Goal: Task Accomplishment & Management: Complete application form

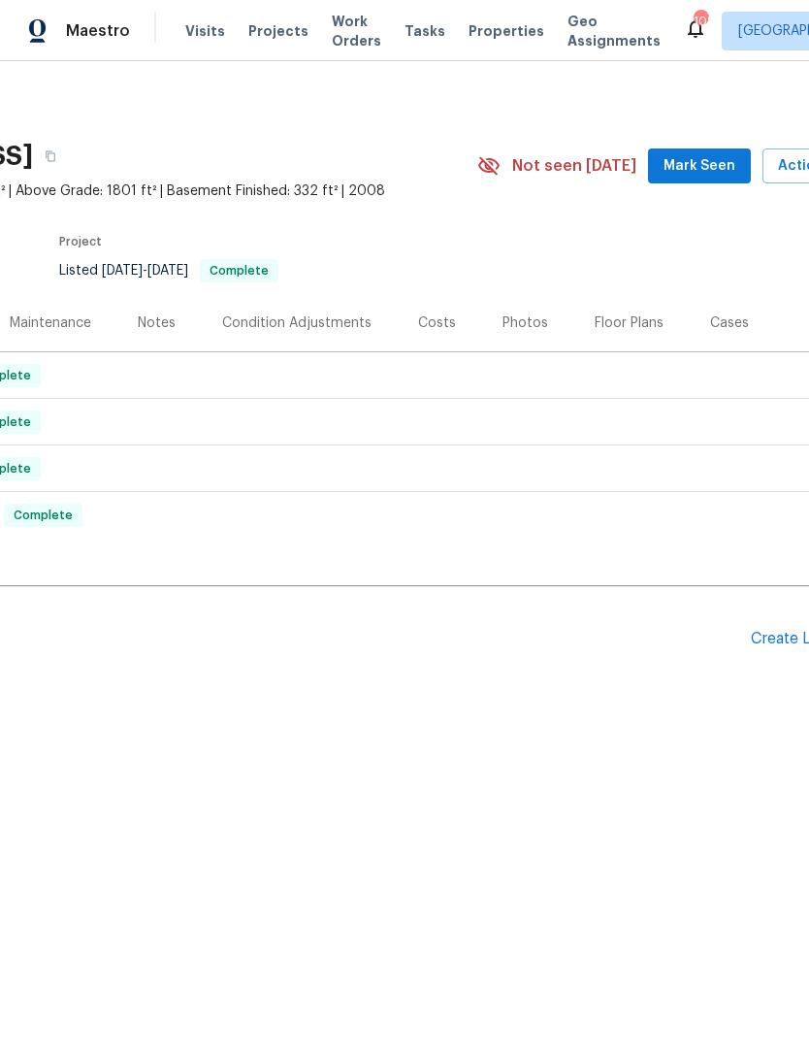
scroll to position [0, 225]
click at [629, 324] on div "Floor Plans" at bounding box center [630, 322] width 69 height 19
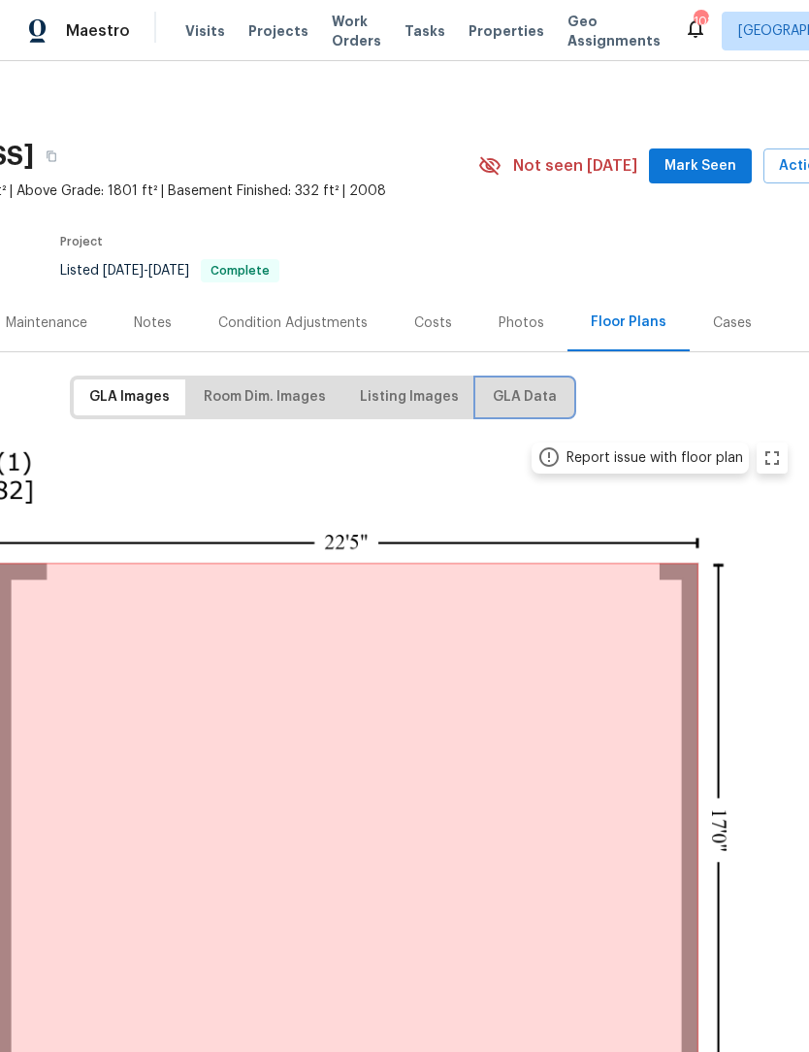
click at [523, 405] on span "GLA Data" at bounding box center [525, 397] width 64 height 24
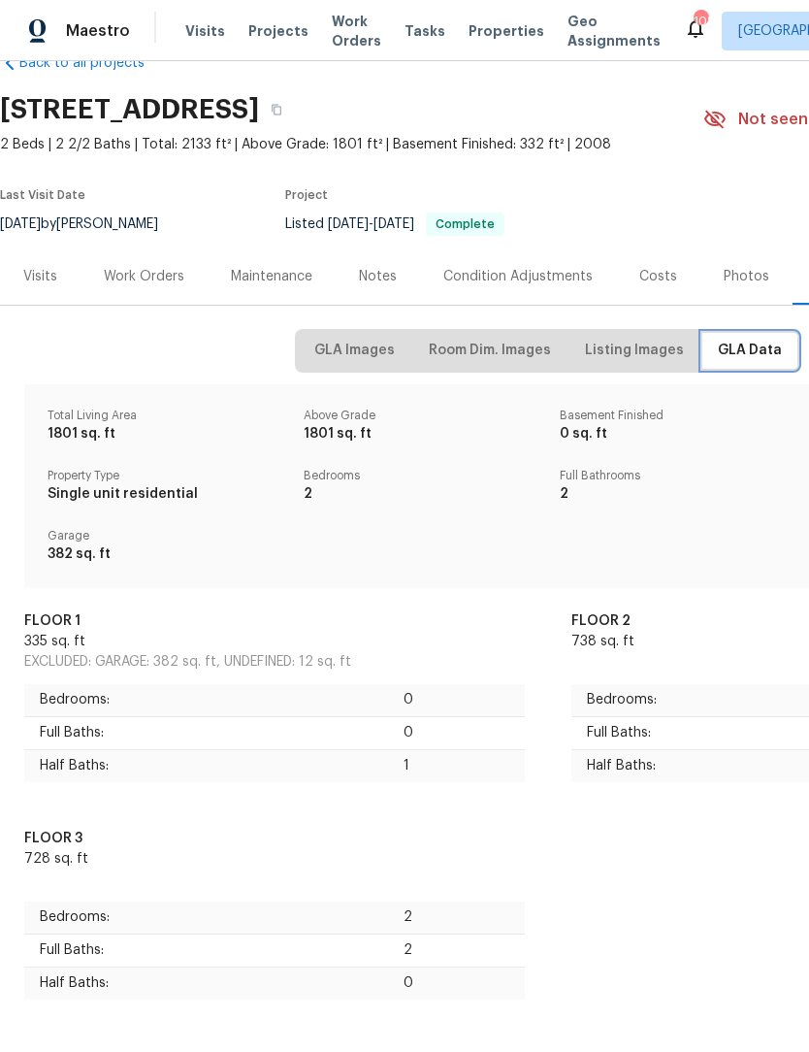
scroll to position [46, 0]
click at [148, 279] on div "Work Orders" at bounding box center [144, 277] width 81 height 19
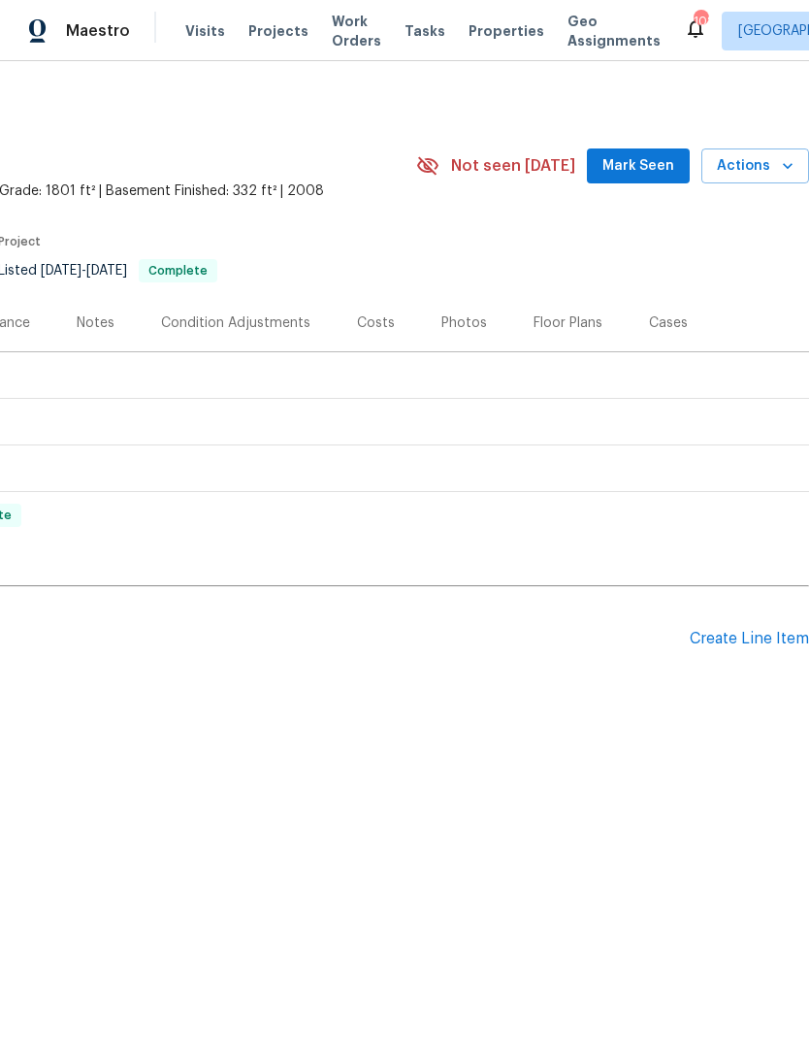
scroll to position [0, 287]
click at [767, 641] on div "Create Line Item" at bounding box center [749, 639] width 119 height 18
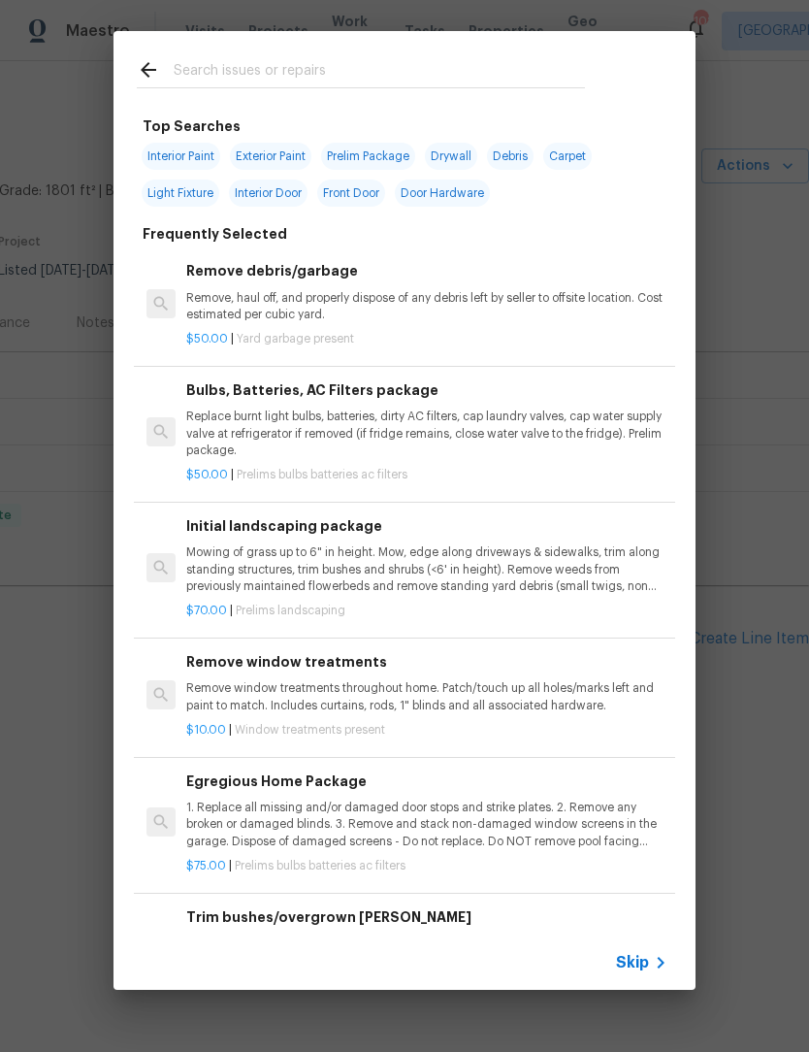
click at [304, 60] on input "text" at bounding box center [379, 72] width 411 height 29
type input "Epoxy"
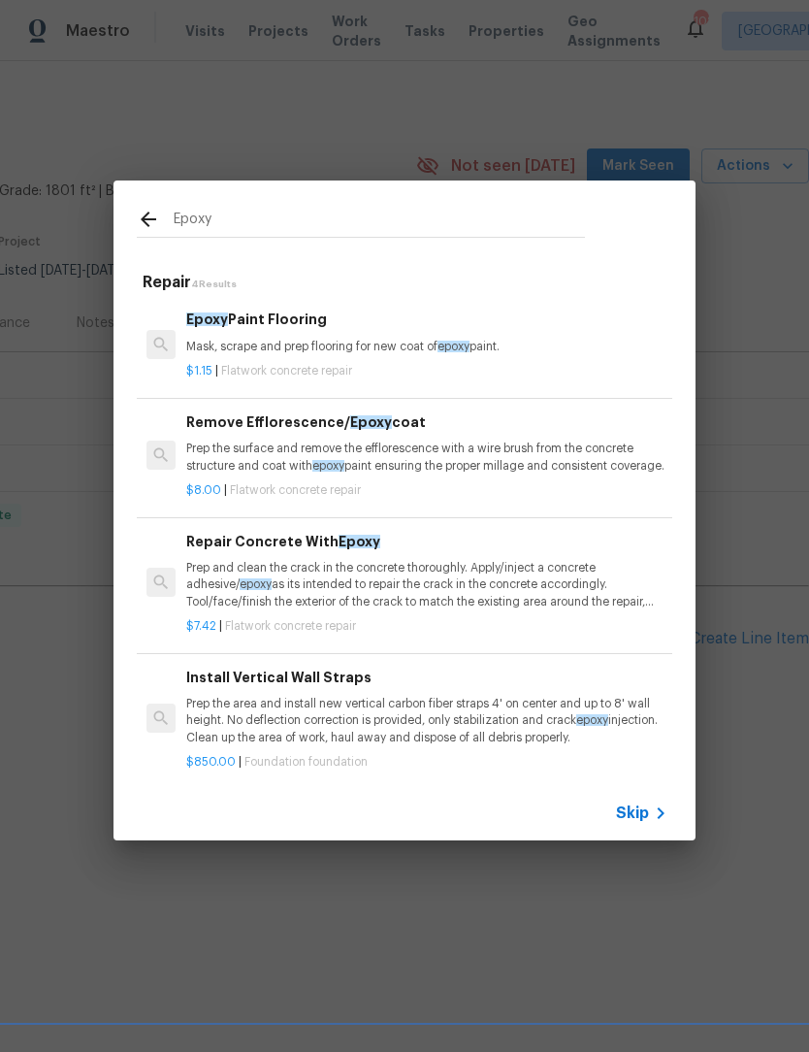
click at [344, 345] on p "Mask, scrape and prep flooring for new coat of epoxy paint." at bounding box center [426, 347] width 481 height 16
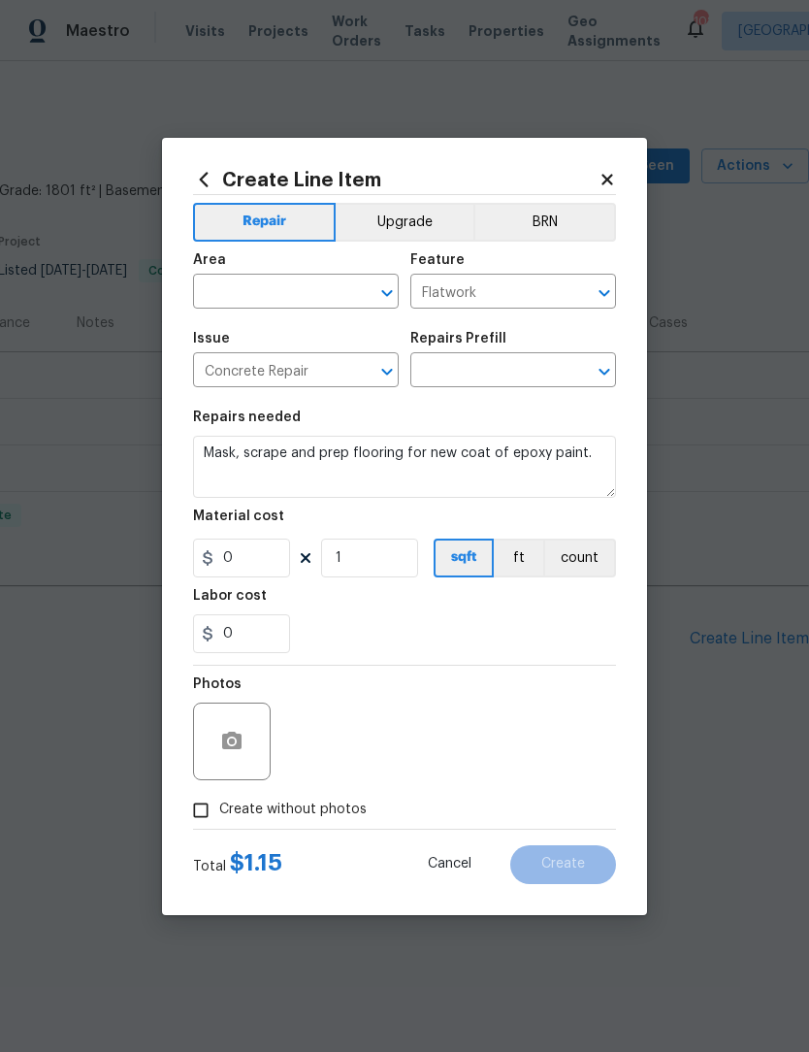
type input "Epoxy Paint Flooring $1.15"
click at [343, 320] on span "Area ​" at bounding box center [296, 281] width 206 height 79
click at [265, 562] on input "1.15" at bounding box center [241, 558] width 97 height 39
click at [379, 565] on input "1" at bounding box center [369, 558] width 97 height 39
type input "1.5"
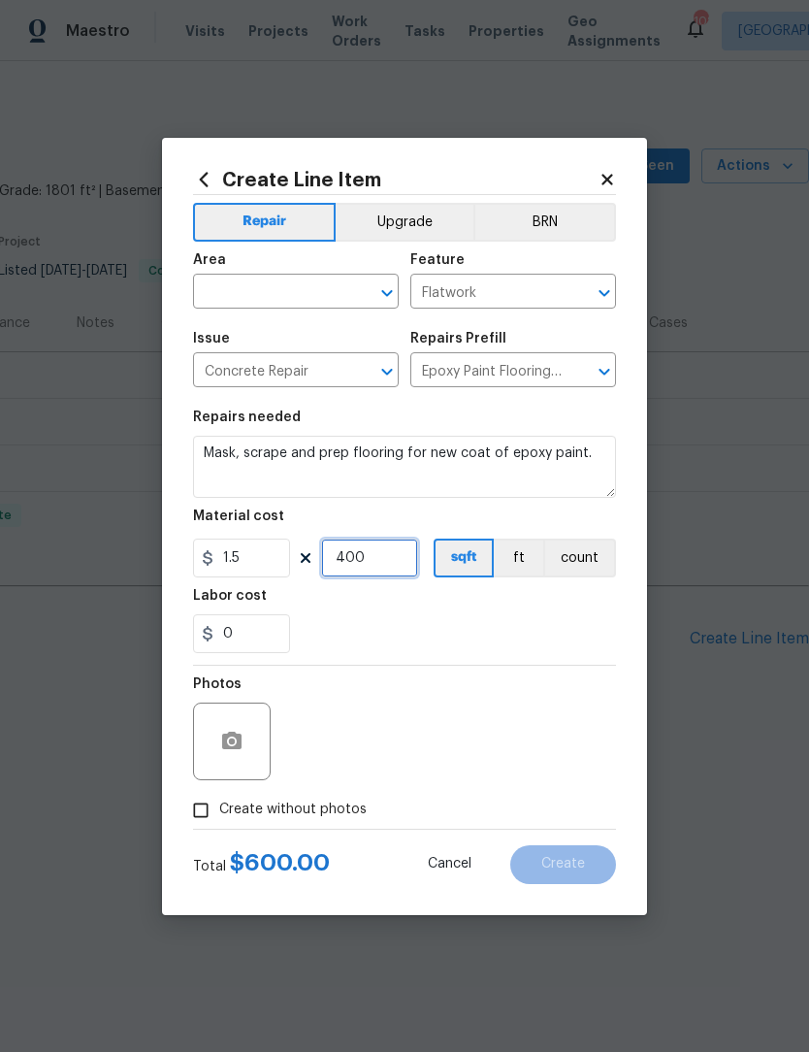
type input "400"
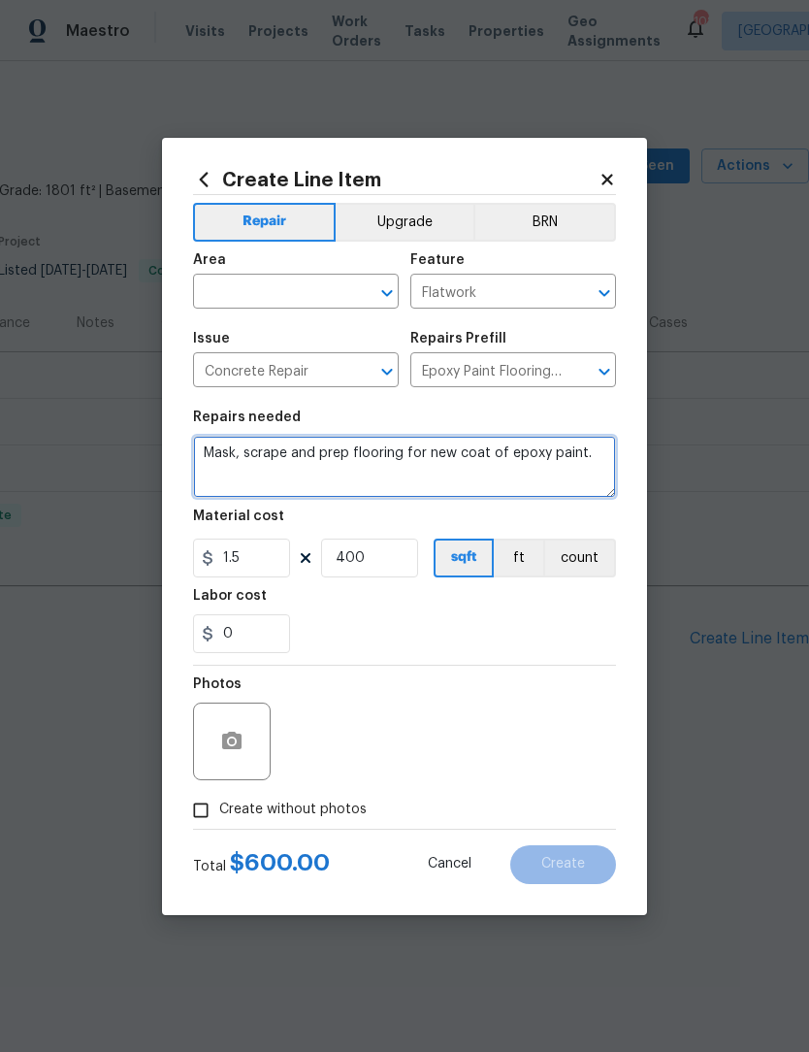
click at [205, 452] on textarea "Mask, scrape and prep flooring for new coat of epoxy paint." at bounding box center [404, 467] width 423 height 62
click at [470, 471] on textarea "Clean garage slab, repair spider cracks, Mask, scrape and prep flooring for new…" at bounding box center [404, 467] width 423 height 62
click at [480, 473] on textarea "Clean garage slab, repair spider cracks, Mask, scrape and prep flooring for new…" at bounding box center [404, 467] width 423 height 62
type textarea "Clean garage slab, repair spider cracks, Mask, scrape and prep flooring for new…"
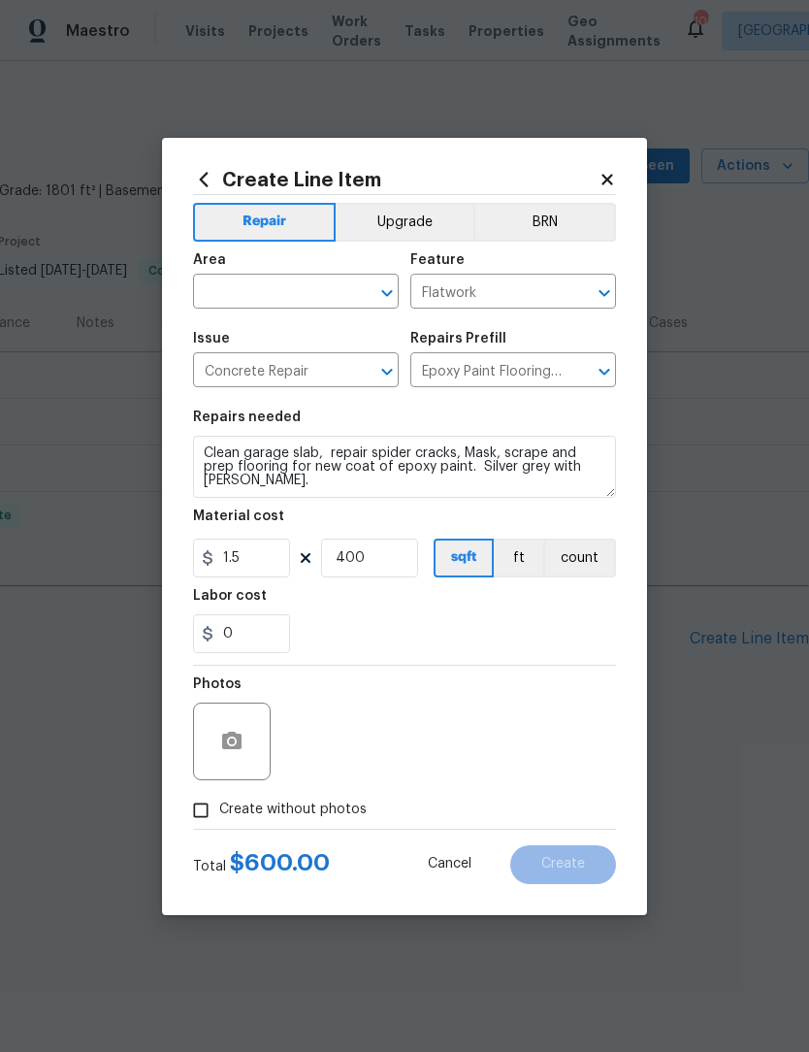
click at [342, 332] on div "Issue" at bounding box center [296, 344] width 206 height 25
click at [388, 295] on icon "Open" at bounding box center [386, 293] width 11 height 7
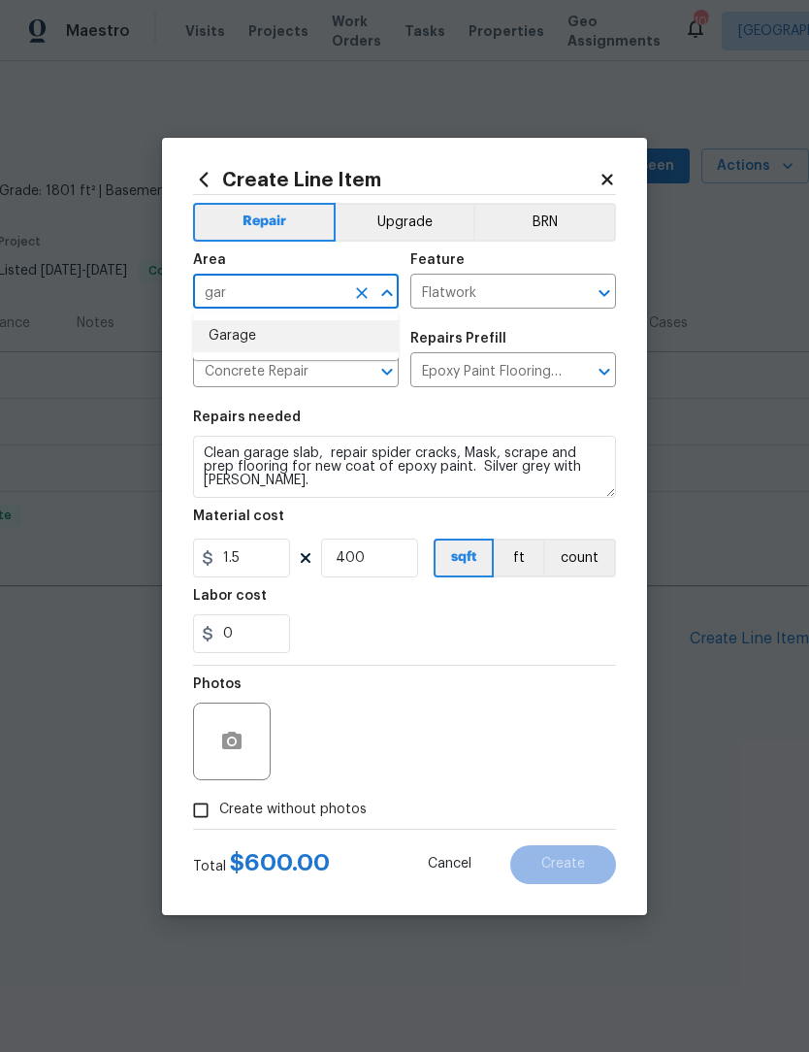
click at [279, 335] on li "Garage" at bounding box center [296, 336] width 206 height 32
type input "Garage"
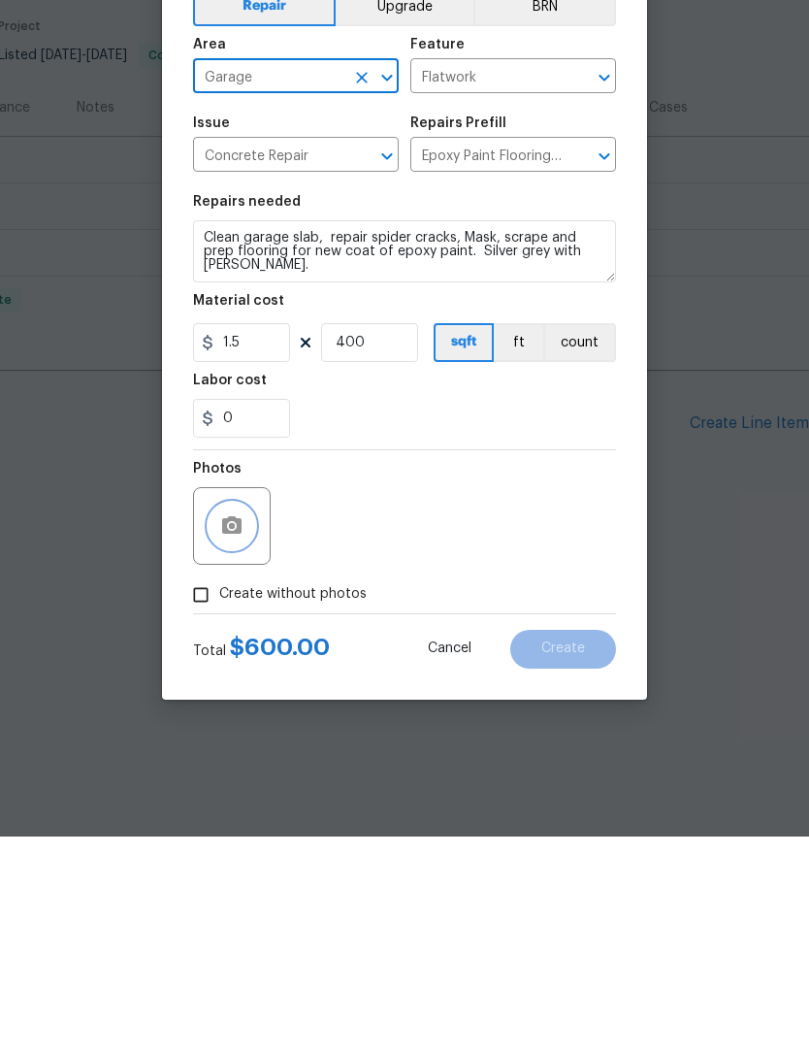
click at [234, 732] on icon "button" at bounding box center [231, 740] width 19 height 17
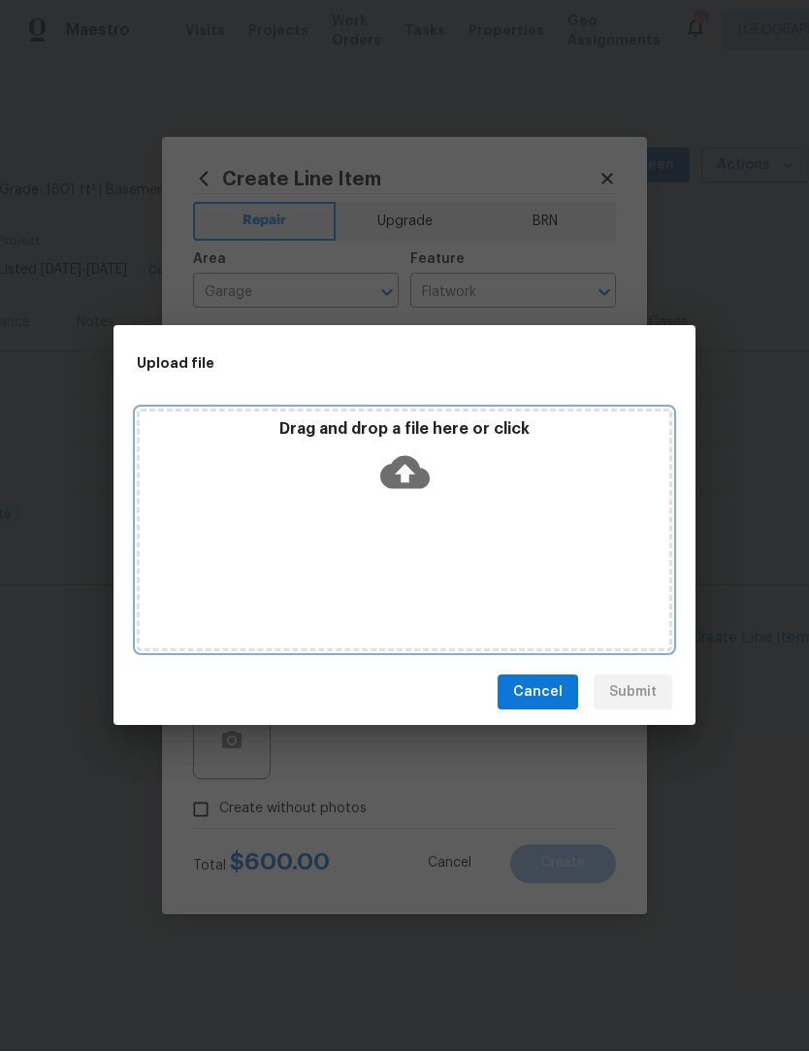
click at [408, 477] on icon at bounding box center [404, 472] width 49 height 49
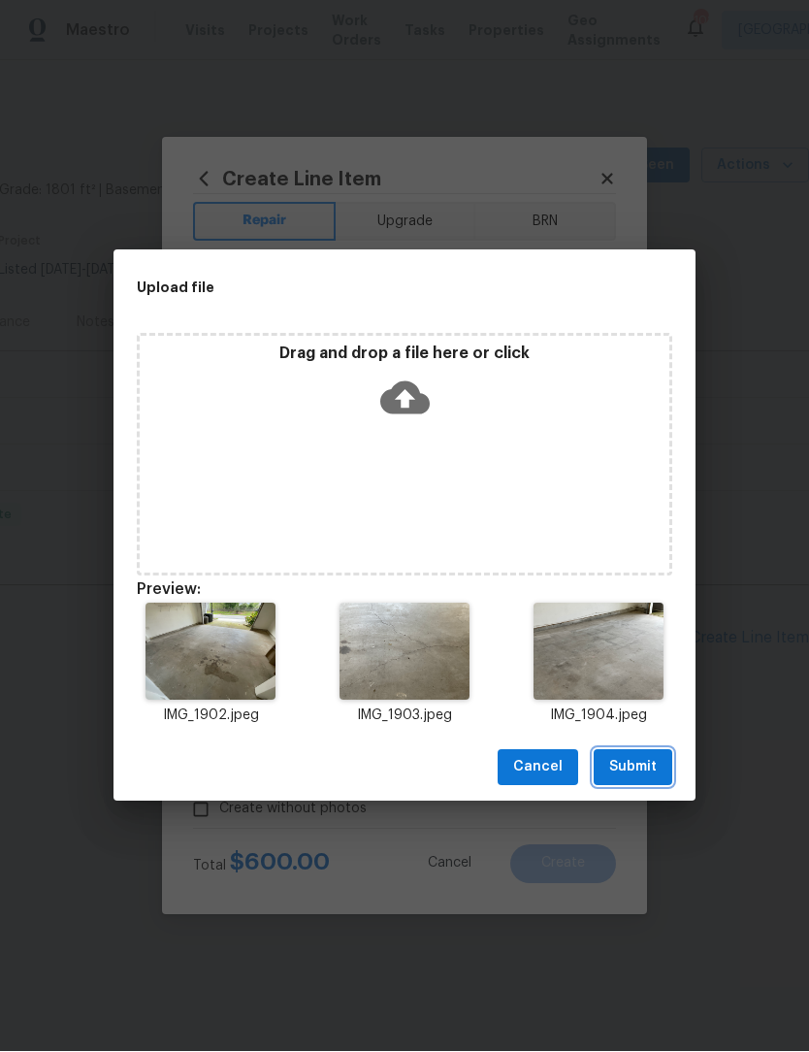
click at [641, 761] on span "Submit" at bounding box center [633, 768] width 48 height 24
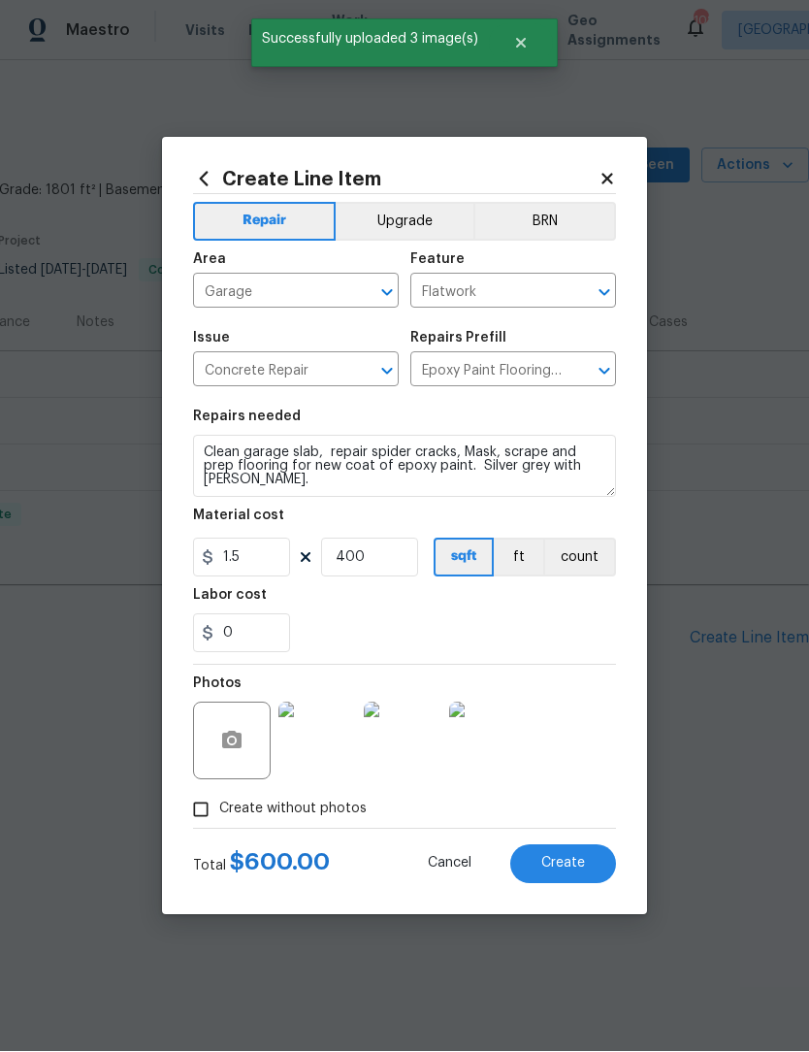
click at [573, 865] on span "Create" at bounding box center [564, 864] width 44 height 15
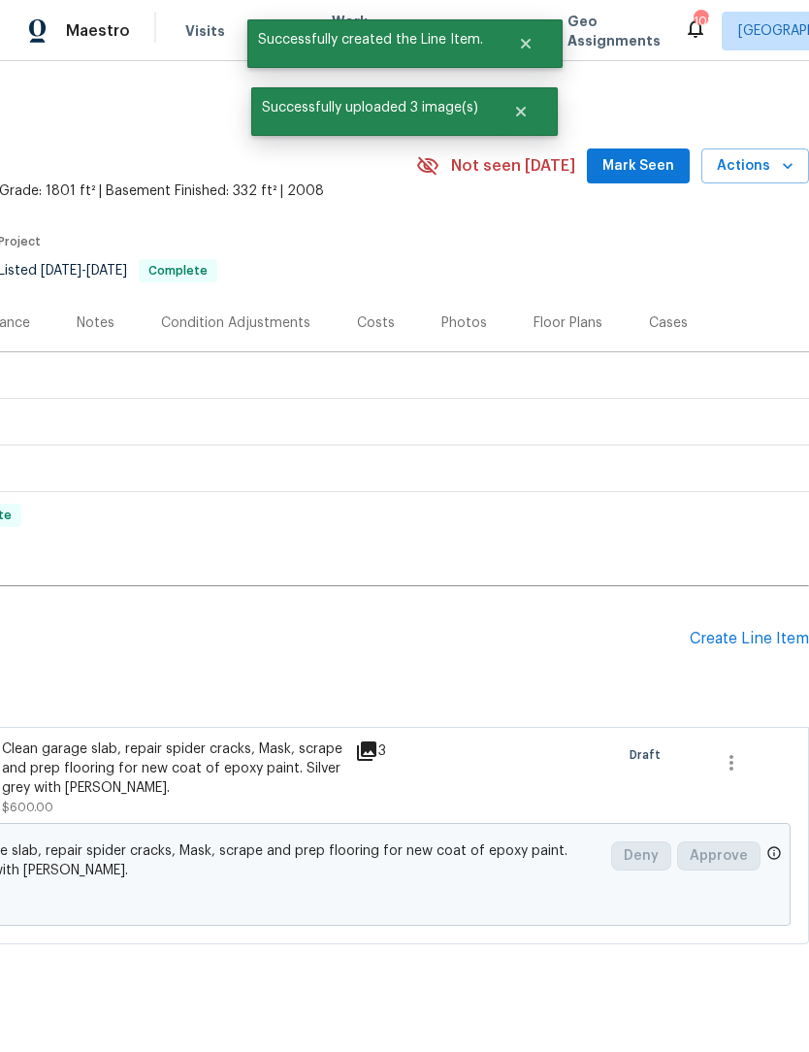
click at [763, 630] on div "Create Line Item" at bounding box center [749, 639] width 119 height 18
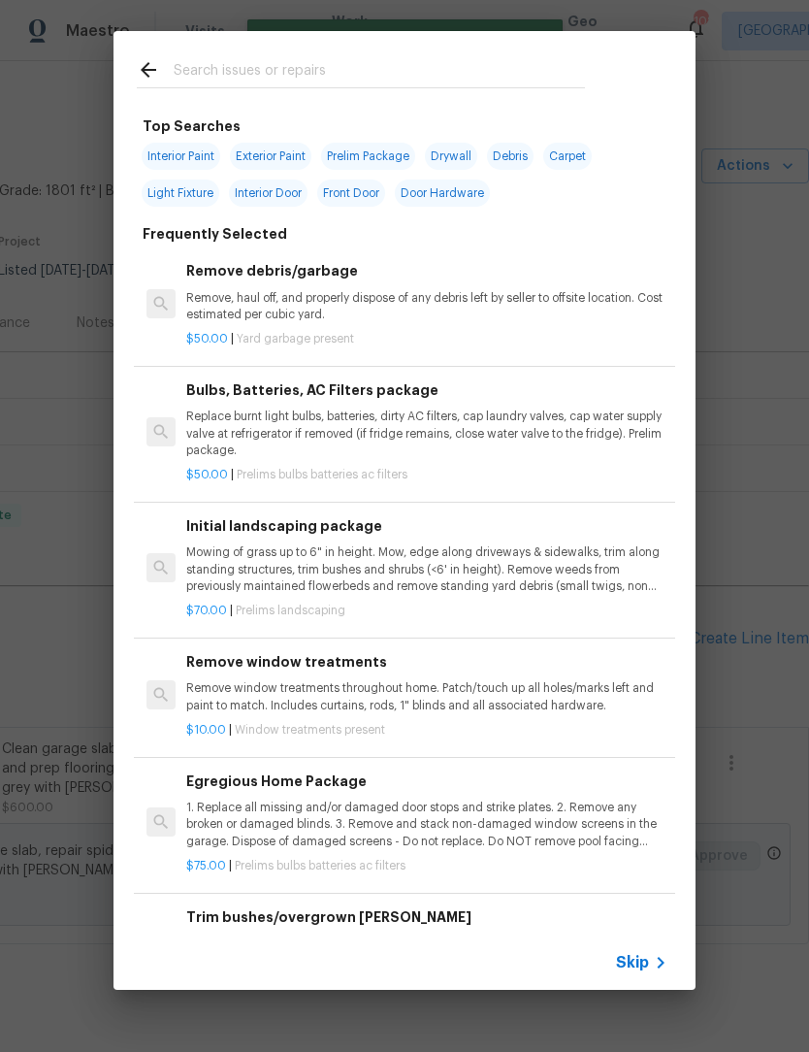
click at [353, 58] on input "text" at bounding box center [379, 72] width 411 height 29
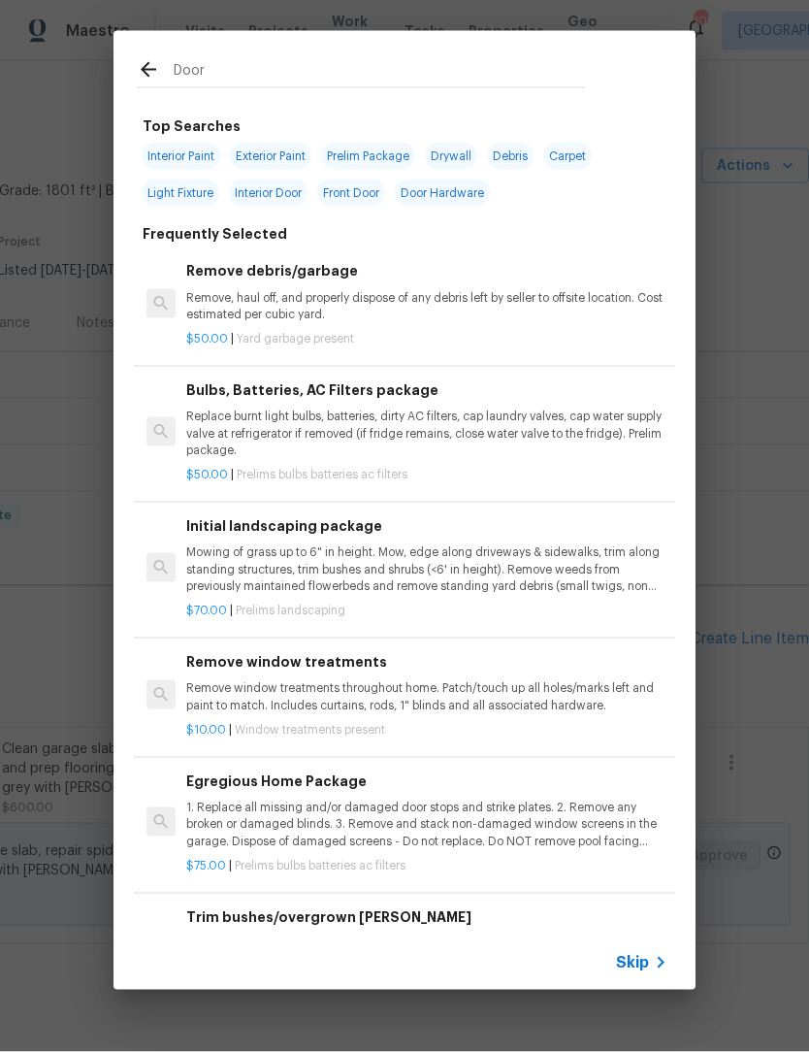
type input "Doors"
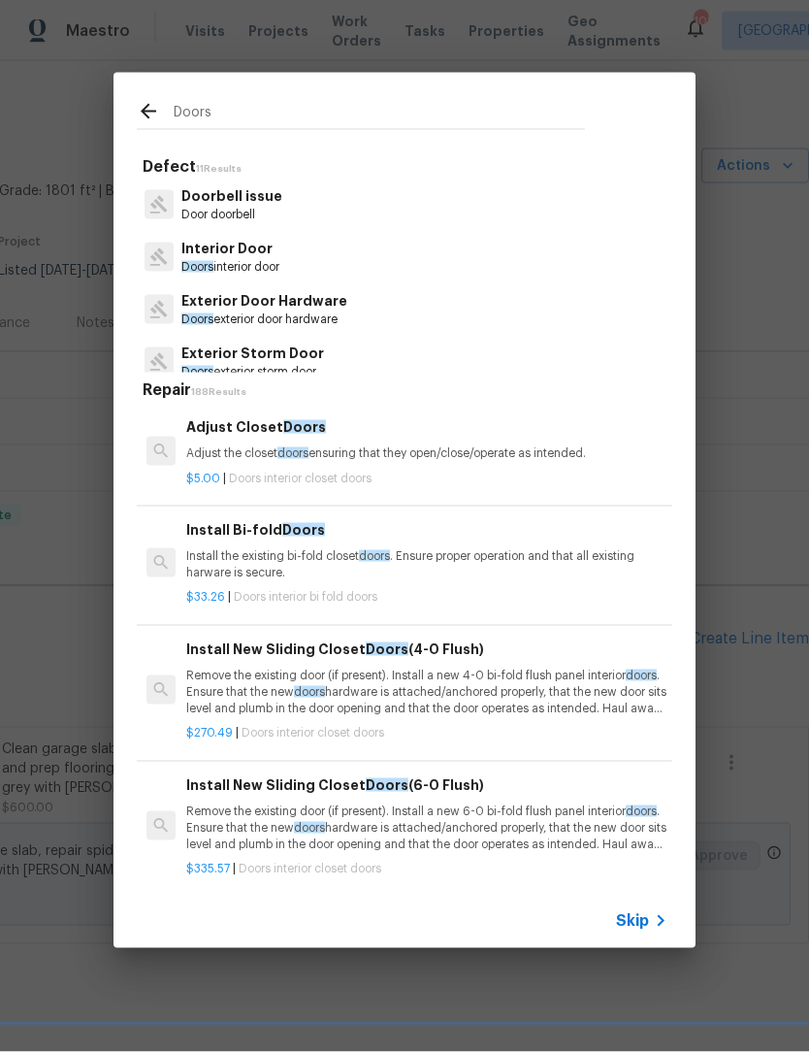
click at [271, 266] on p "Doors interior door" at bounding box center [230, 267] width 98 height 16
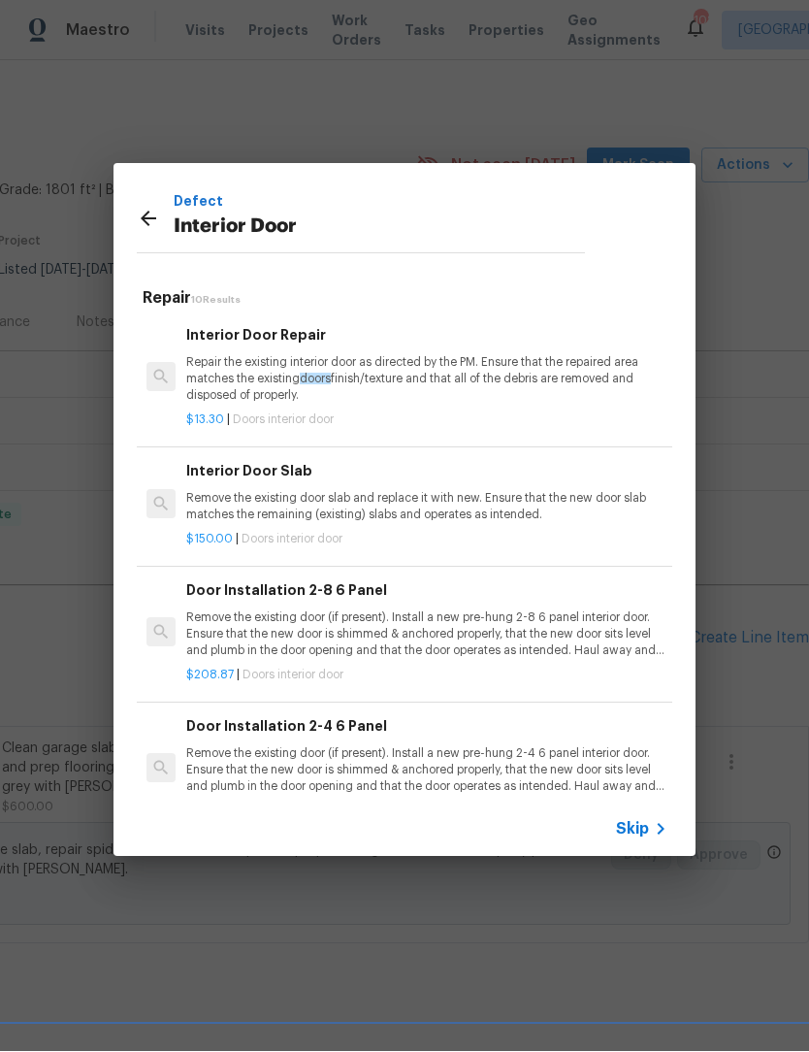
scroll to position [0, 0]
click at [272, 373] on p "Repair the existing interior door as directed by the PM. Ensure that the repair…" at bounding box center [426, 379] width 481 height 49
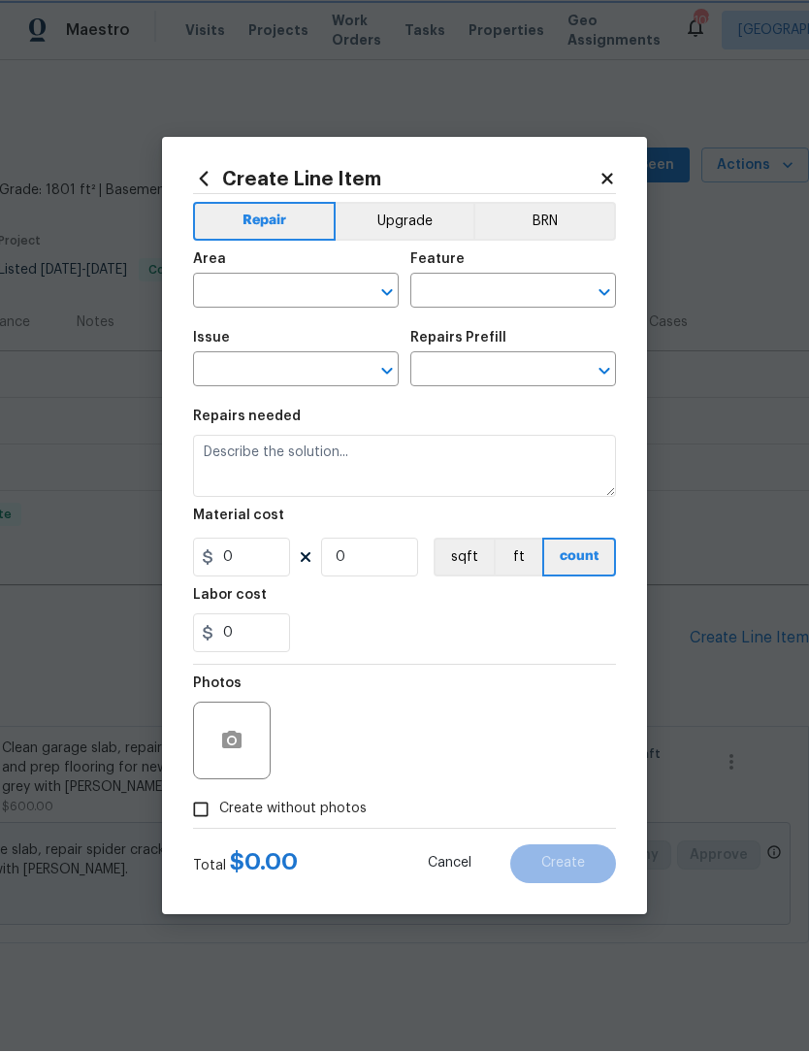
type input "Interior Door"
type input "Interior Door Repair $13.30"
type textarea "Repair the existing interior door as directed by the PM. Ensure that the repair…"
type input "13.3"
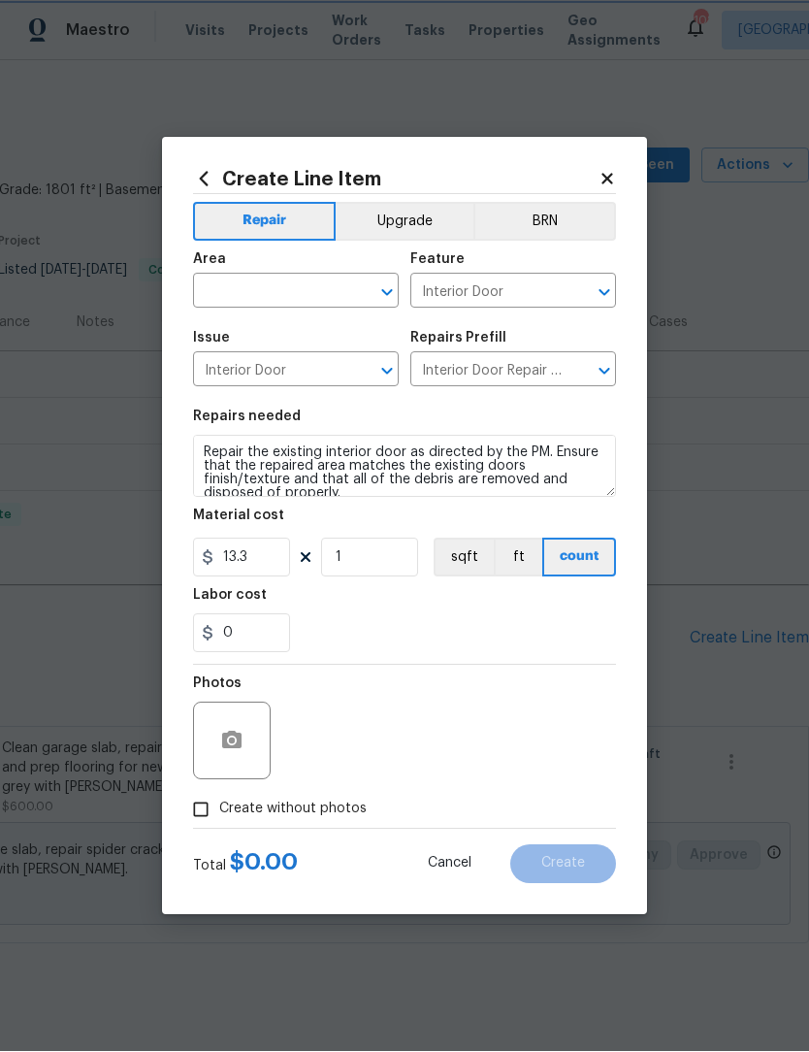
scroll to position [1, 0]
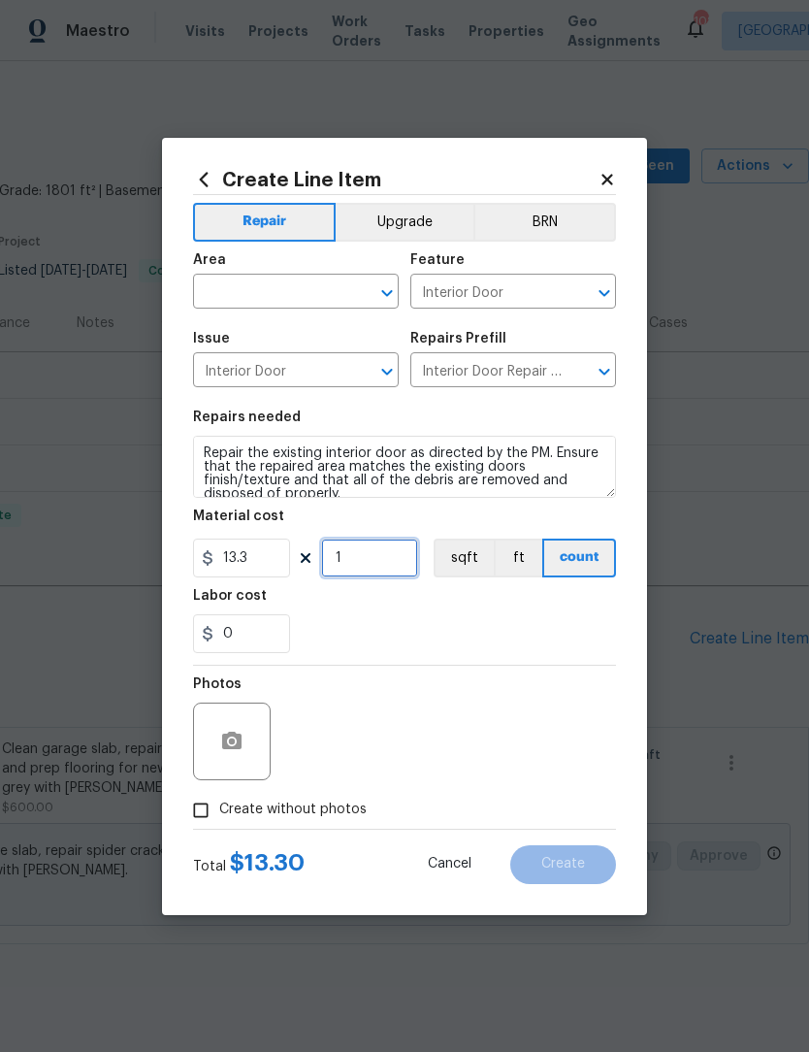
click at [378, 557] on input "1" at bounding box center [369, 558] width 97 height 39
type input "2"
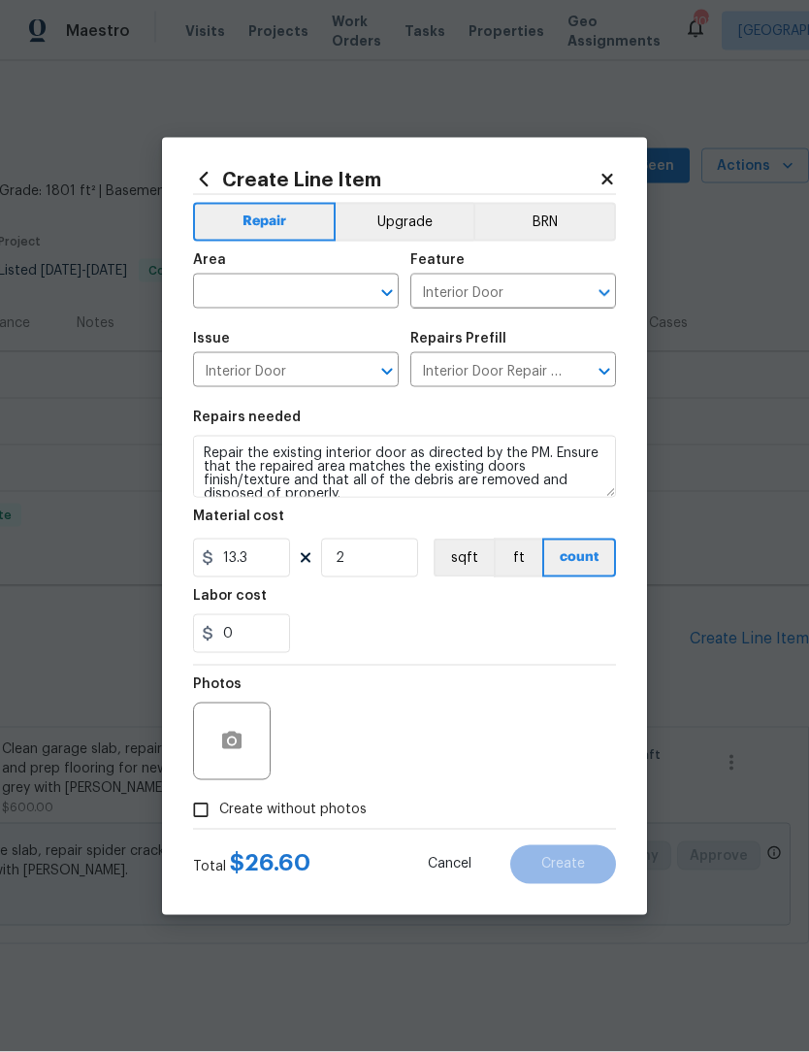
scroll to position [1, 0]
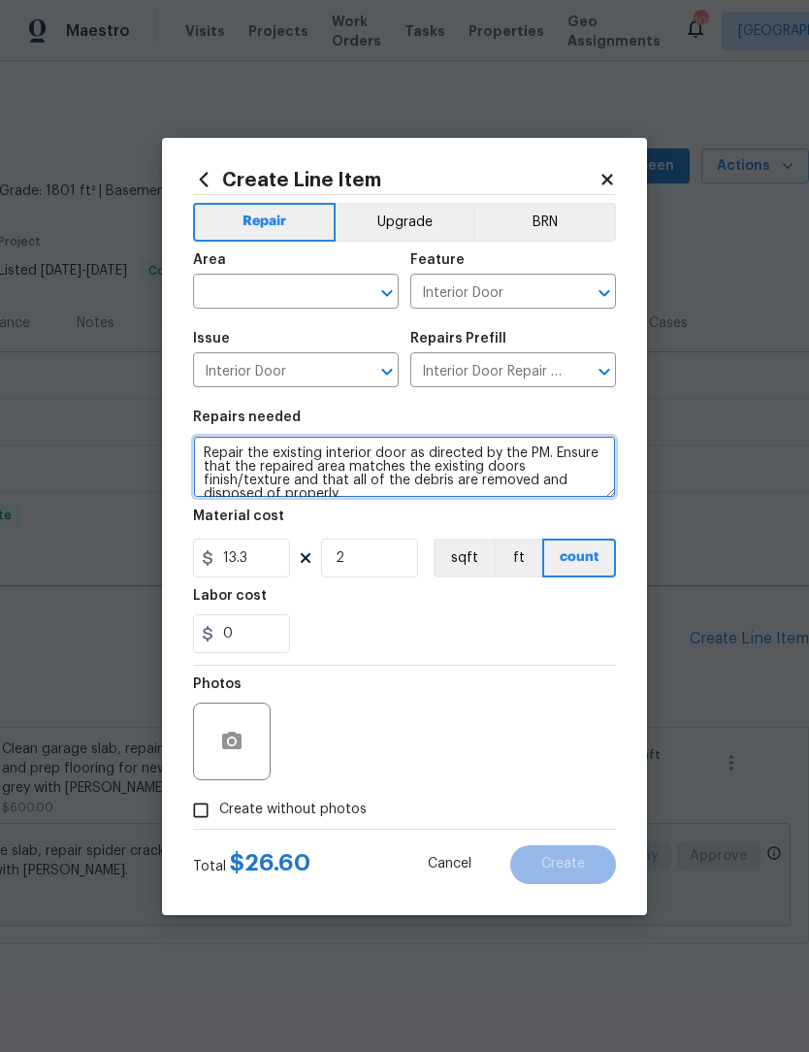
click at [315, 448] on textarea "Repair the existing interior door as directed by the PM. Ensure that the repair…" at bounding box center [404, 467] width 423 height 62
click at [207, 450] on textarea "Repair the existing interior door as directed by the PM. Ensure that the repair…" at bounding box center [404, 467] width 423 height 62
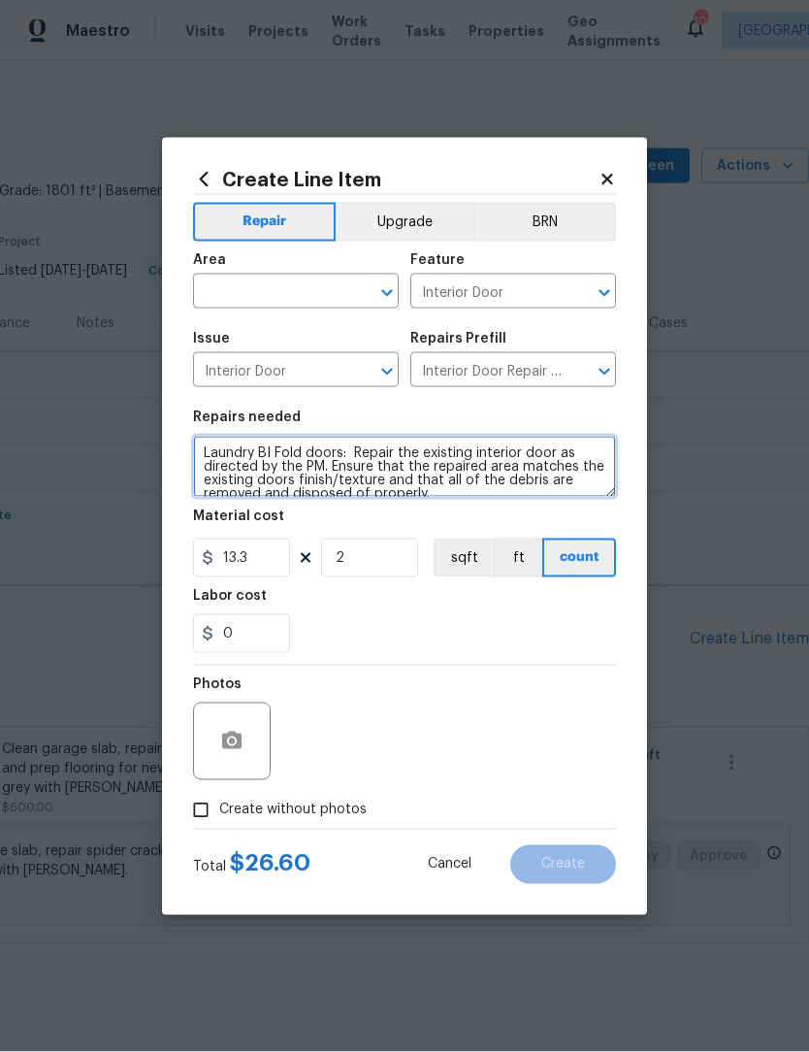
click at [378, 293] on icon "Open" at bounding box center [387, 292] width 23 height 23
type textarea "Laundry BI Fold doors: Repair the existing interior door as directed by the PM.…"
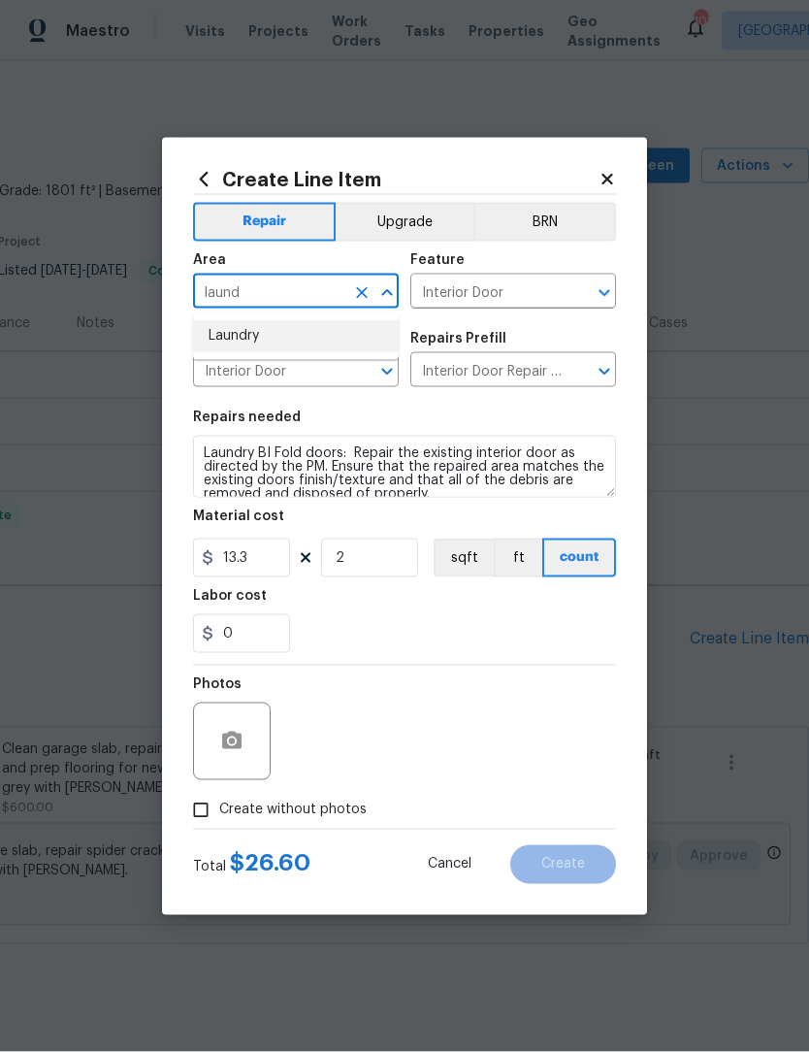
click at [274, 328] on li "Laundry" at bounding box center [296, 336] width 206 height 32
type input "Laundry"
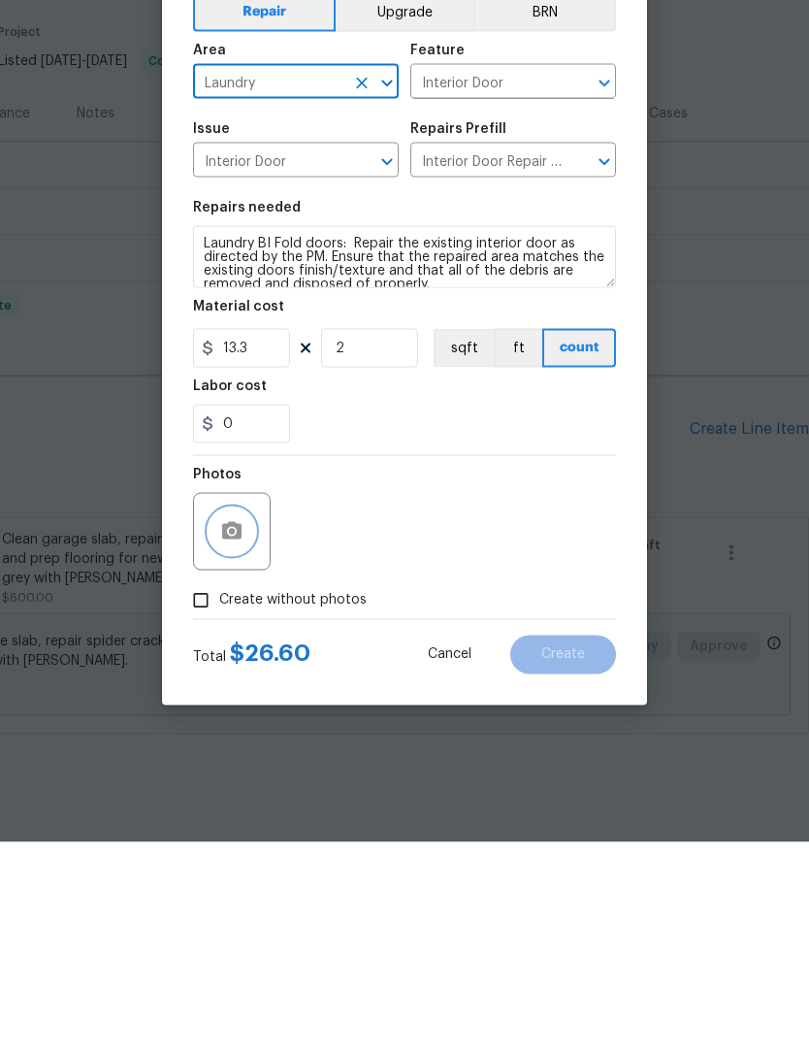
click at [226, 732] on icon "button" at bounding box center [231, 740] width 19 height 17
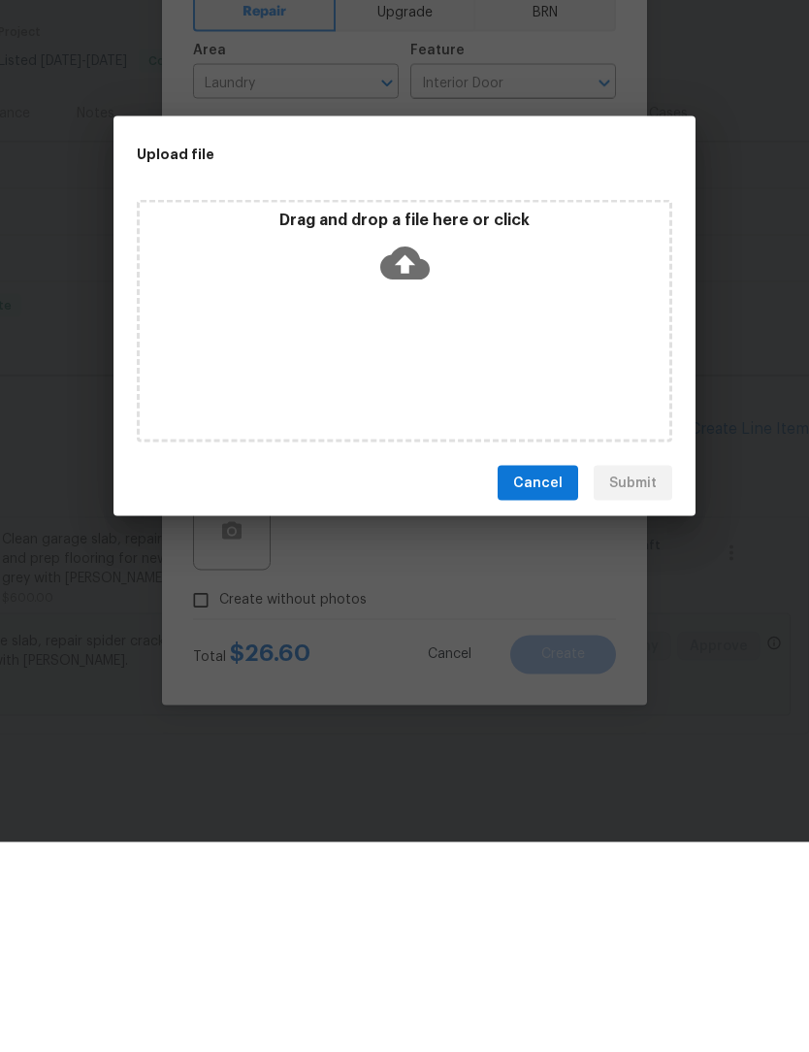
scroll to position [24, 0]
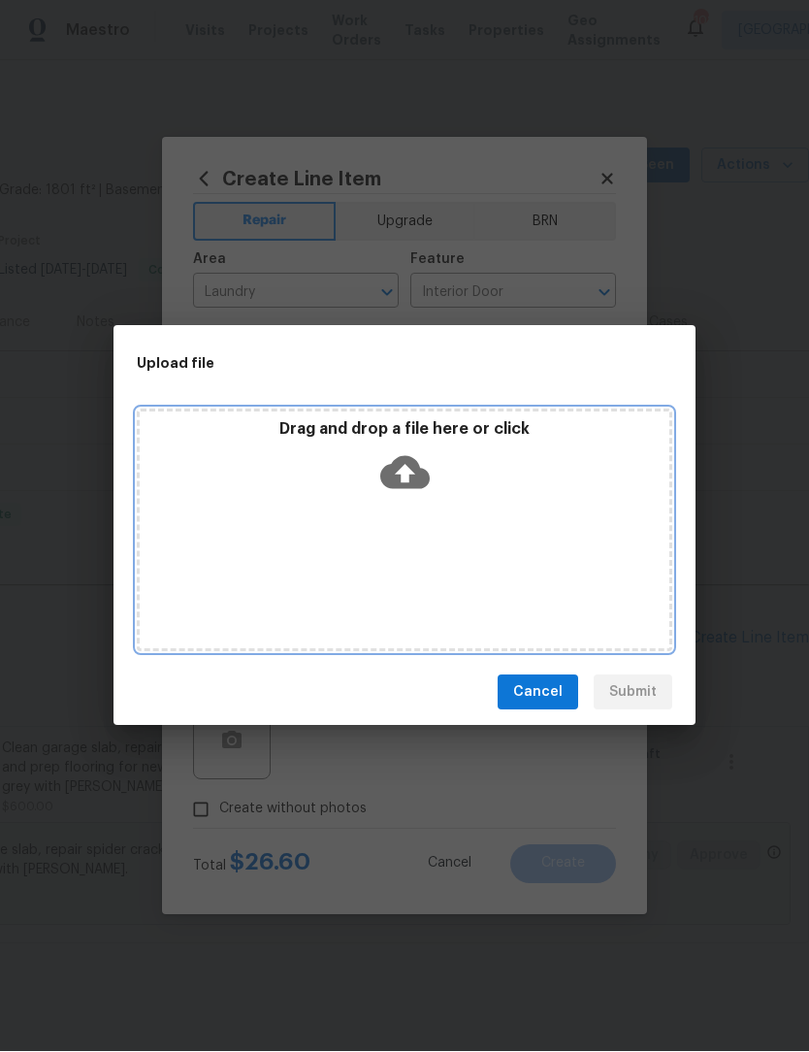
click at [392, 475] on icon at bounding box center [404, 473] width 49 height 33
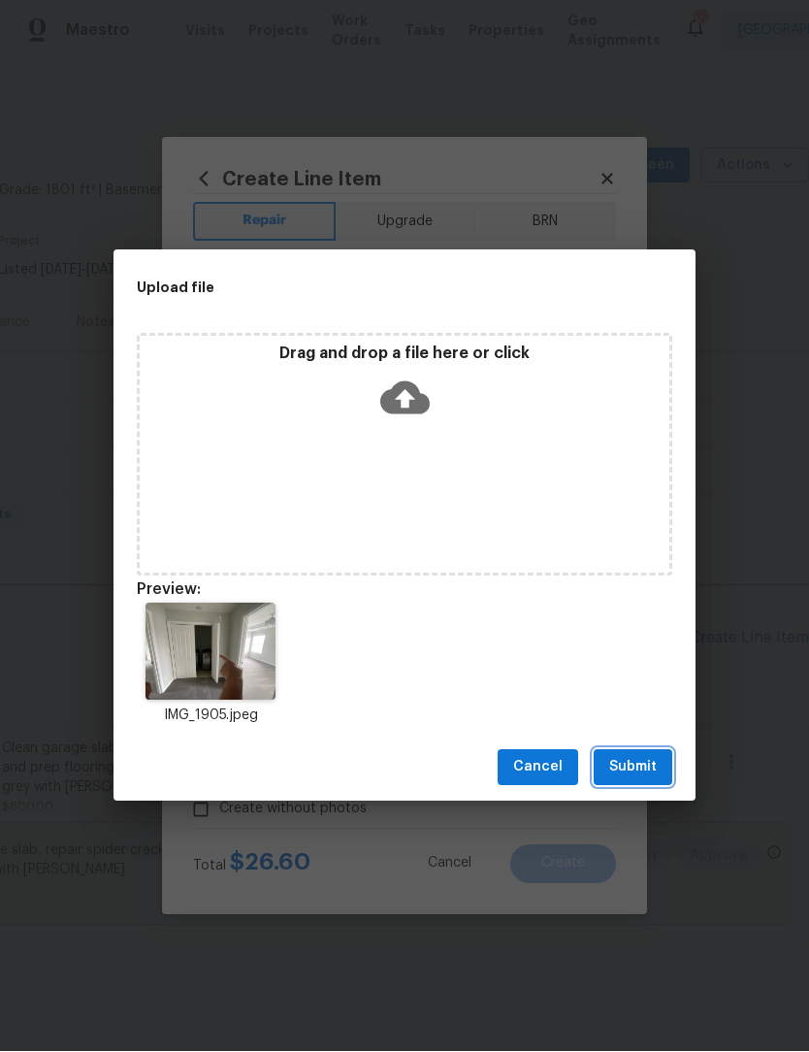
click at [653, 763] on span "Submit" at bounding box center [633, 768] width 48 height 24
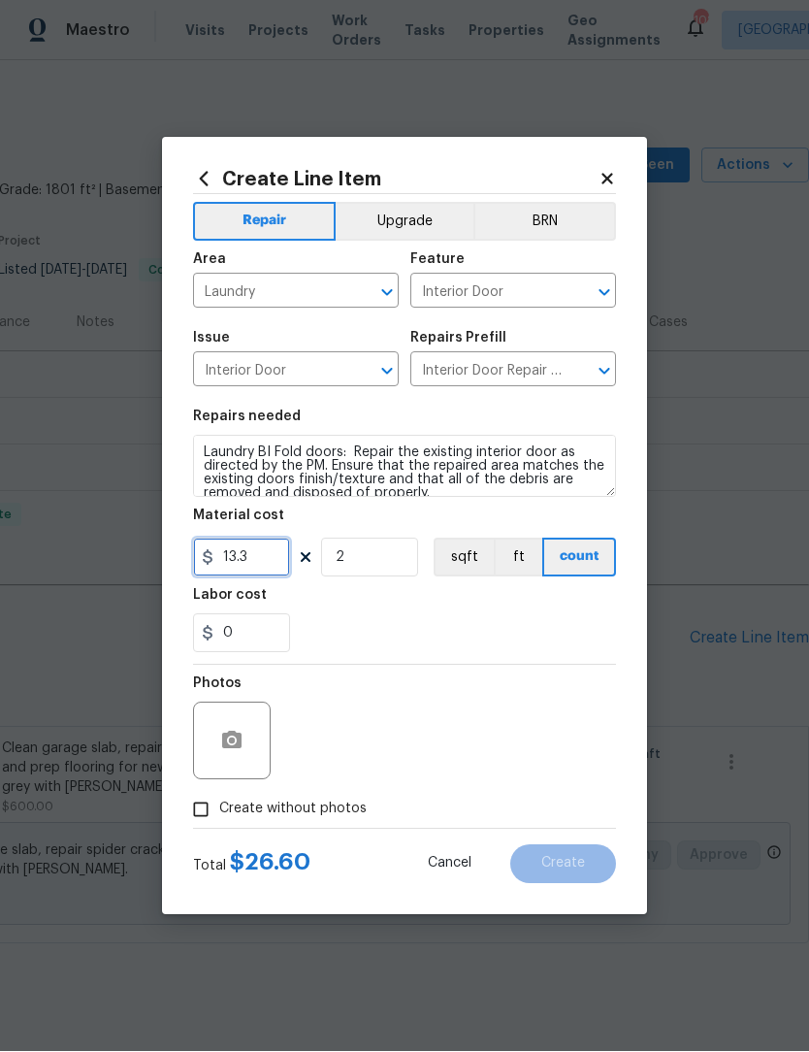
click at [262, 557] on input "13.3" at bounding box center [241, 558] width 97 height 39
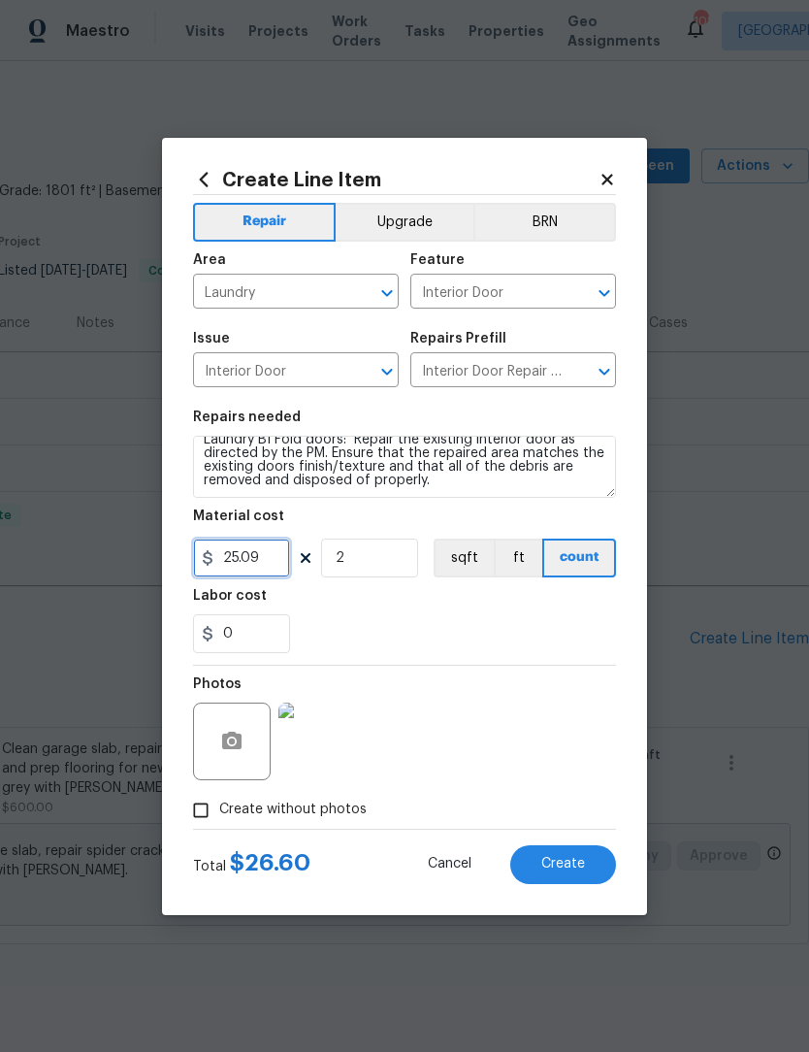
scroll to position [14, 0]
type input "25.09"
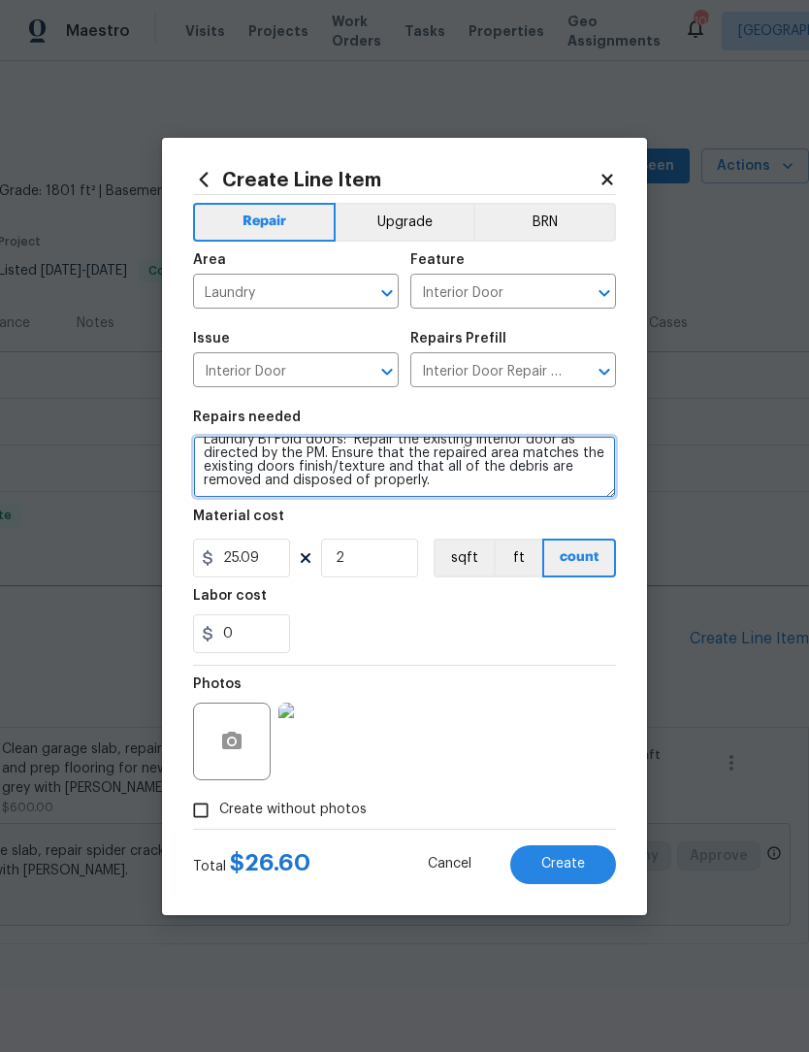
click at [479, 485] on textarea "Laundry BI Fold doors: Repair the existing interior door as directed by the PM.…" at bounding box center [404, 467] width 423 height 62
type textarea "Laundry BI Fold doors: Repair the existing interior door as directed by the PM.…"
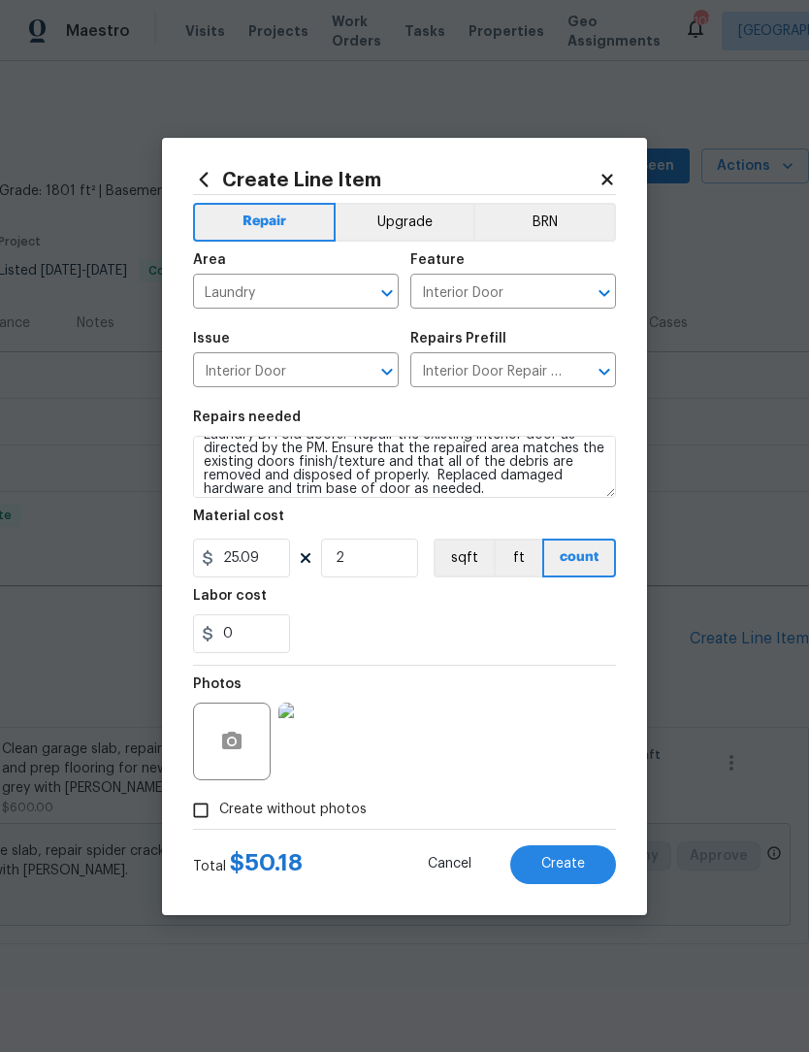
click at [573, 862] on span "Create" at bounding box center [564, 864] width 44 height 15
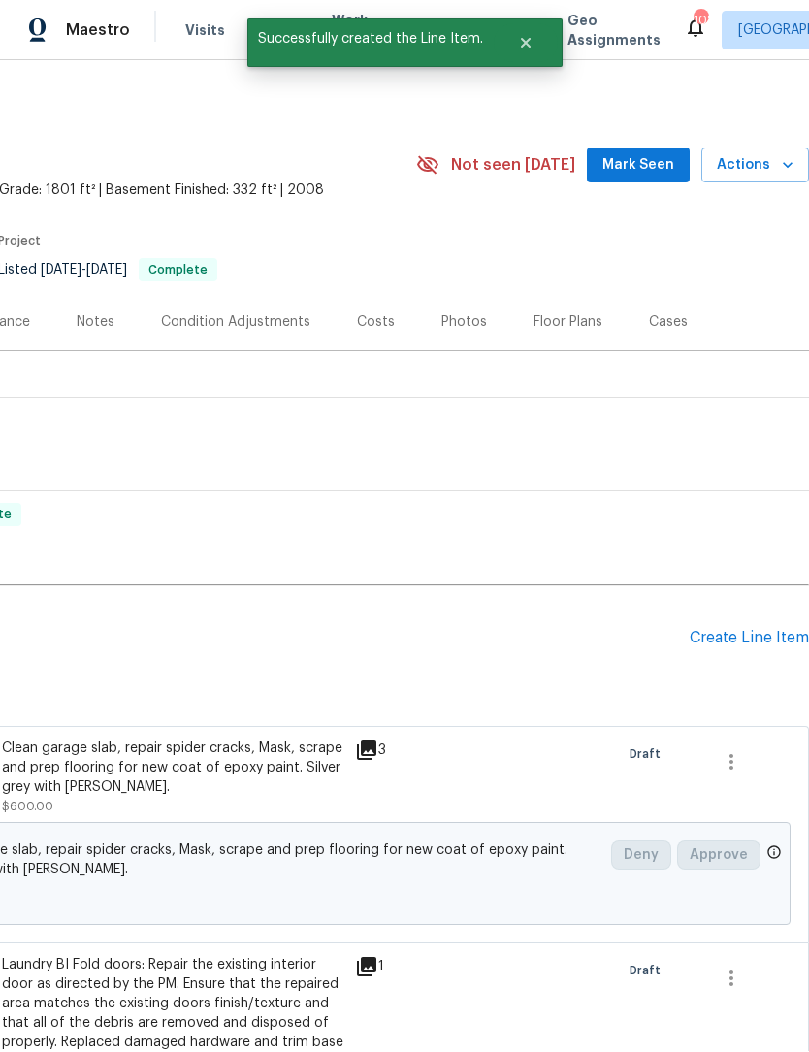
scroll to position [1, 0]
click at [753, 644] on div "Create Line Item" at bounding box center [749, 639] width 119 height 18
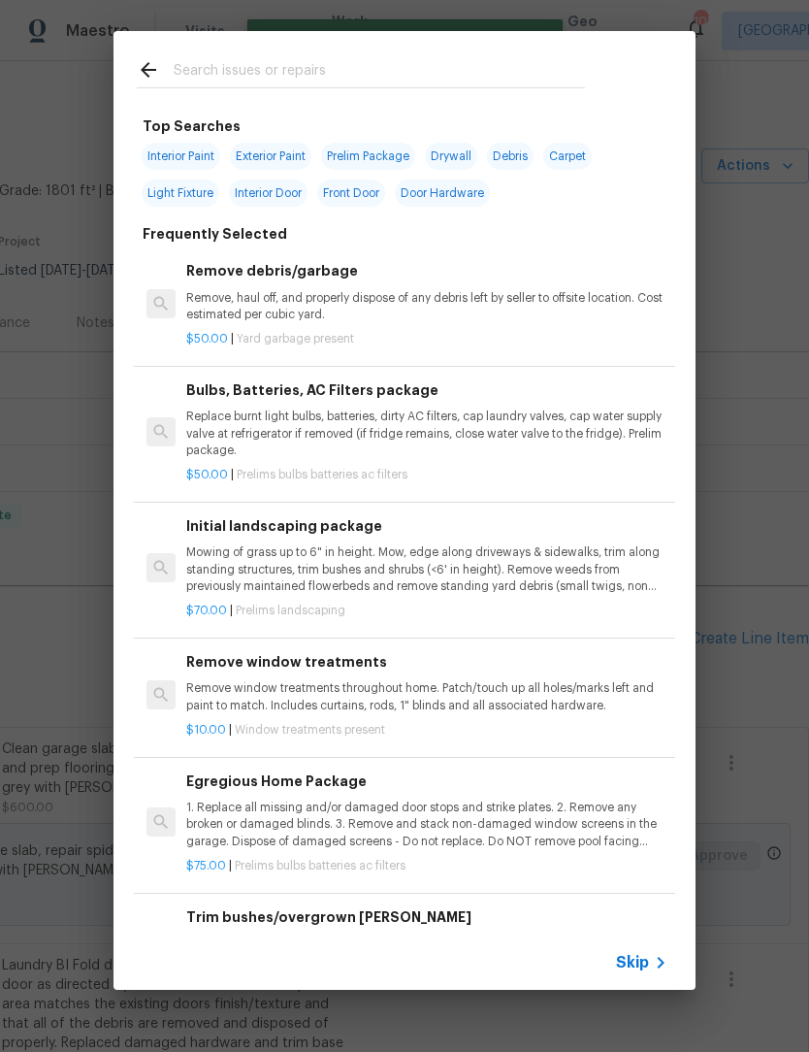
click at [302, 58] on input "text" at bounding box center [379, 72] width 411 height 29
type input "Wall"
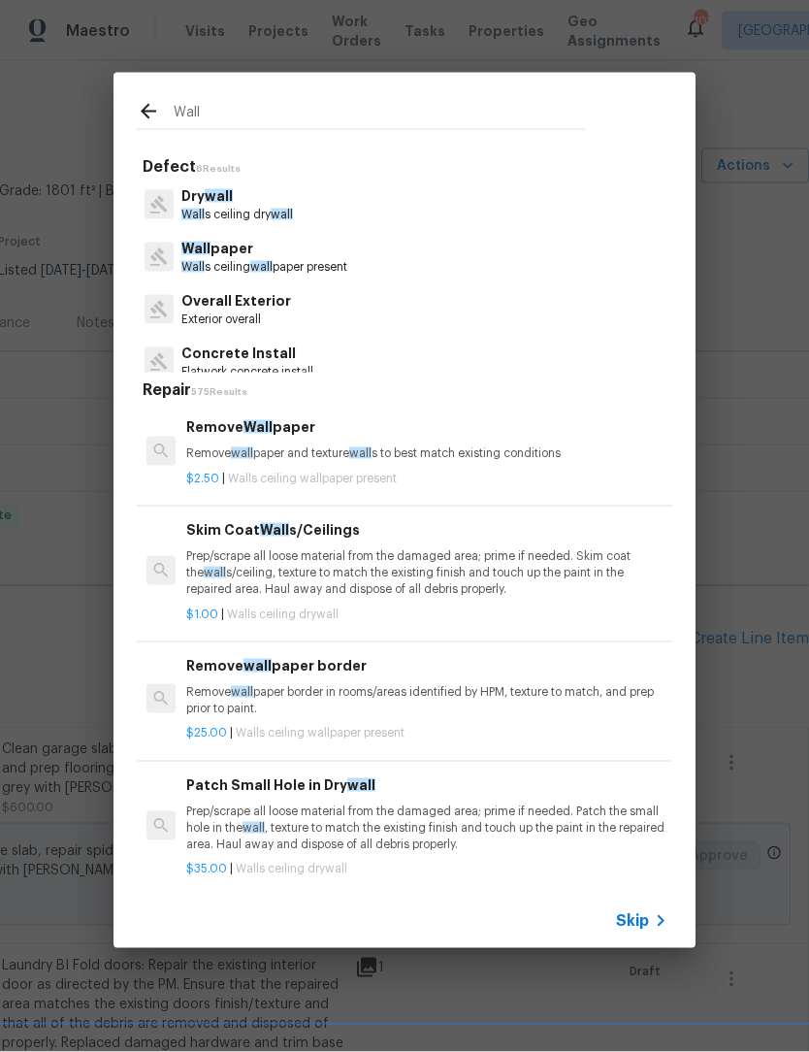
click at [245, 194] on p "Dry wall" at bounding box center [237, 196] width 112 height 20
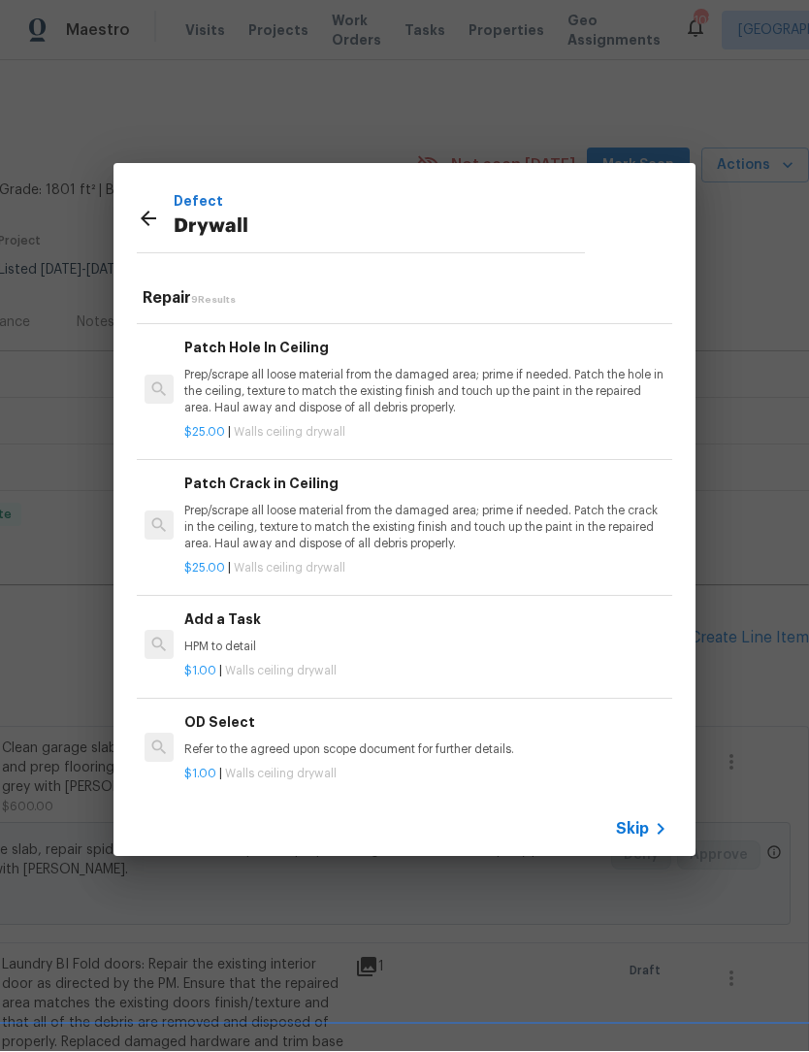
scroll to position [666, 2]
click at [263, 641] on p "HPM to detail" at bounding box center [424, 649] width 481 height 16
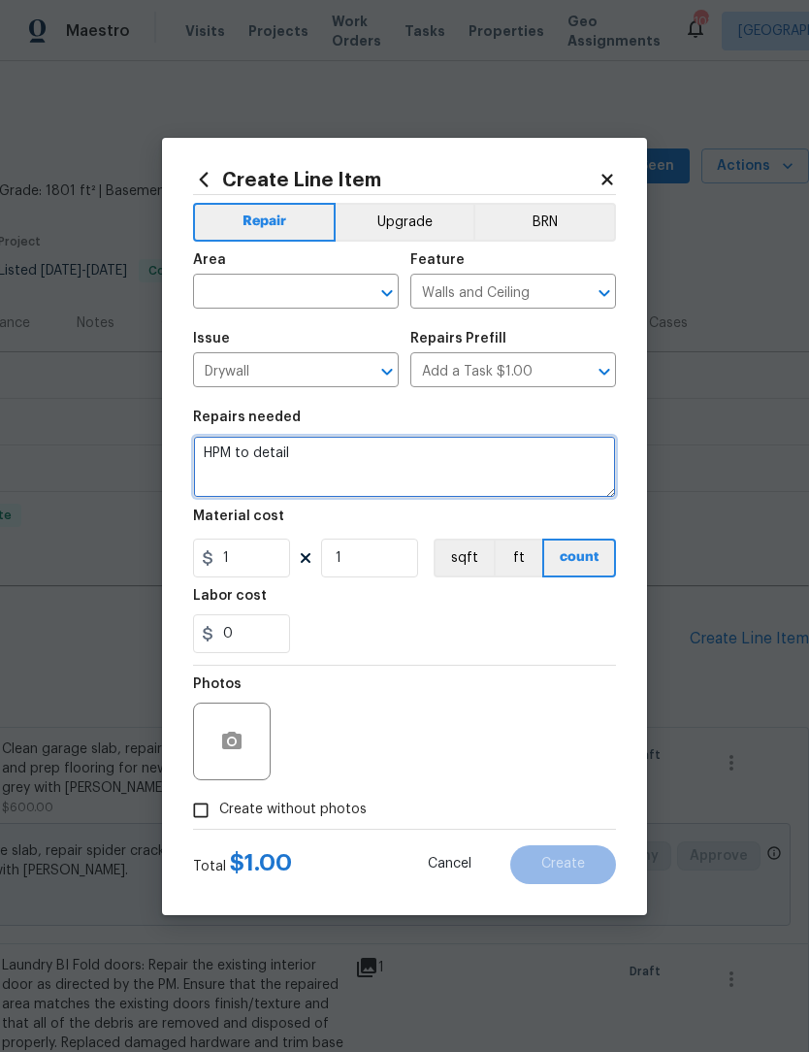
click at [211, 450] on textarea "HPM to detail" at bounding box center [404, 467] width 423 height 62
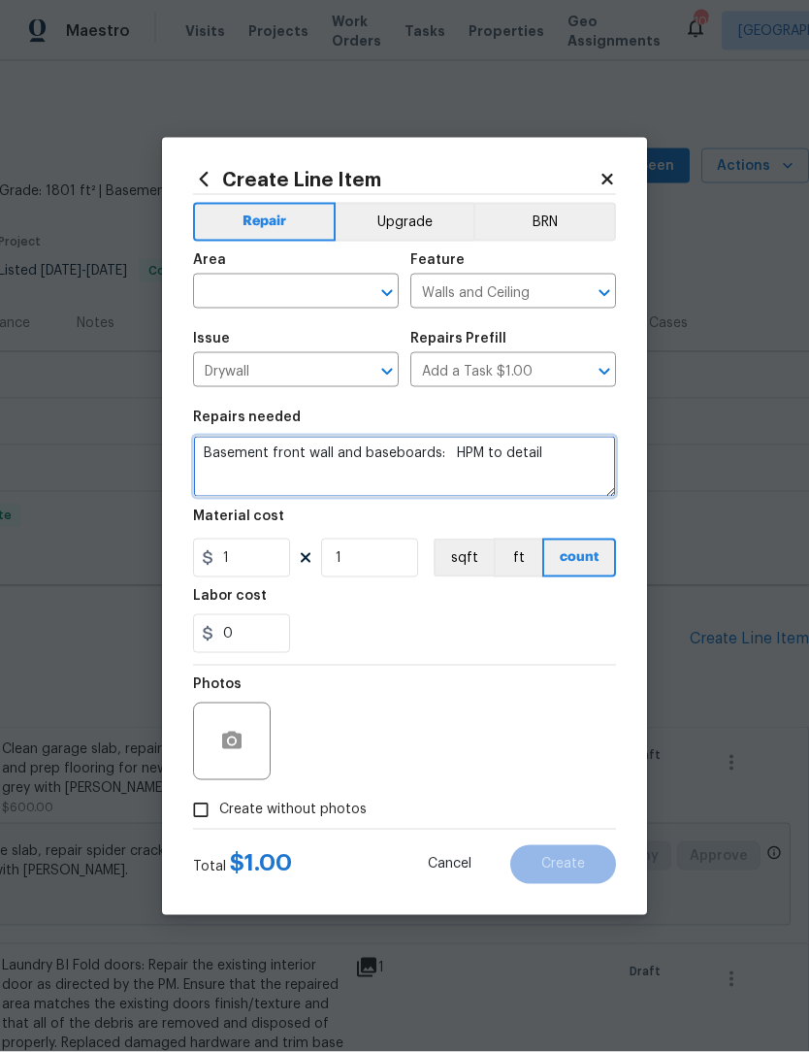
click at [570, 457] on textarea "Basement front wall and baseboards: HPM to detail" at bounding box center [404, 467] width 423 height 62
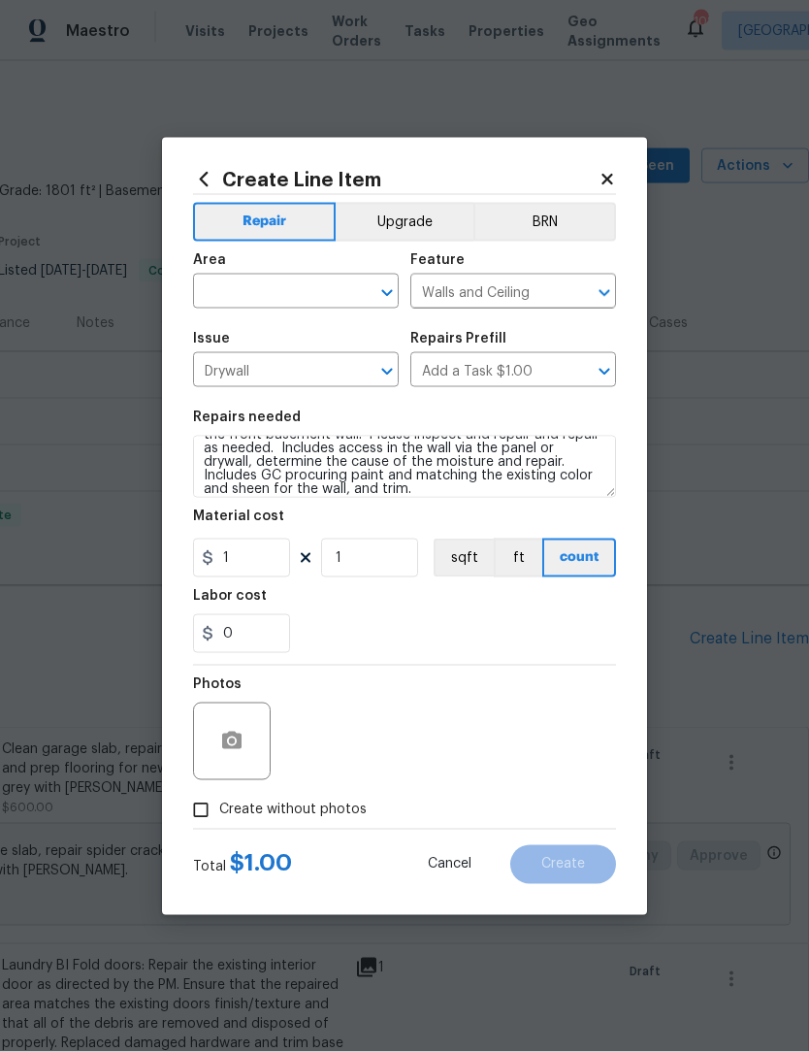
scroll to position [1, 0]
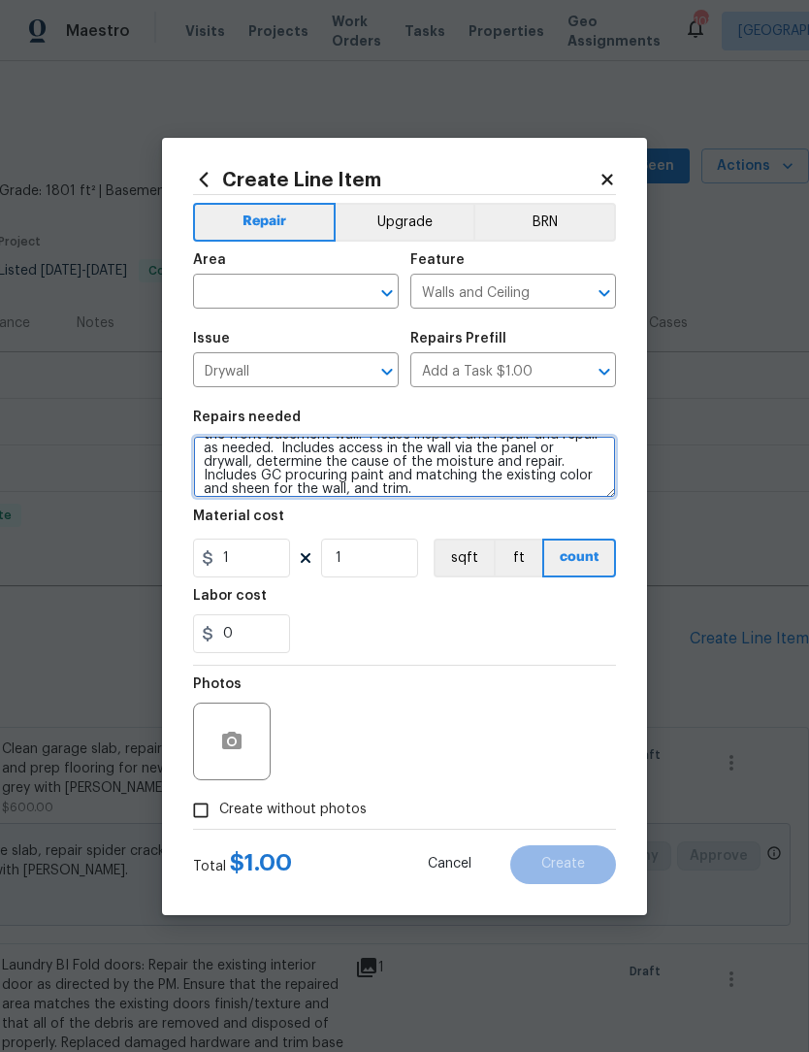
type textarea "Basement front wall and baseboards: There is a small amount of organic growth t…"
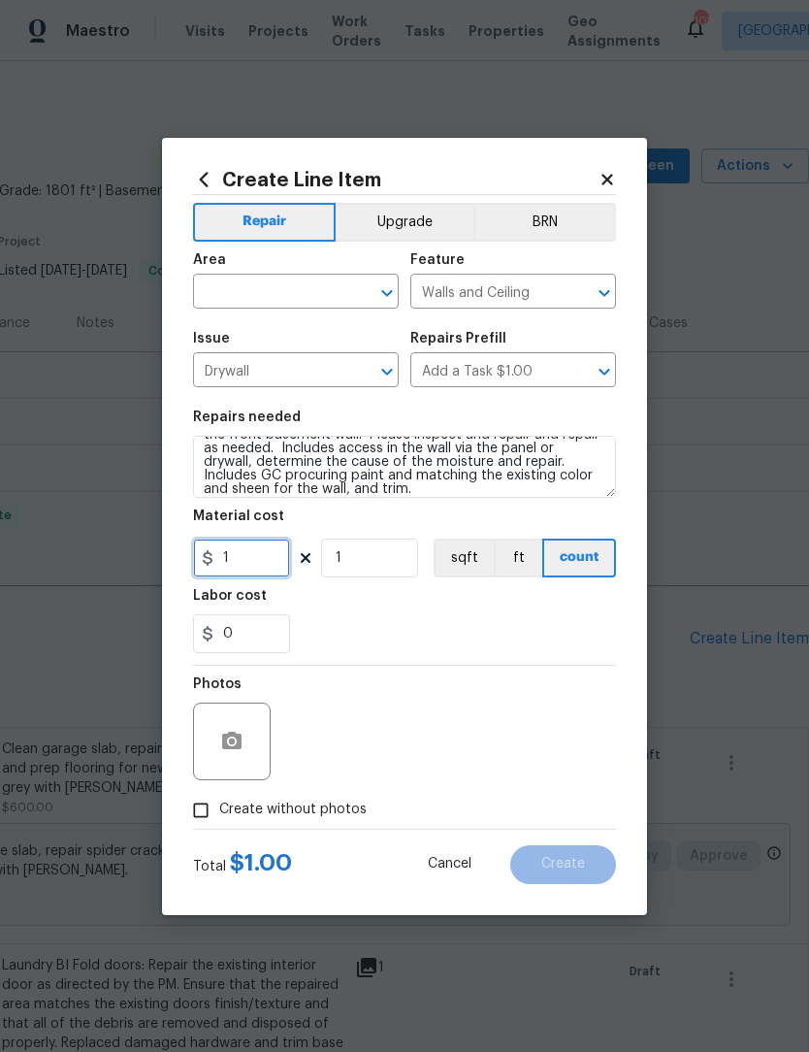
click at [267, 561] on input "1" at bounding box center [241, 558] width 97 height 39
click at [386, 284] on icon "Open" at bounding box center [387, 292] width 23 height 23
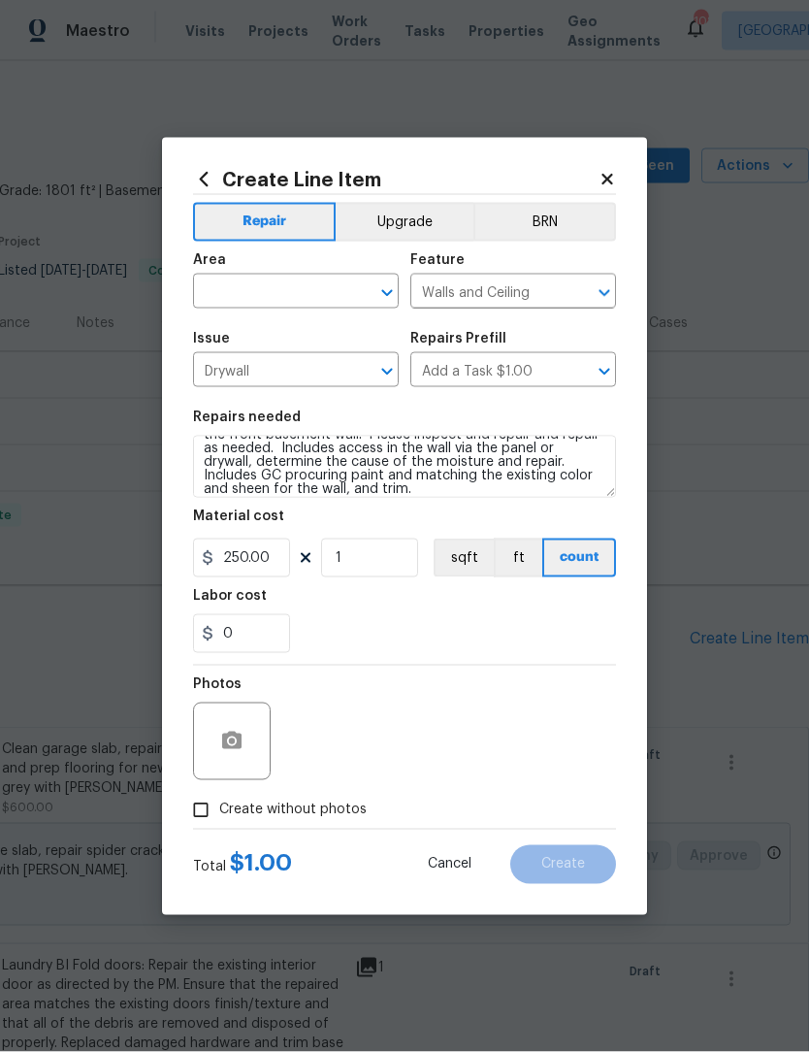
type input "250"
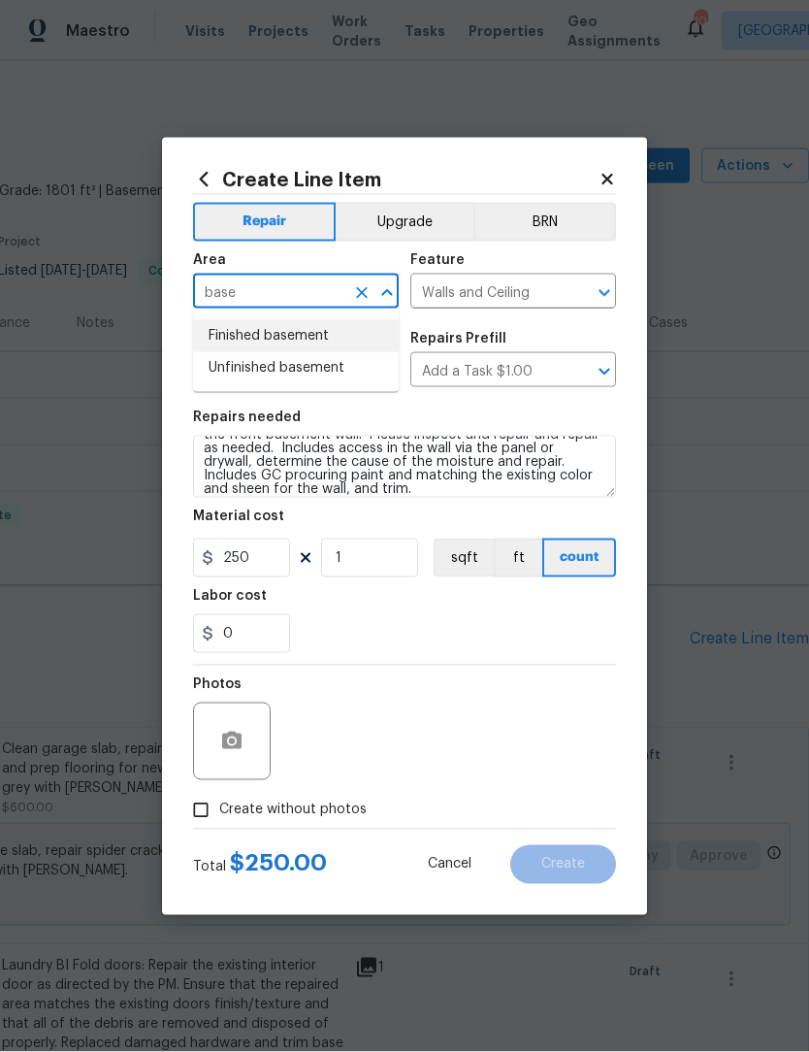
click at [305, 342] on li "Finished basement" at bounding box center [296, 336] width 206 height 32
type input "Finished basement"
click at [239, 764] on button "button" at bounding box center [232, 741] width 47 height 47
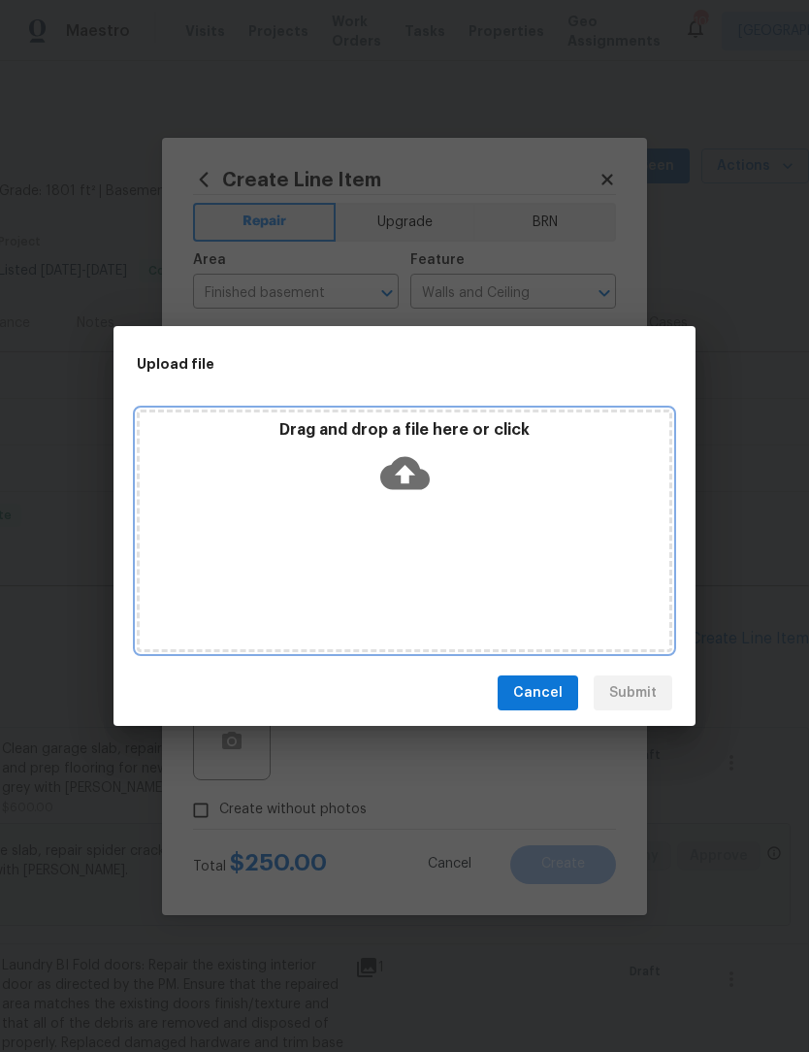
click at [403, 473] on icon at bounding box center [404, 472] width 49 height 49
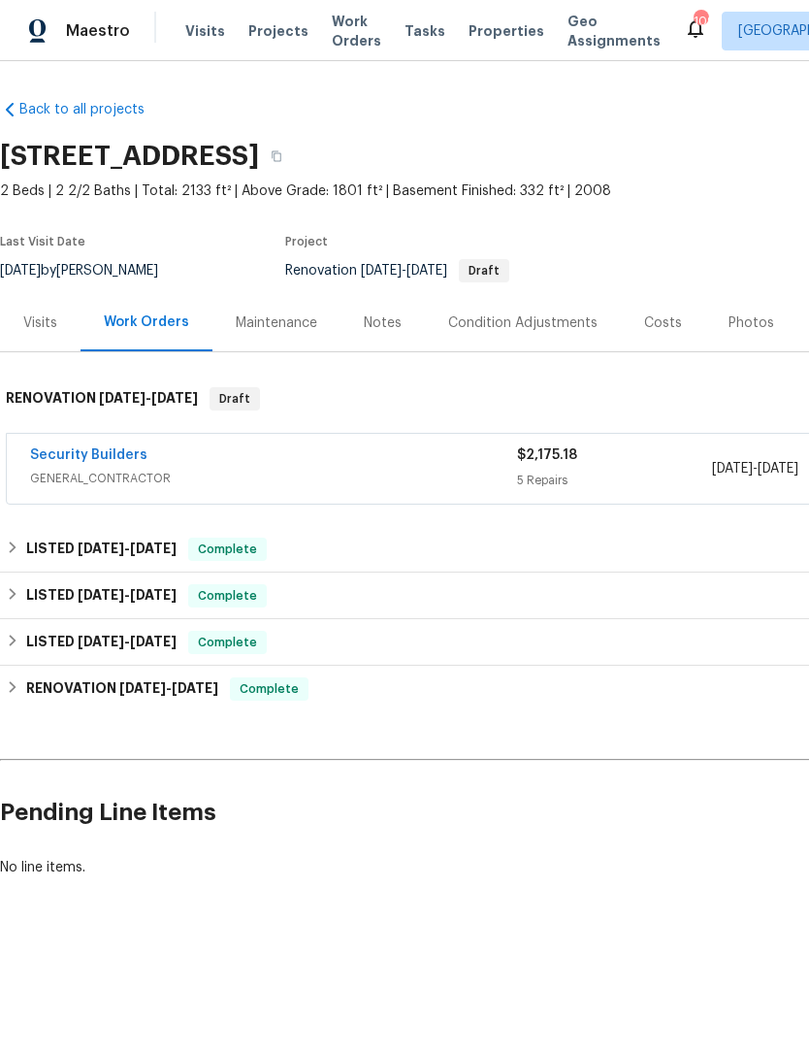
click at [120, 459] on link "Security Builders" at bounding box center [88, 455] width 117 height 14
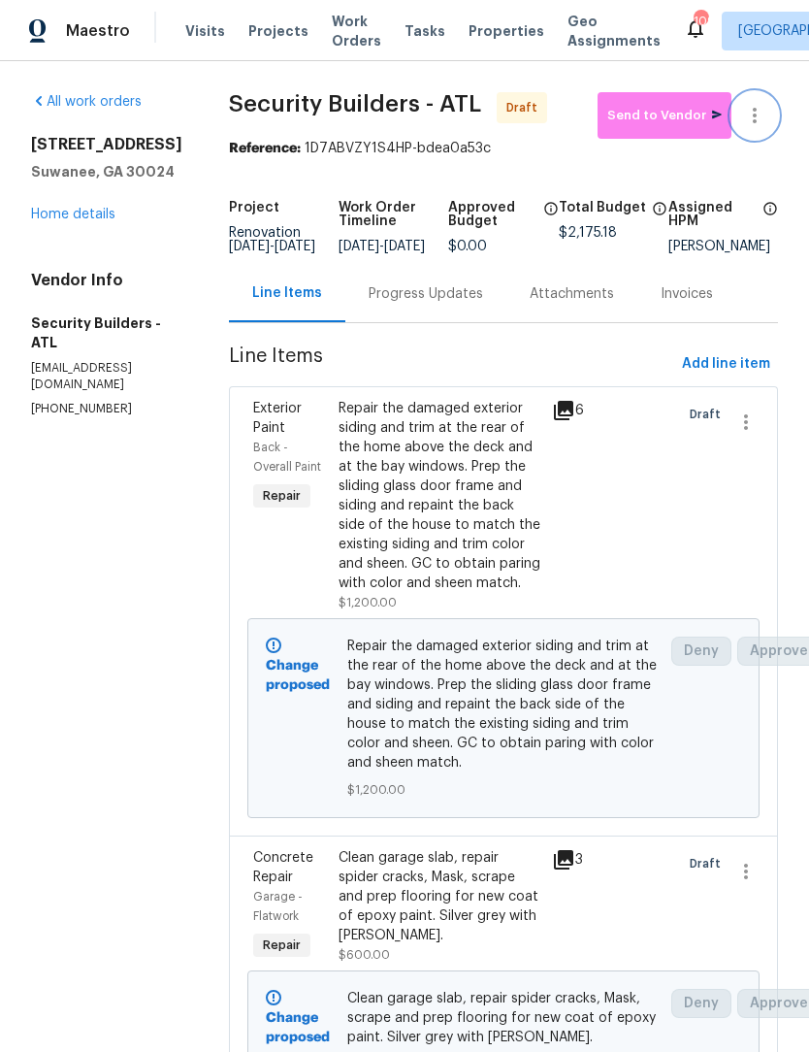
click at [761, 109] on icon "button" at bounding box center [754, 115] width 23 height 23
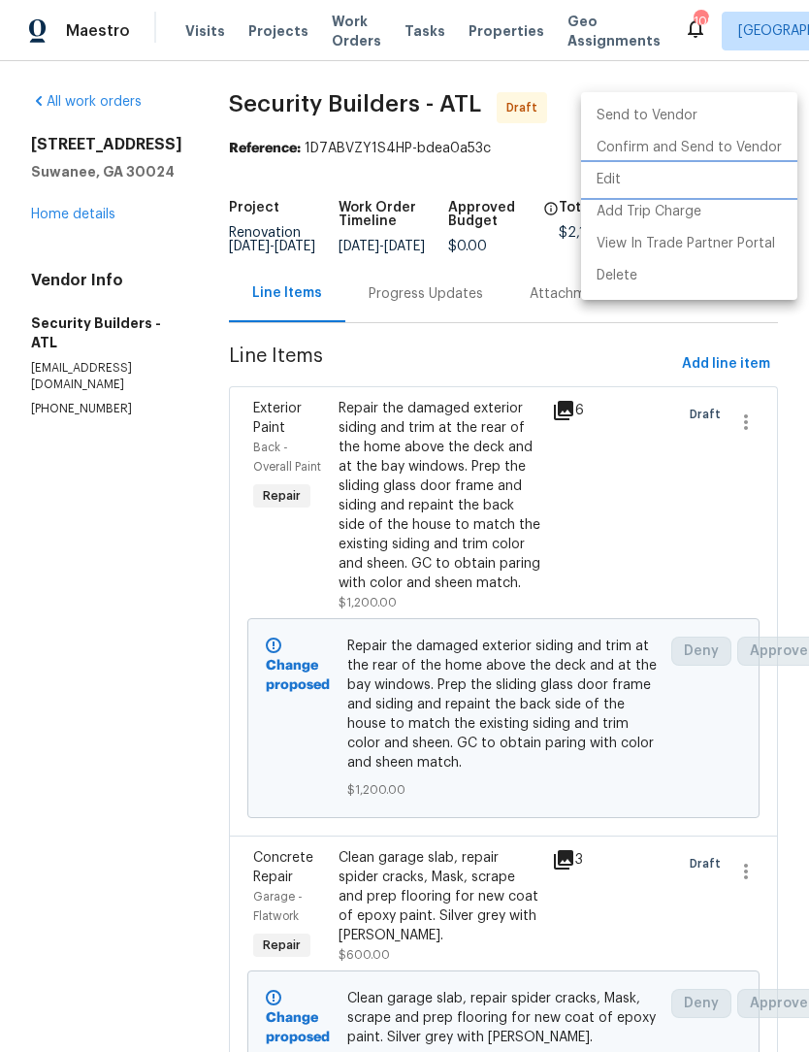
click at [643, 182] on li "Edit" at bounding box center [689, 180] width 216 height 32
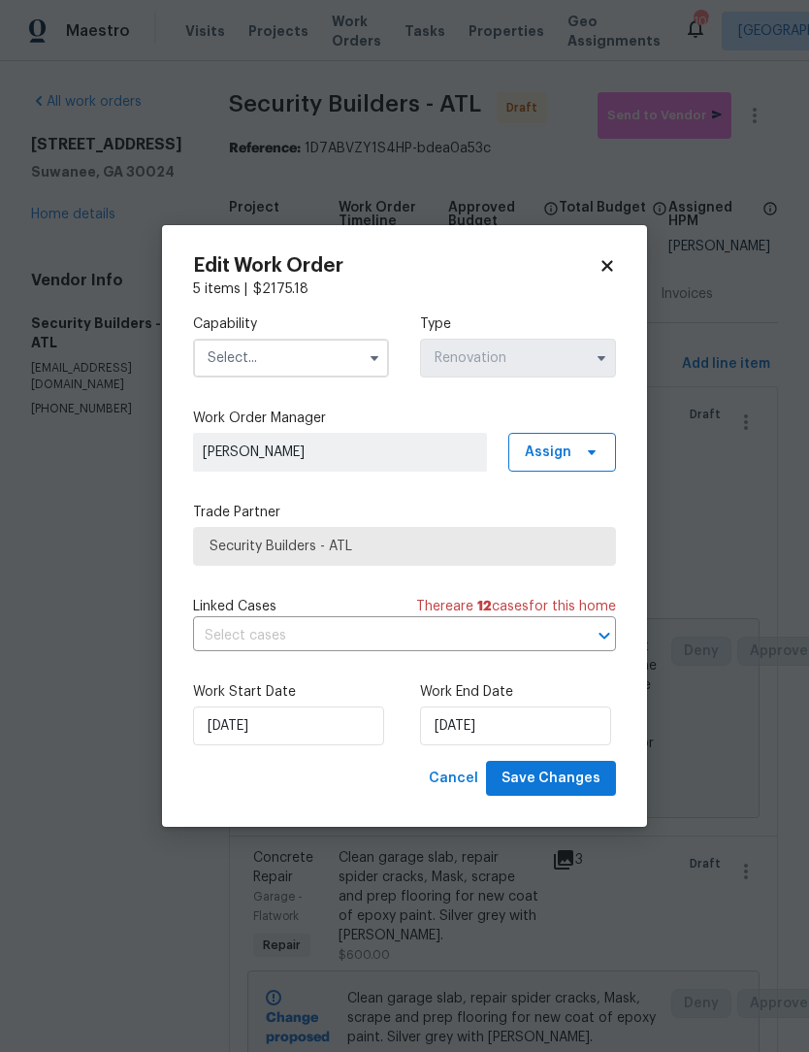
click at [369, 360] on icon "button" at bounding box center [375, 358] width 16 height 16
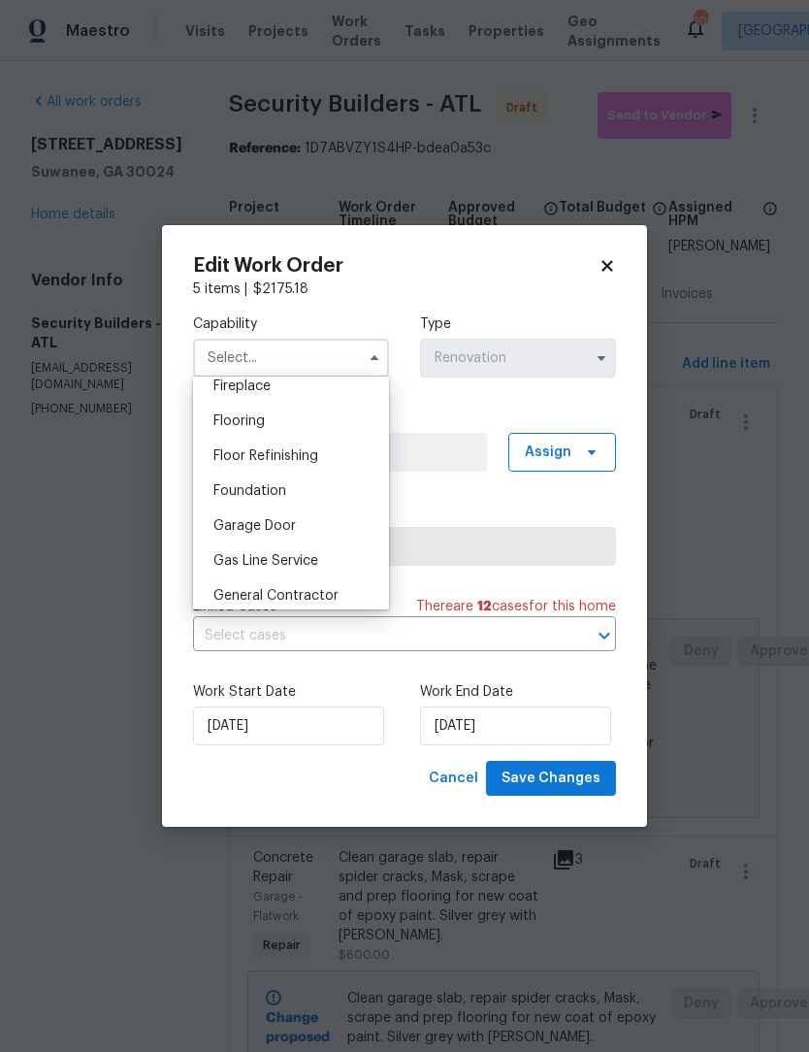
click at [332, 589] on span "General Contractor" at bounding box center [276, 596] width 125 height 14
type input "General Contractor"
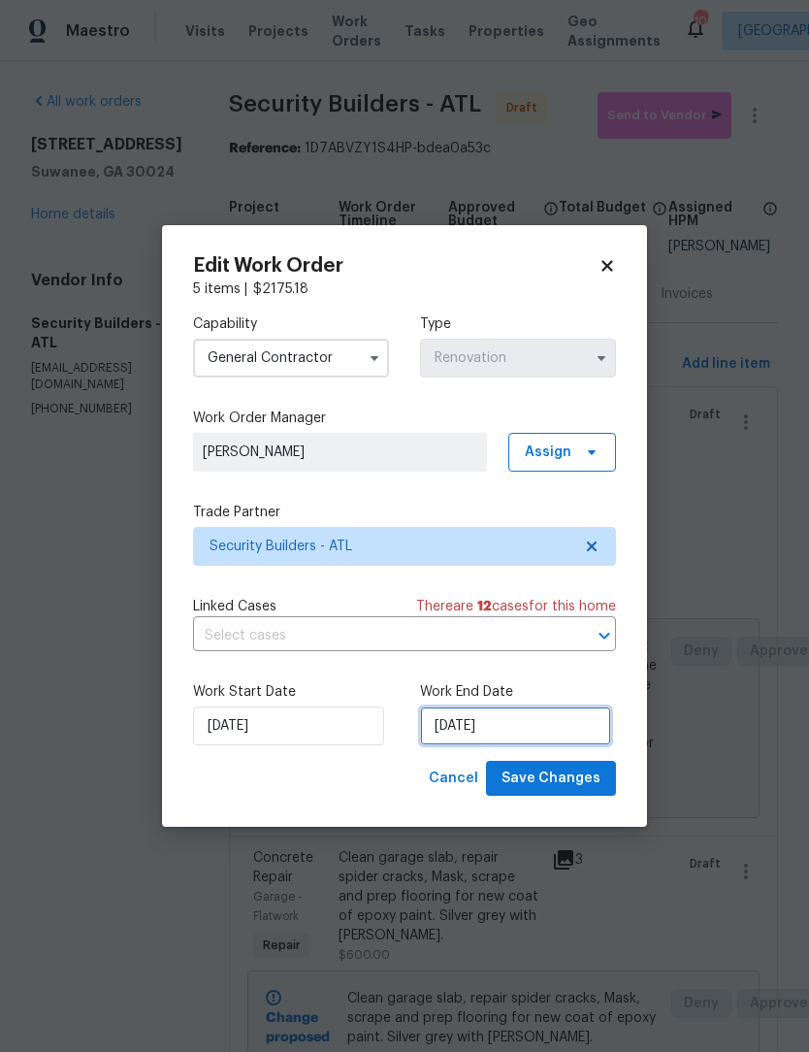
click at [536, 732] on input "8/29/2025" at bounding box center [515, 726] width 191 height 39
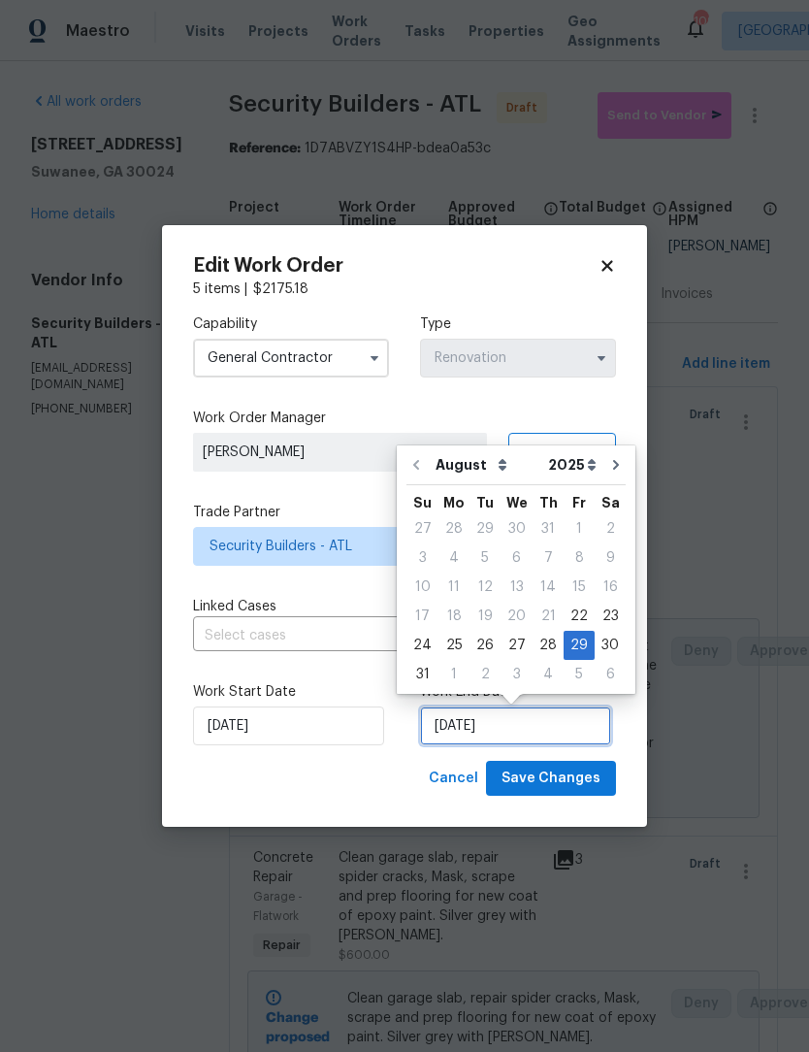
scroll to position [36, 0]
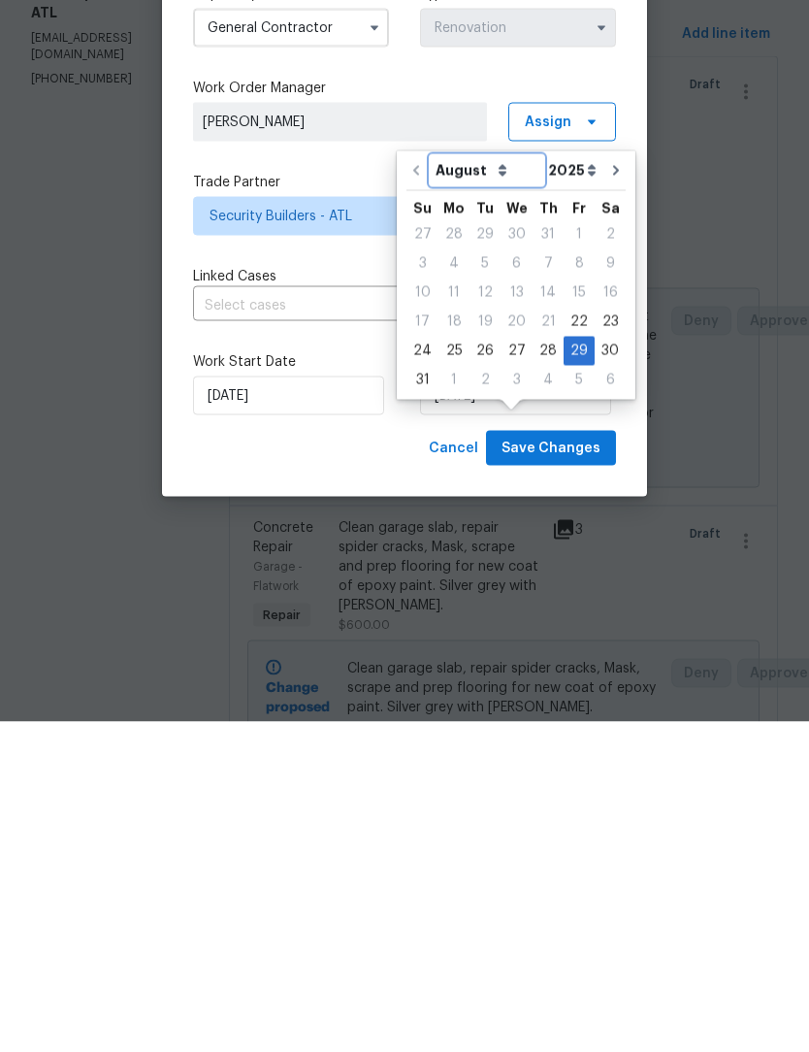
click at [502, 486] on select "August September October November December" at bounding box center [487, 500] width 113 height 29
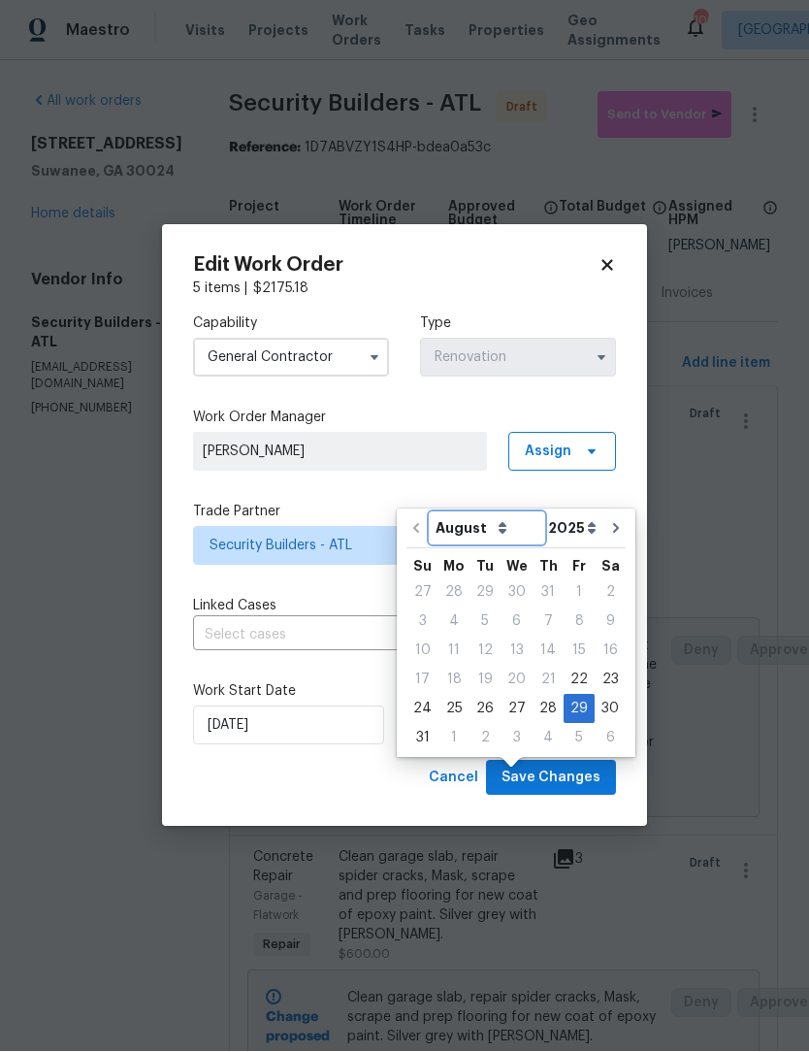
select select "8"
type input "9/29/2025"
select select "8"
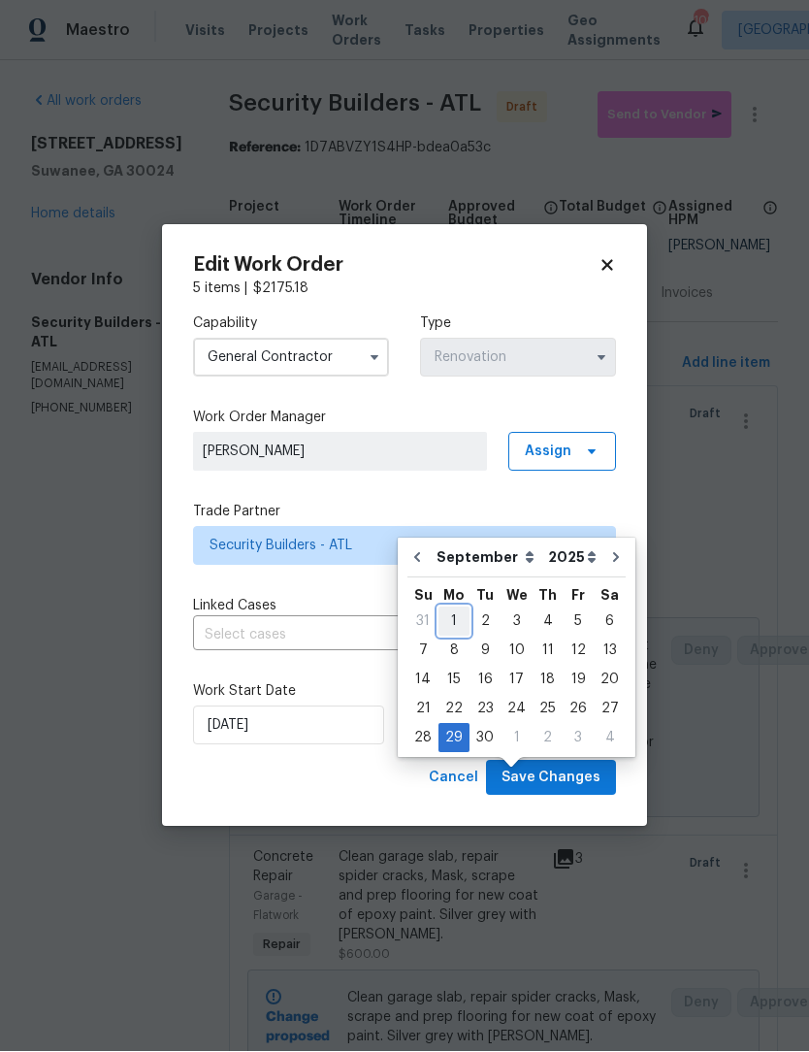
click at [460, 608] on div "1" at bounding box center [454, 621] width 31 height 27
type input "9/1/2025"
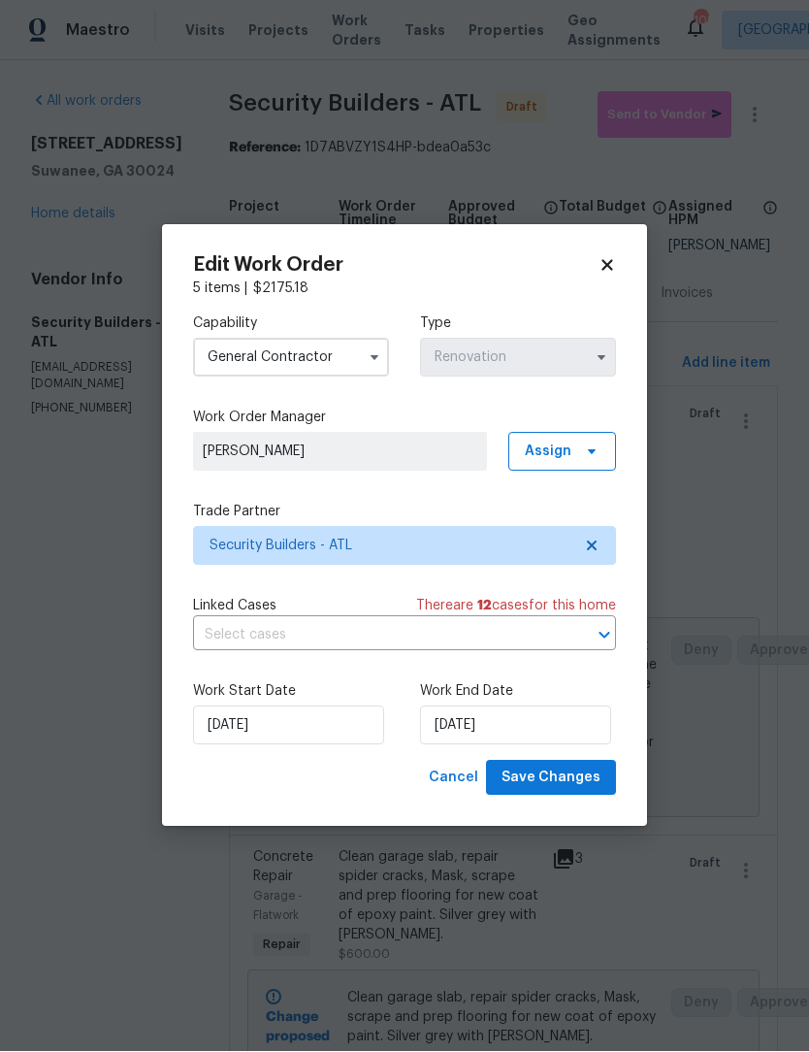
click at [606, 355] on icon "button" at bounding box center [602, 358] width 16 height 16
click at [570, 785] on span "Save Changes" at bounding box center [551, 779] width 99 height 24
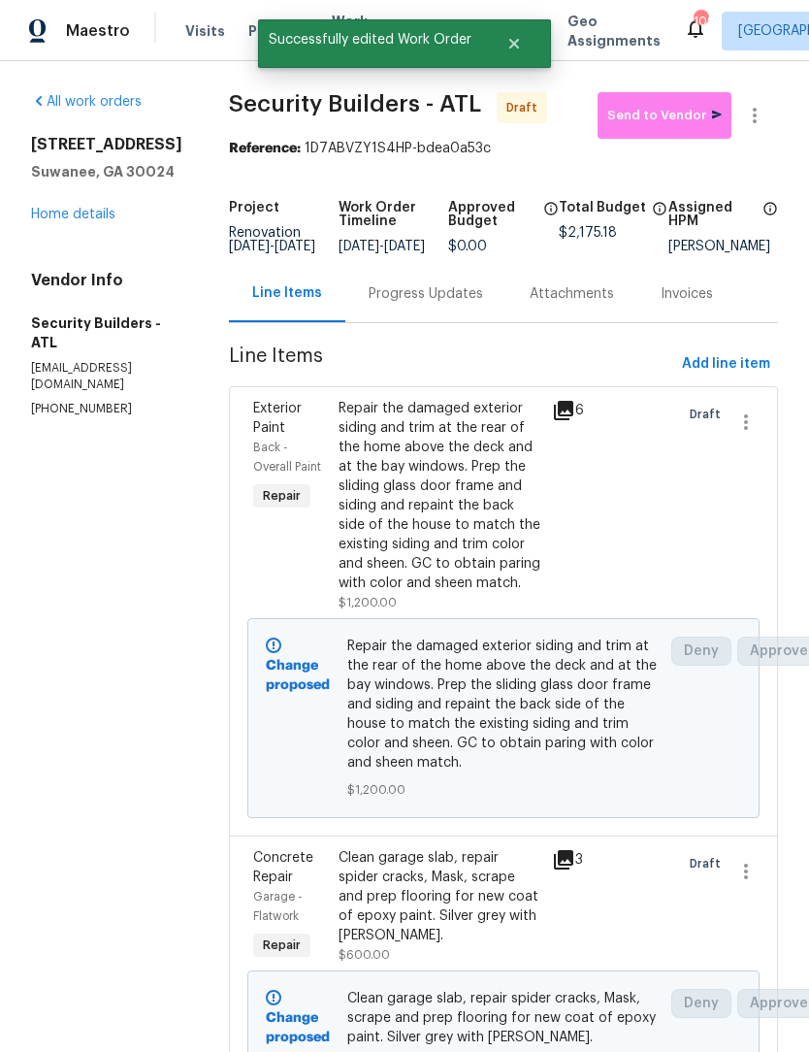
click at [83, 208] on link "Home details" at bounding box center [73, 215] width 84 height 14
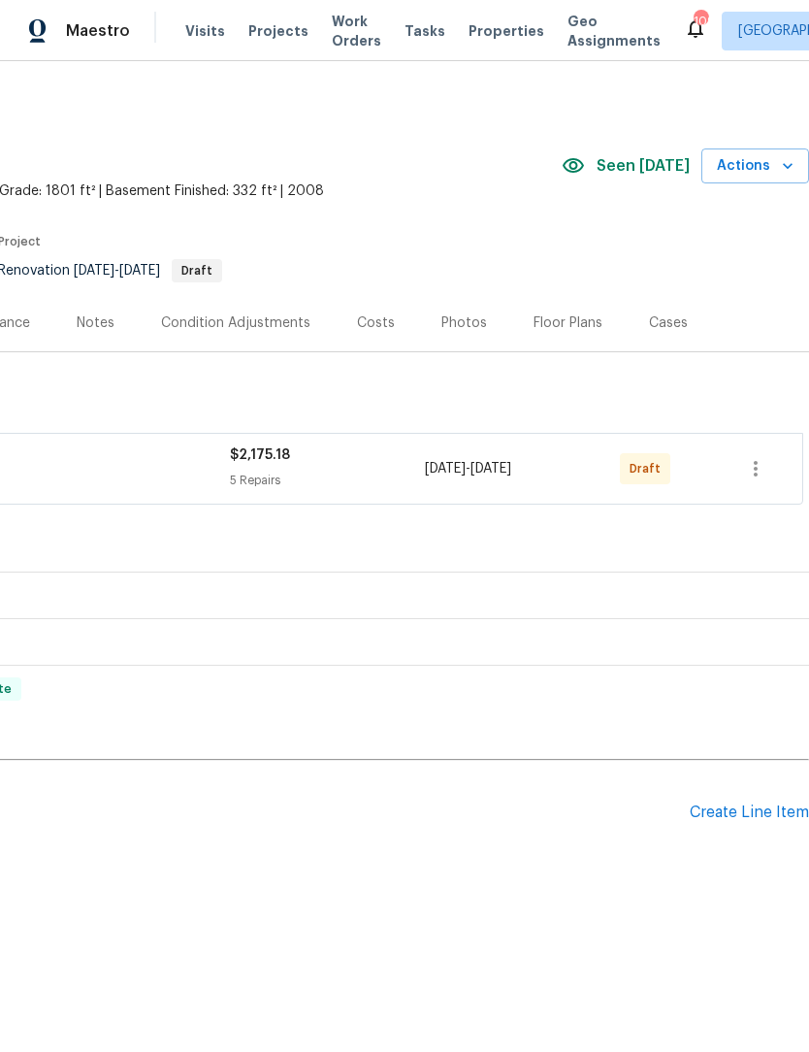
scroll to position [0, 287]
click at [753, 472] on icon "button" at bounding box center [755, 468] width 23 height 23
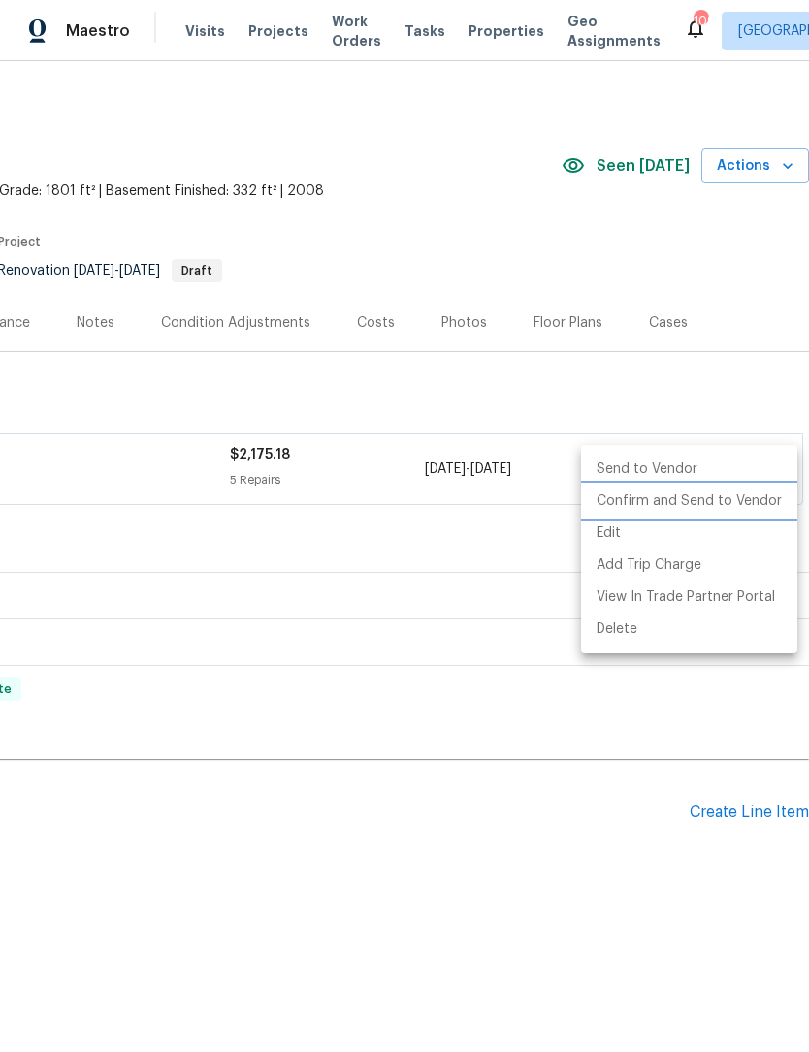
click at [736, 507] on li "Confirm and Send to Vendor" at bounding box center [689, 501] width 216 height 32
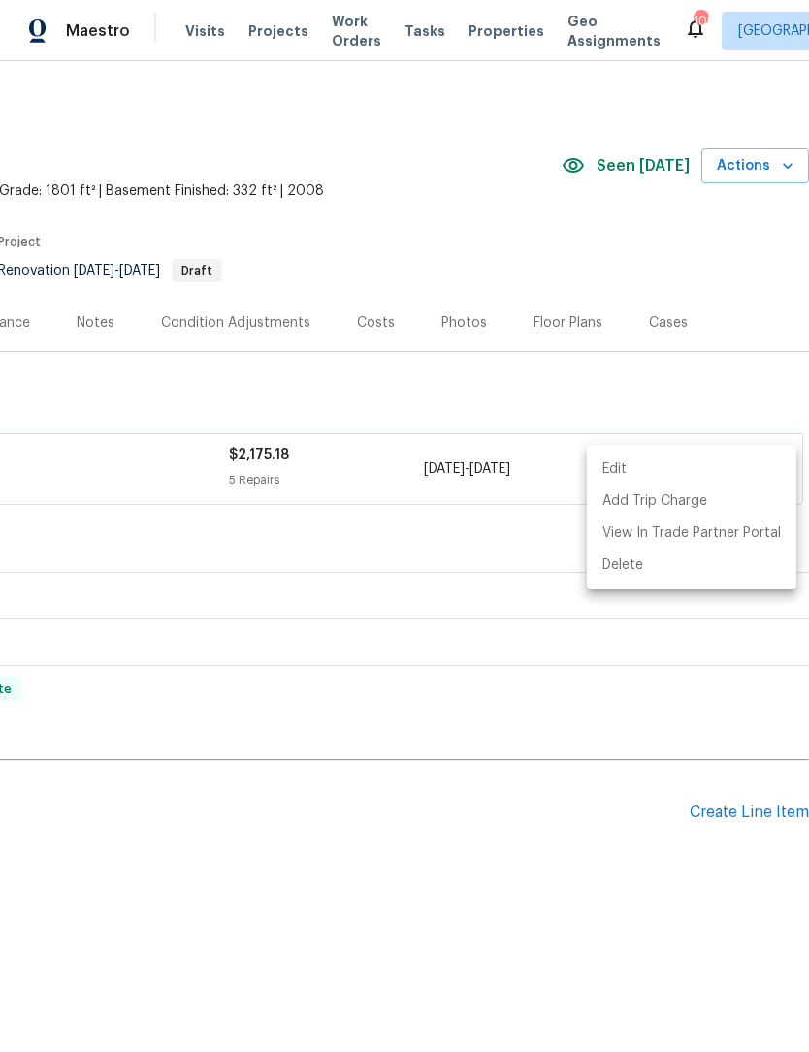
click at [550, 856] on div at bounding box center [404, 526] width 809 height 1052
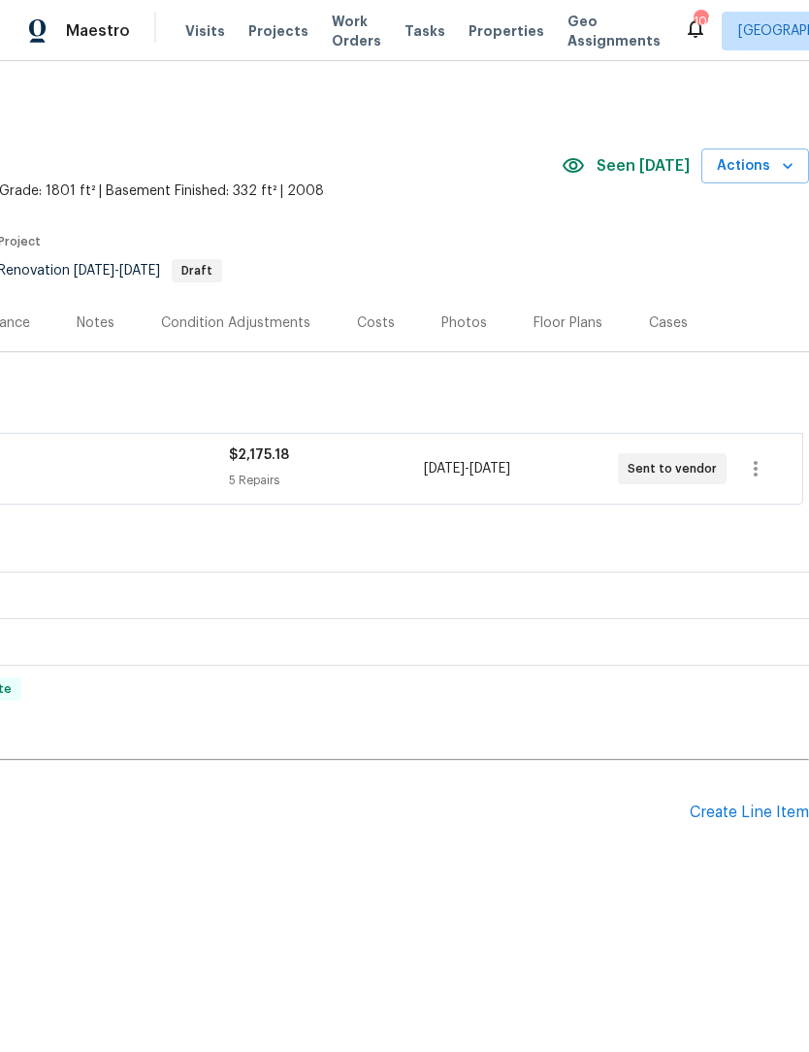
click at [752, 808] on div "Create Line Item" at bounding box center [749, 813] width 119 height 18
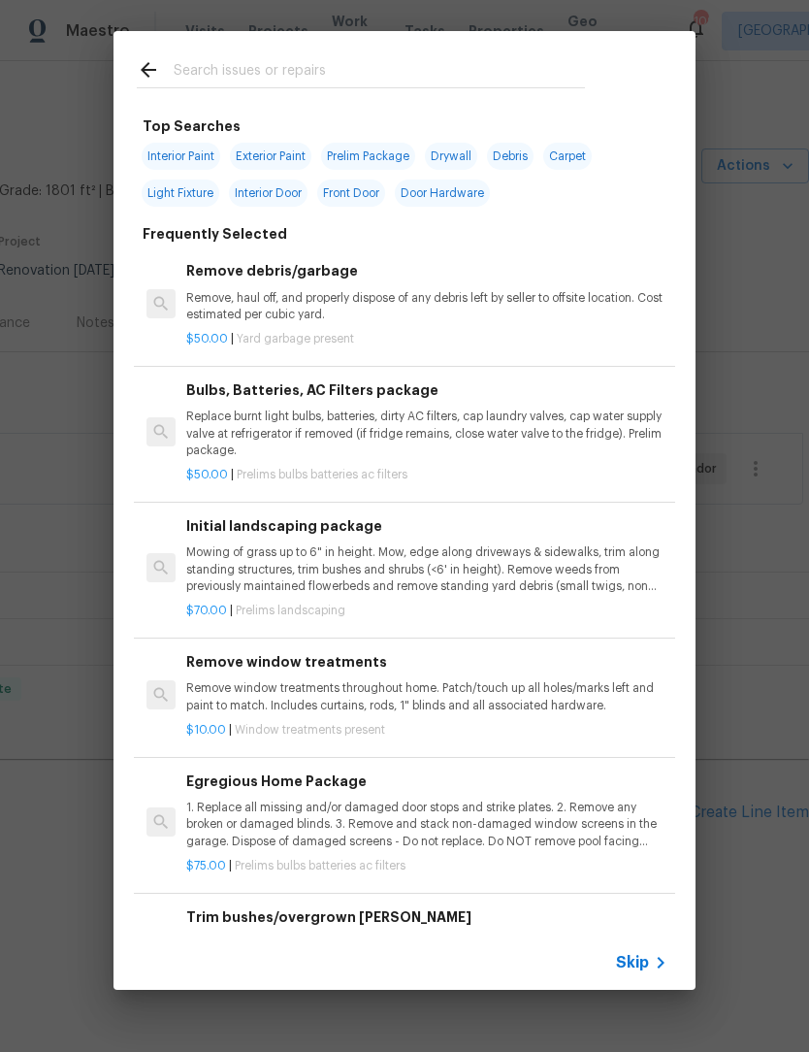
click at [255, 58] on input "text" at bounding box center [379, 72] width 411 height 29
type input "Flooring"
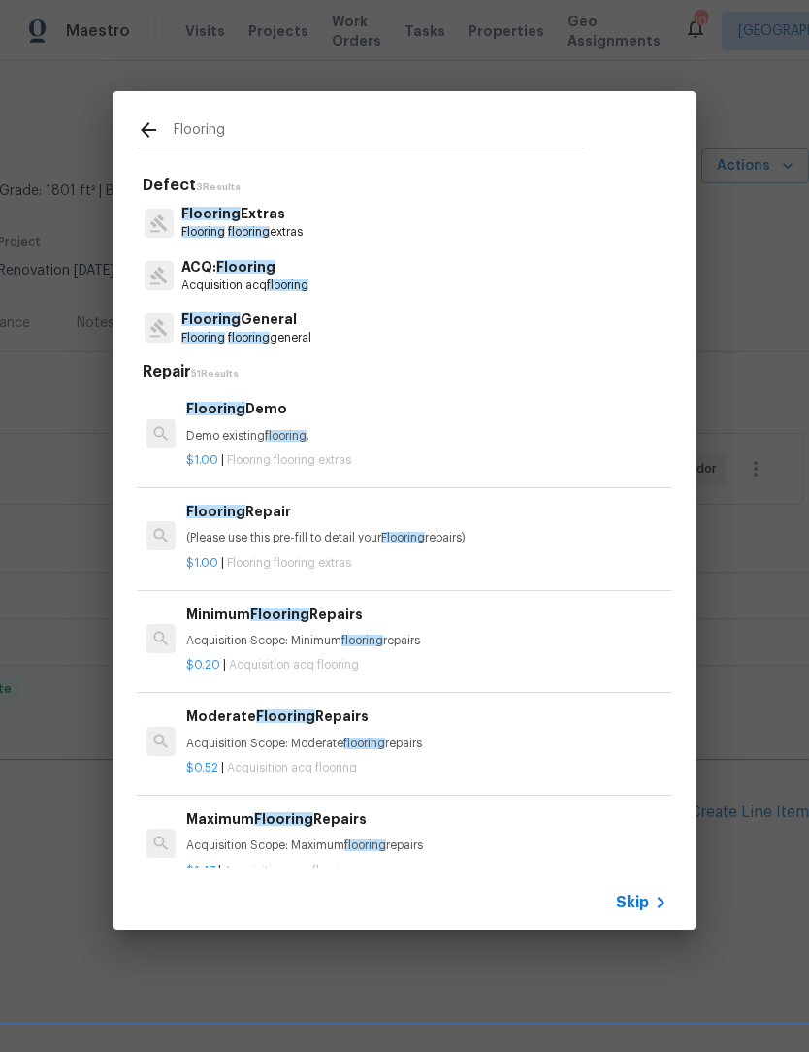
click at [269, 321] on p "Flooring General" at bounding box center [246, 320] width 130 height 20
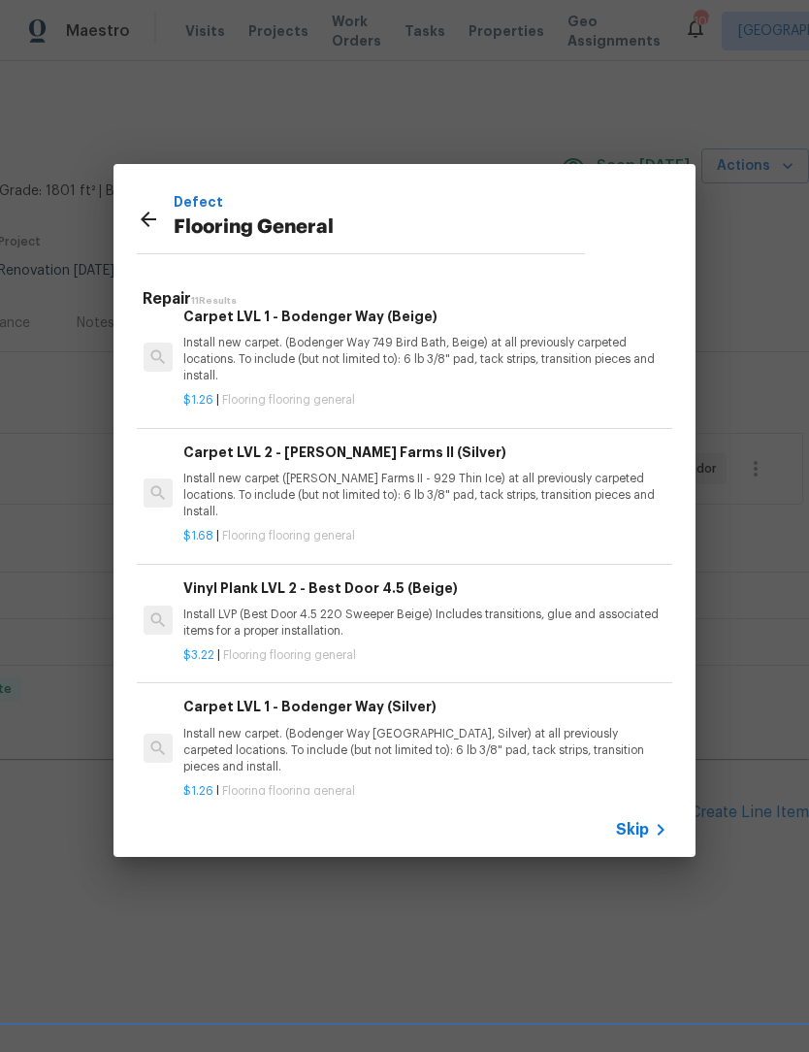
scroll to position [870, 3]
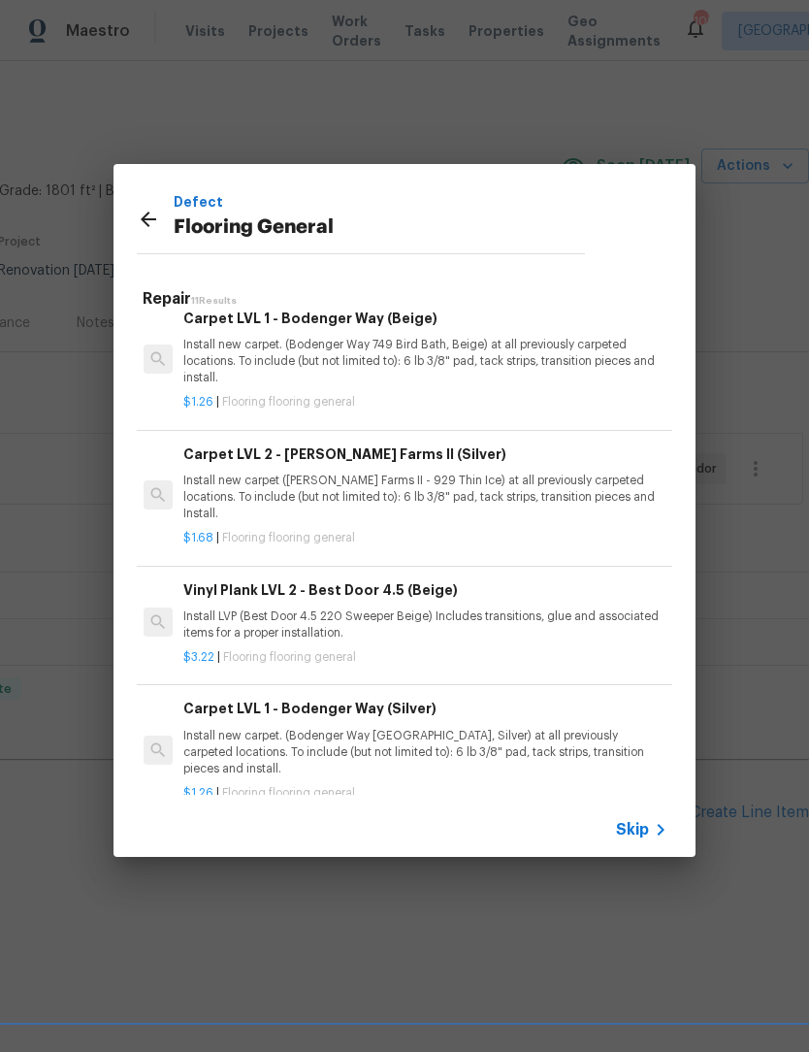
click at [400, 728] on p "Install new carpet. (Bodenger Way 945 Winter Ash, Silver) at all previously car…" at bounding box center [423, 752] width 481 height 49
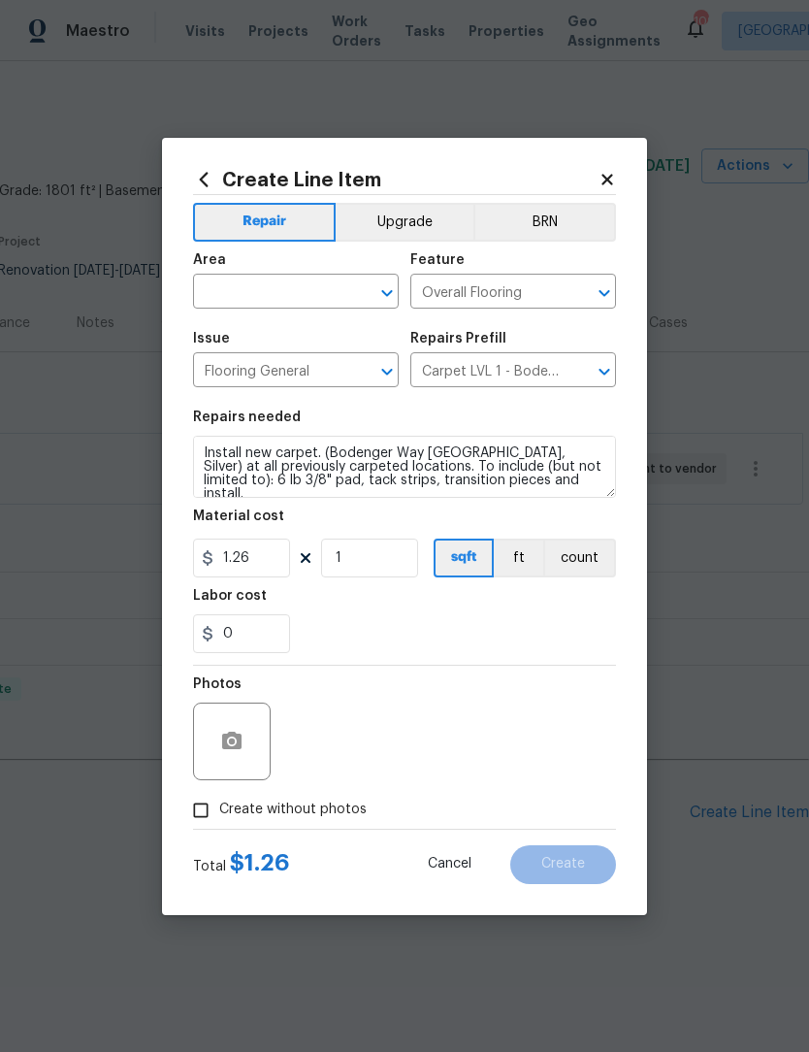
click at [388, 288] on icon "Open" at bounding box center [387, 292] width 23 height 23
click at [285, 331] on li "Stairs" at bounding box center [296, 336] width 206 height 32
type input "Stairs"
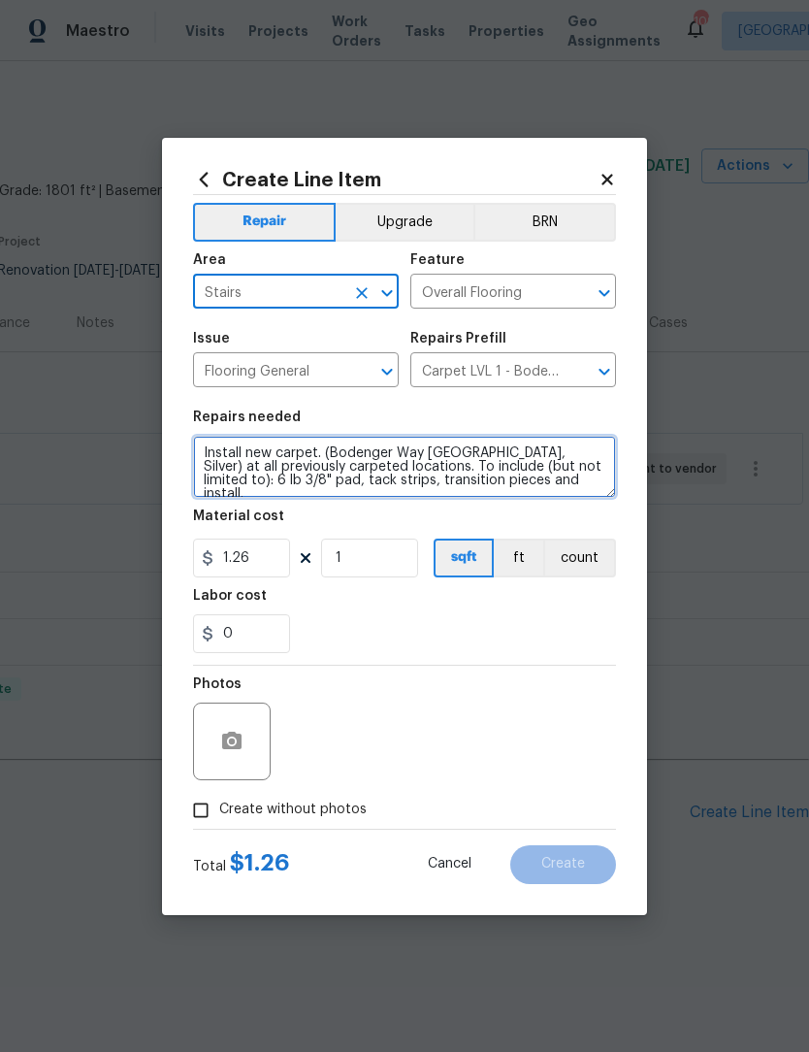
click at [206, 454] on textarea "Install new carpet. (Bodenger Way 945 Winter Ash, Silver) at all previously car…" at bounding box center [404, 467] width 423 height 62
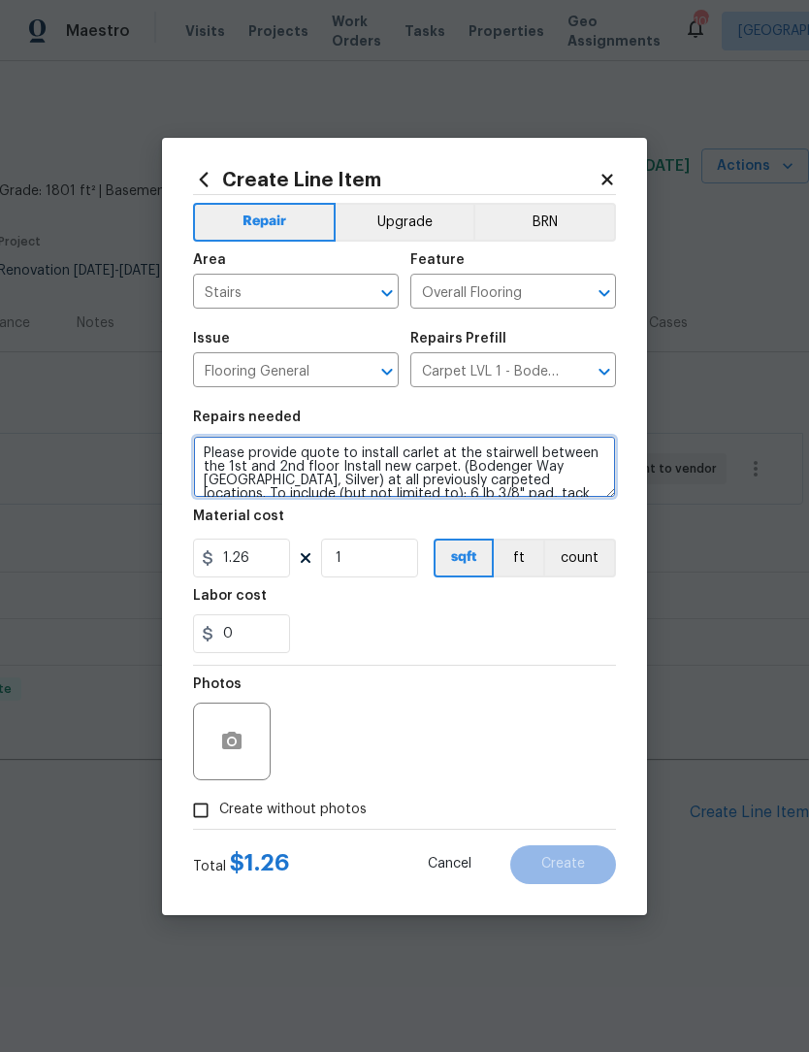
click at [429, 450] on textarea "Please provide quote to install carlet at the stairwell between the 1st and 2nd…" at bounding box center [404, 467] width 423 height 62
click at [490, 453] on textarea "Please provide quote to install carpet at the stairwell between the 1st and 2nd…" at bounding box center [404, 467] width 423 height 62
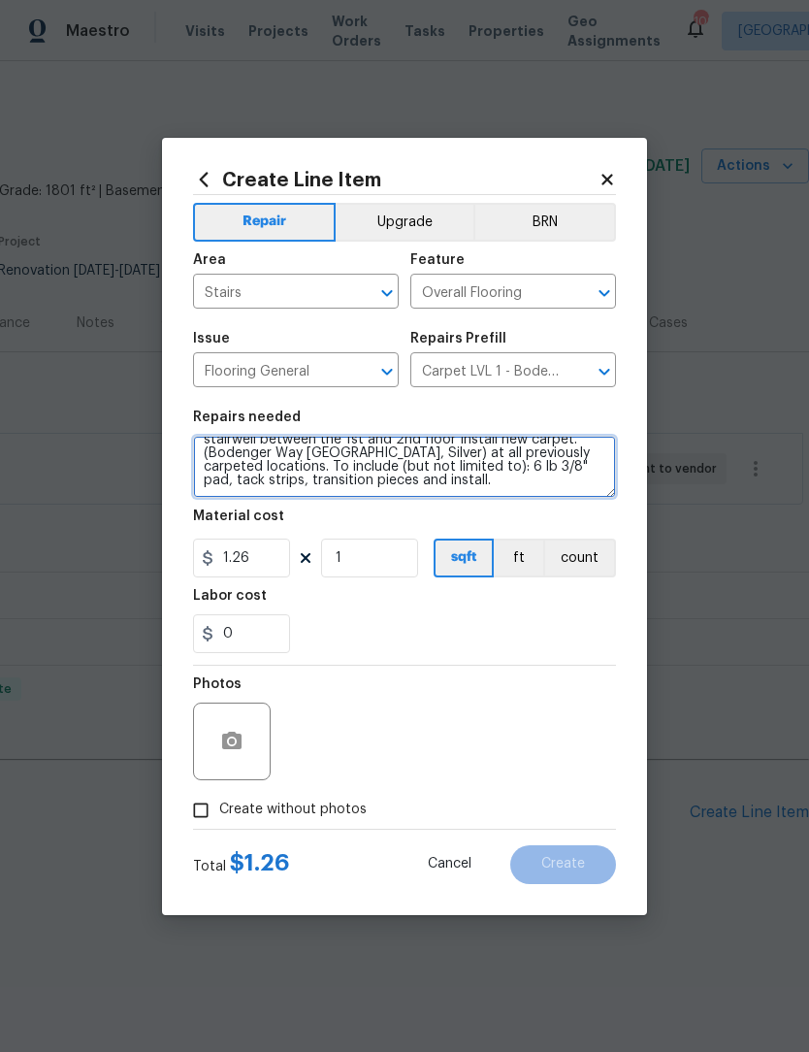
scroll to position [27, 0]
type textarea "Please provide quote to install carpet at the entry foyer stairwell between the…"
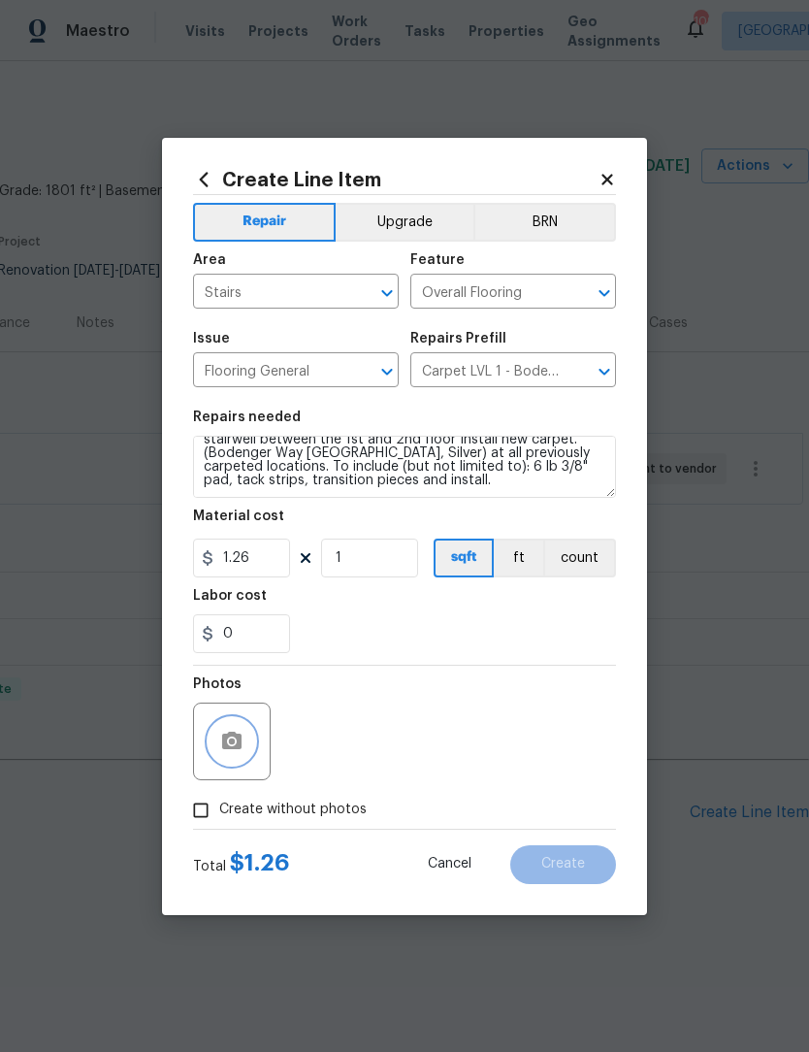
click at [239, 744] on icon "button" at bounding box center [231, 740] width 19 height 17
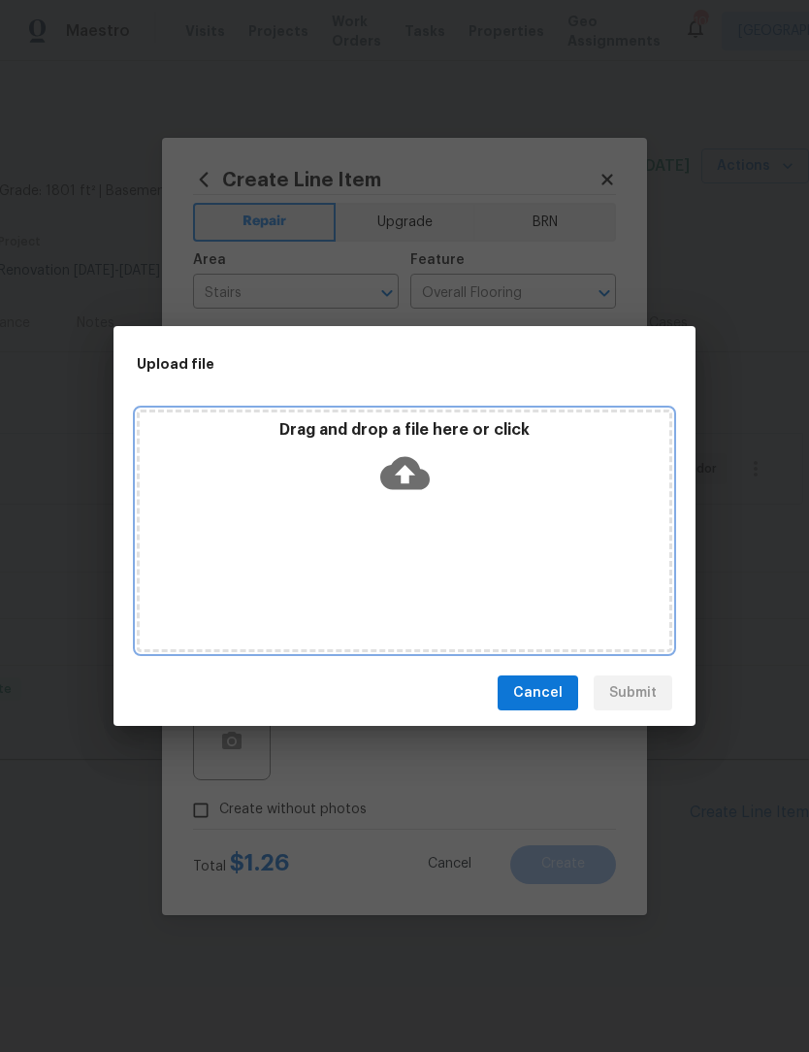
click at [406, 481] on icon at bounding box center [404, 472] width 49 height 49
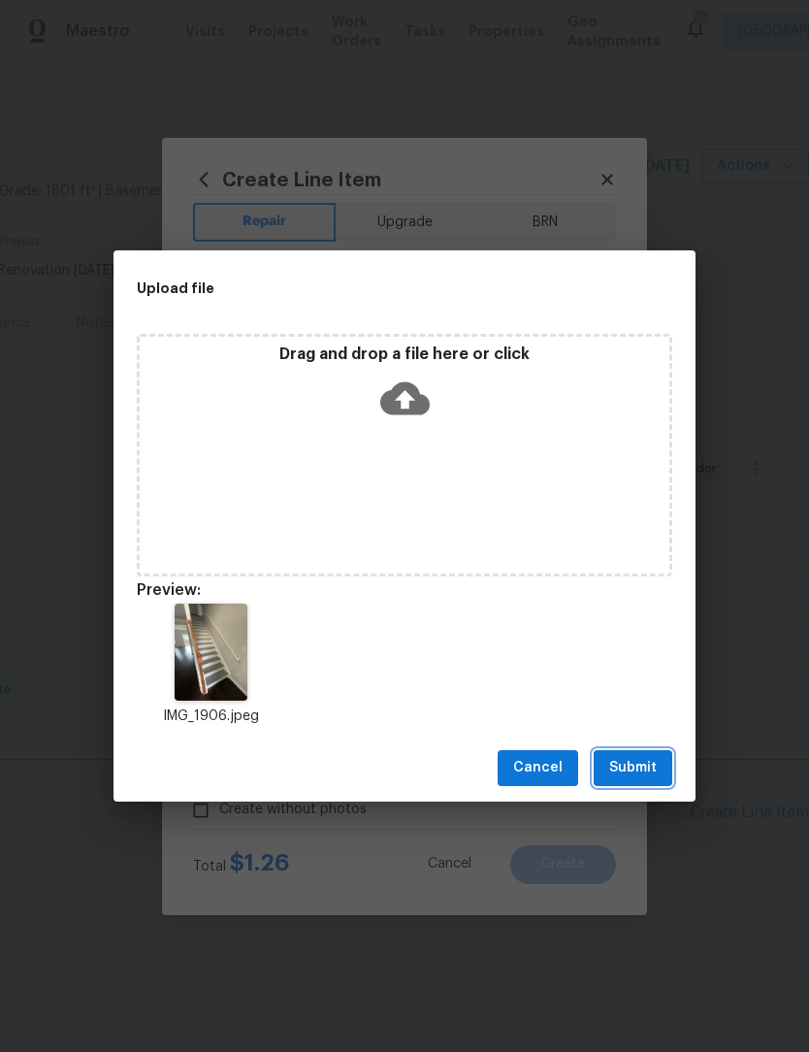
click at [652, 769] on span "Submit" at bounding box center [633, 768] width 48 height 24
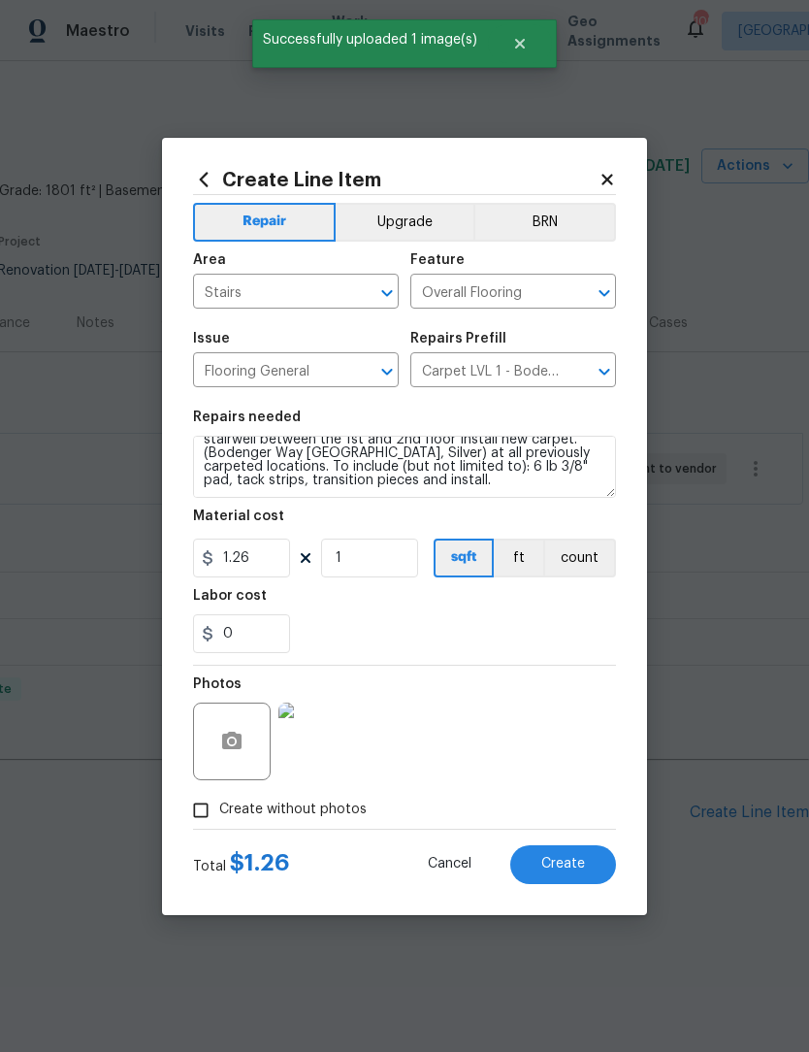
click at [593, 863] on button "Create" at bounding box center [563, 864] width 106 height 39
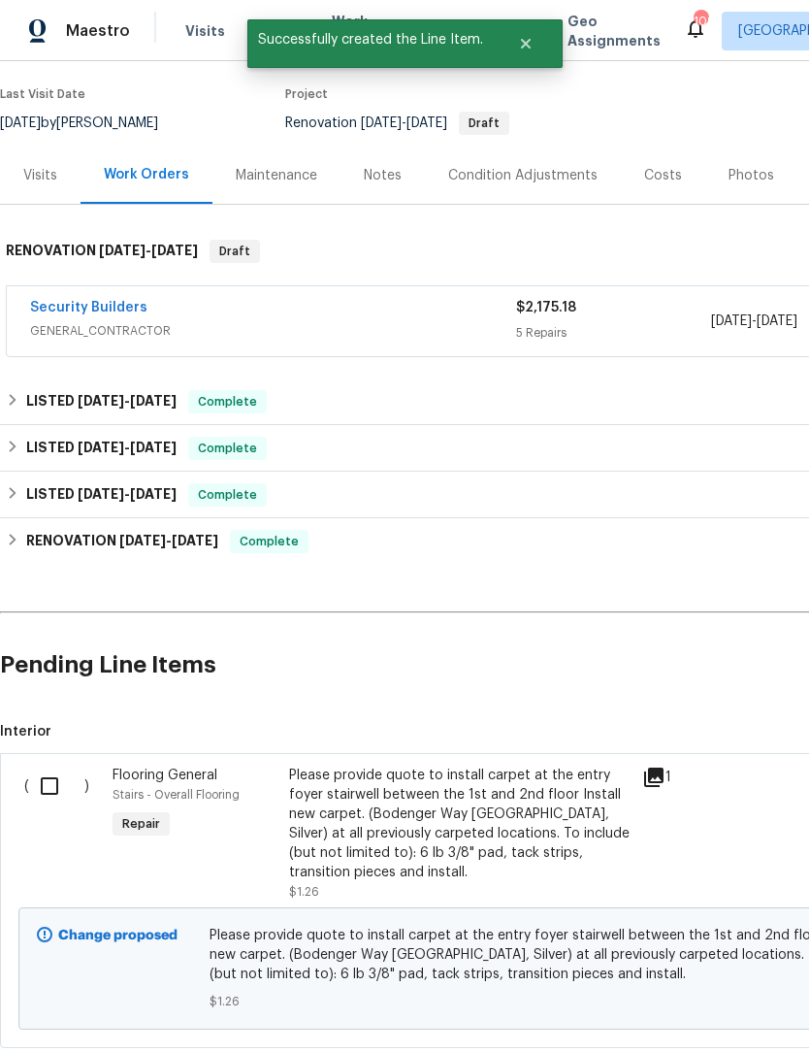
scroll to position [148, 0]
click at [59, 785] on input "checkbox" at bounding box center [56, 786] width 55 height 41
checkbox input "true"
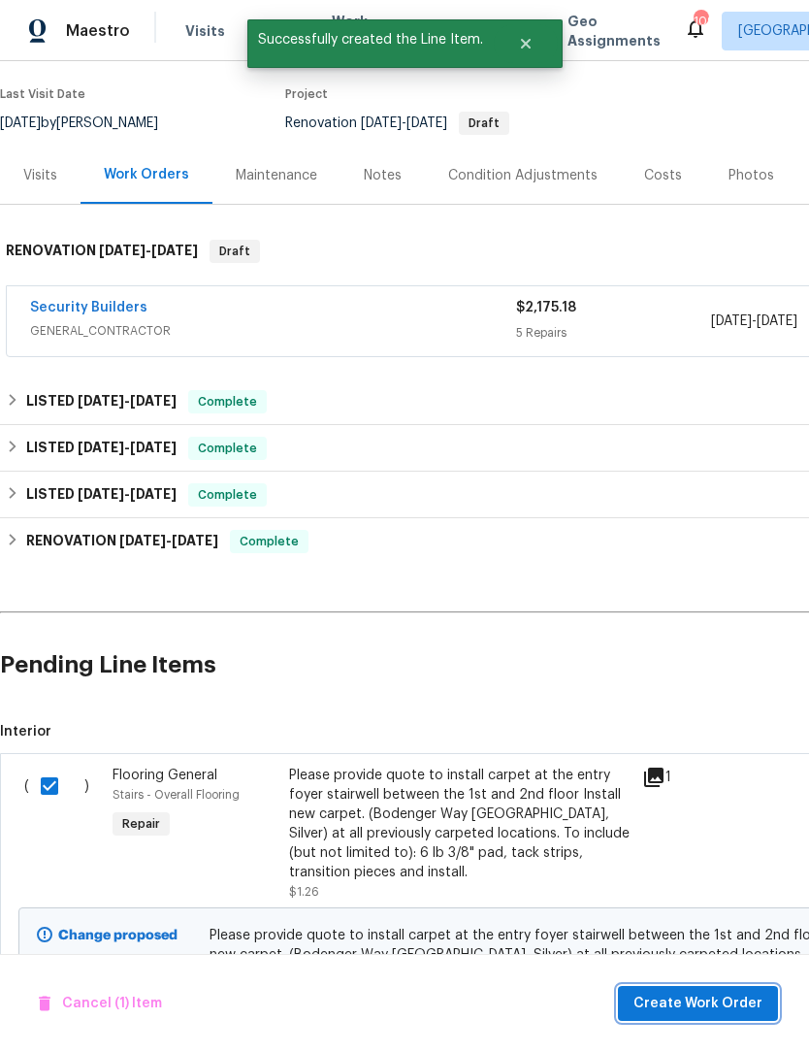
click at [717, 1000] on span "Create Work Order" at bounding box center [698, 1004] width 129 height 24
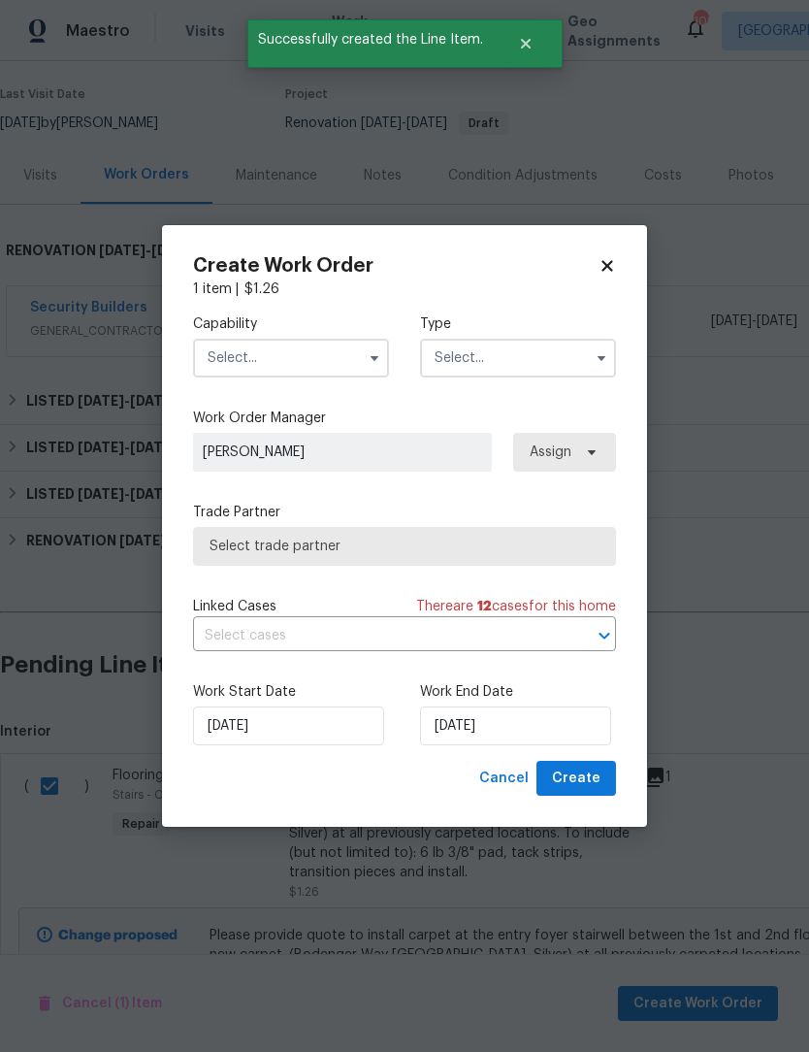
click at [373, 359] on icon "button" at bounding box center [375, 358] width 16 height 16
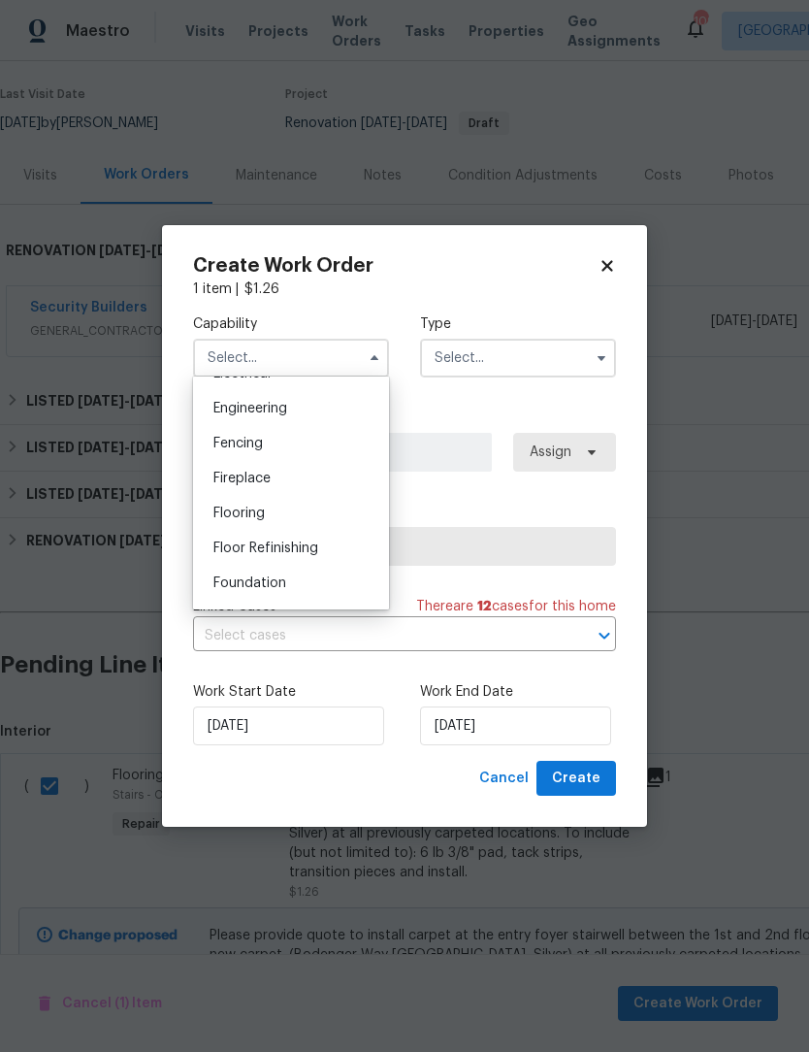
scroll to position [653, 0]
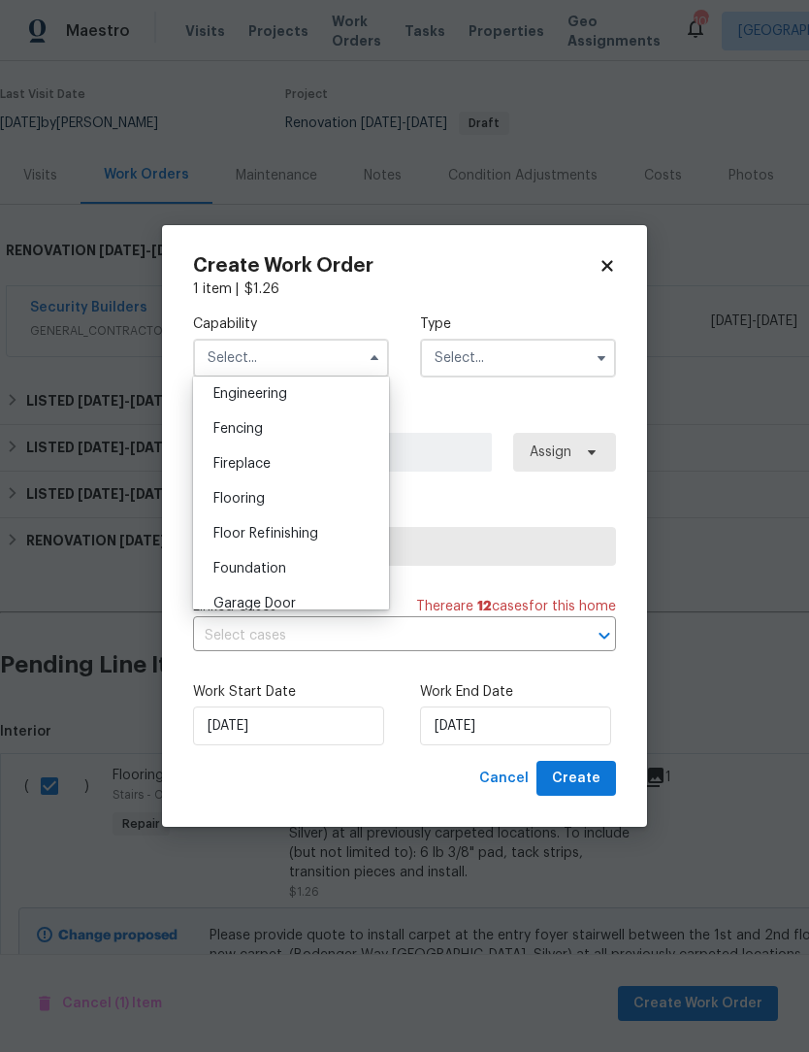
click at [291, 504] on div "Flooring" at bounding box center [291, 498] width 186 height 35
type input "Flooring"
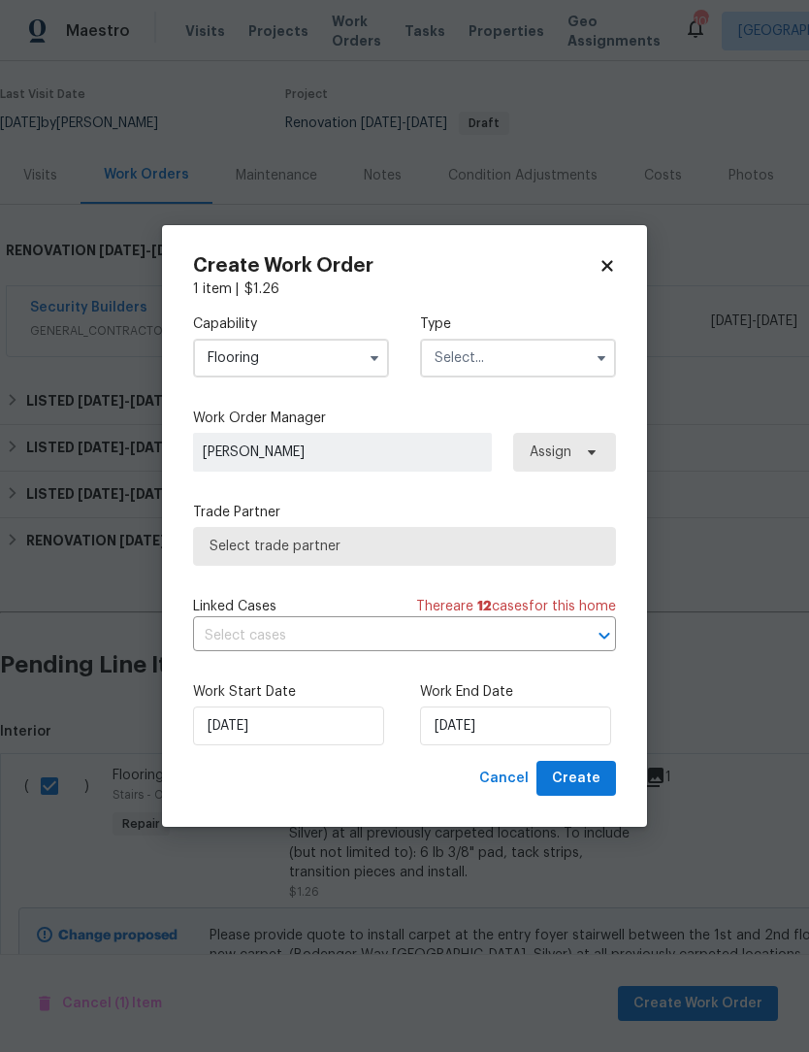
click at [604, 356] on icon "button" at bounding box center [602, 358] width 8 height 5
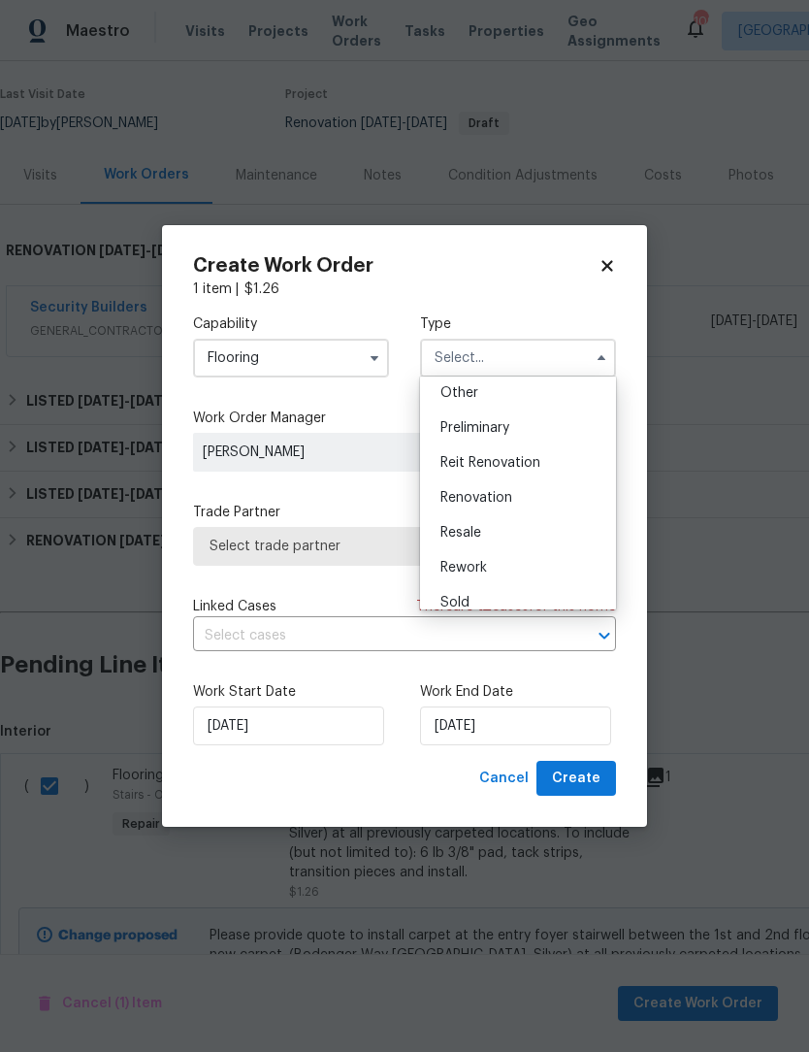
scroll to position [431, 0]
click at [507, 459] on span "Renovation" at bounding box center [477, 457] width 72 height 14
type input "Renovation"
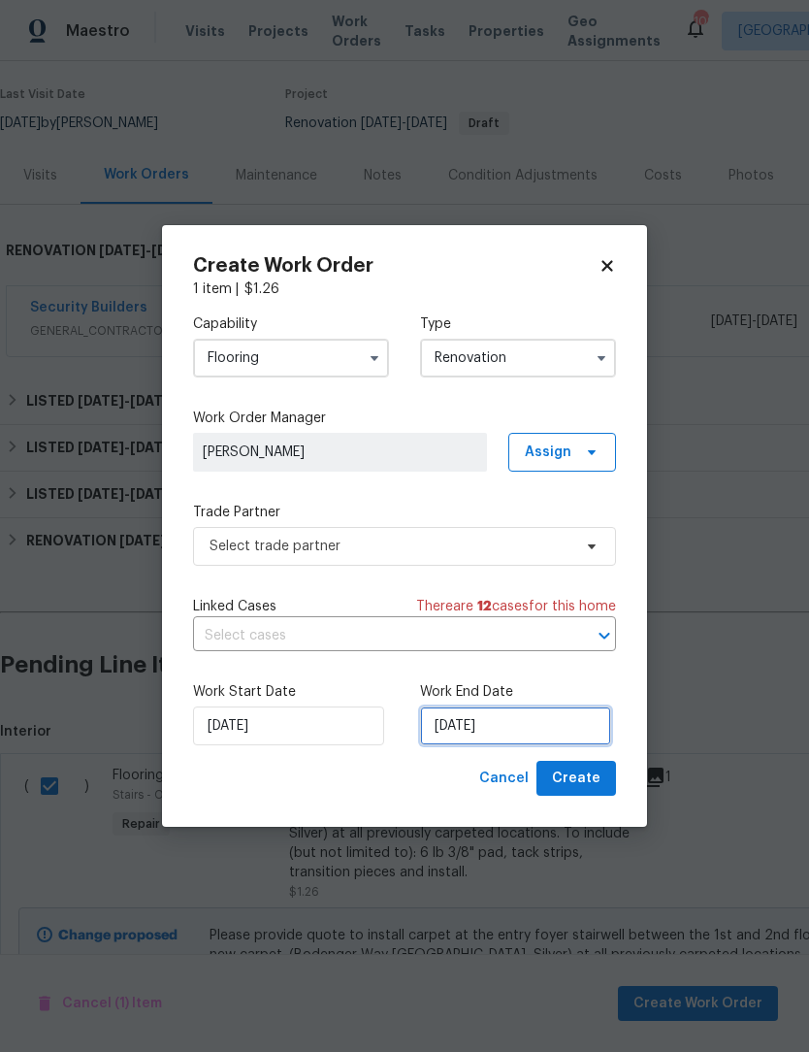
click at [530, 730] on input "[DATE]" at bounding box center [515, 726] width 191 height 39
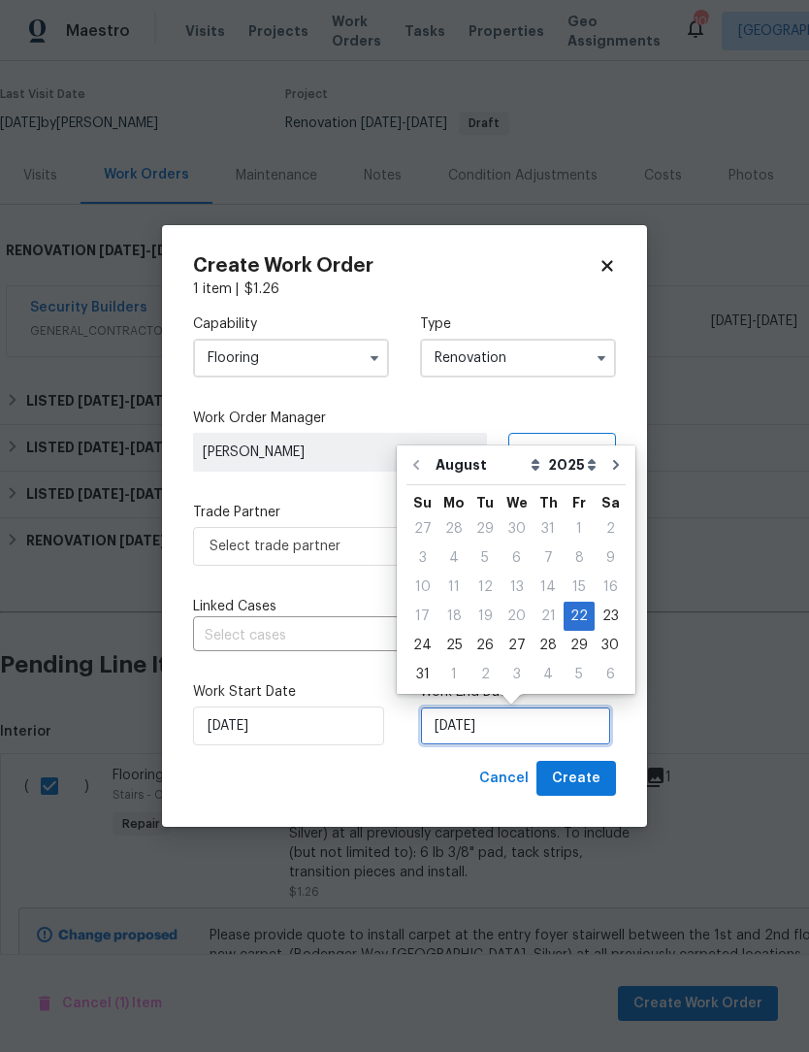
scroll to position [36, 0]
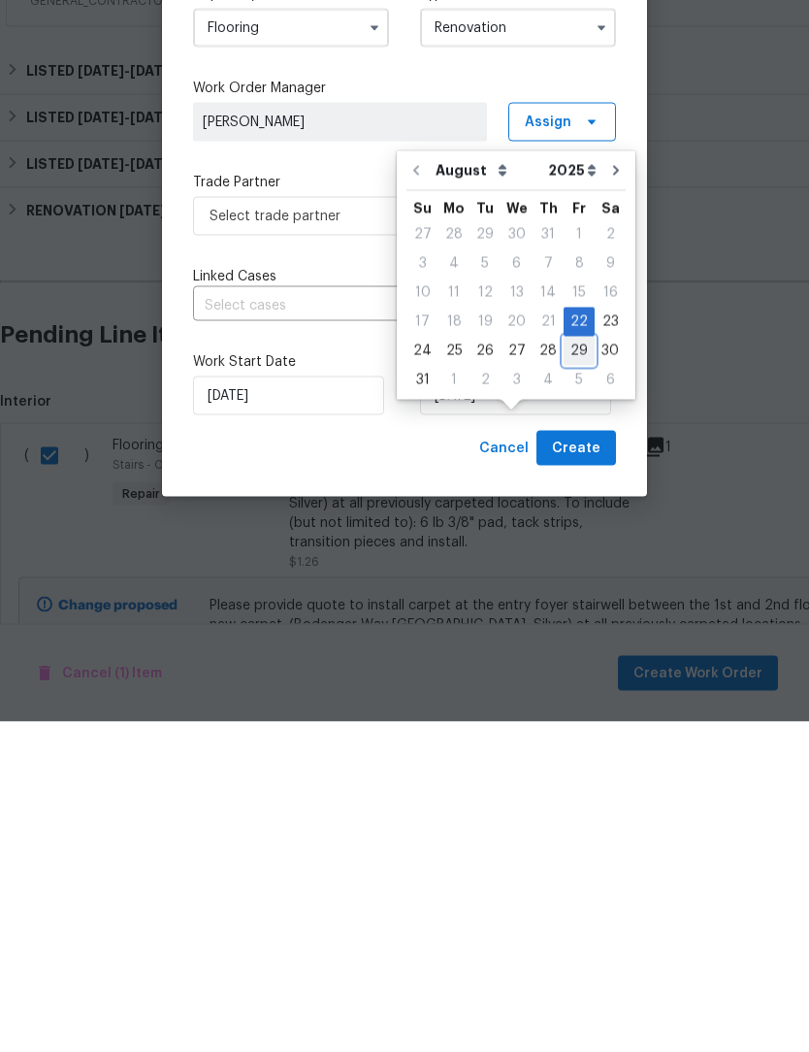
click at [572, 668] on div "29" at bounding box center [579, 681] width 31 height 27
type input "[DATE]"
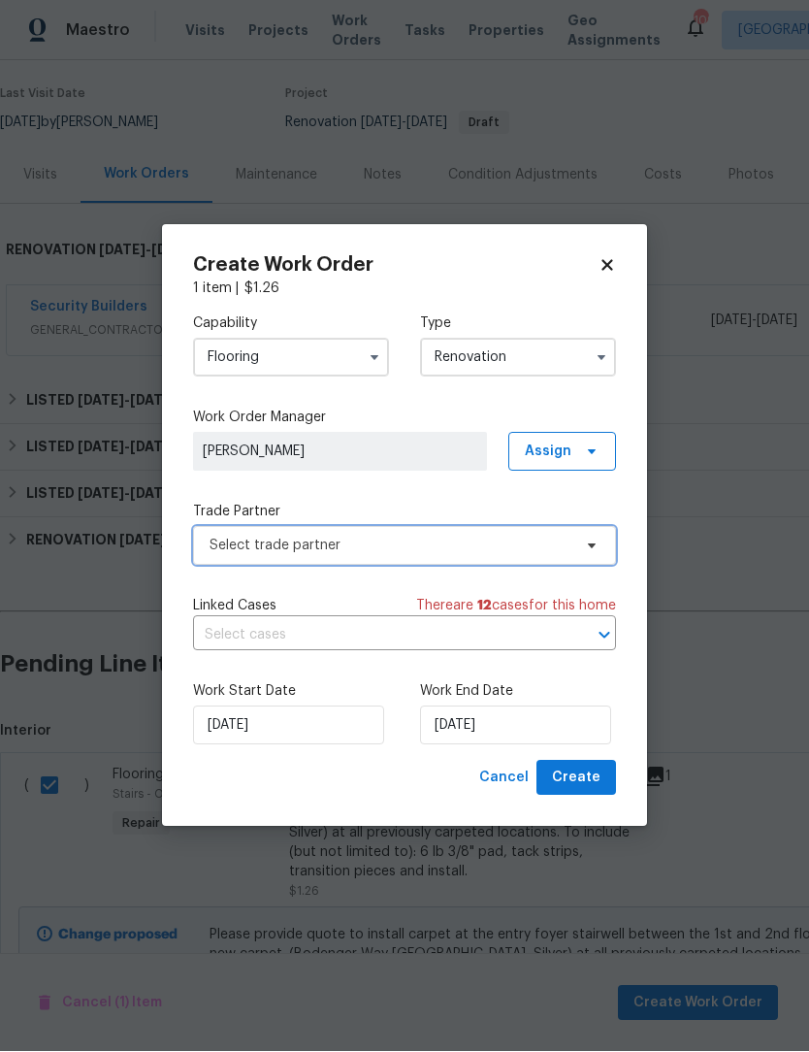
click at [590, 545] on icon at bounding box center [592, 546] width 8 height 5
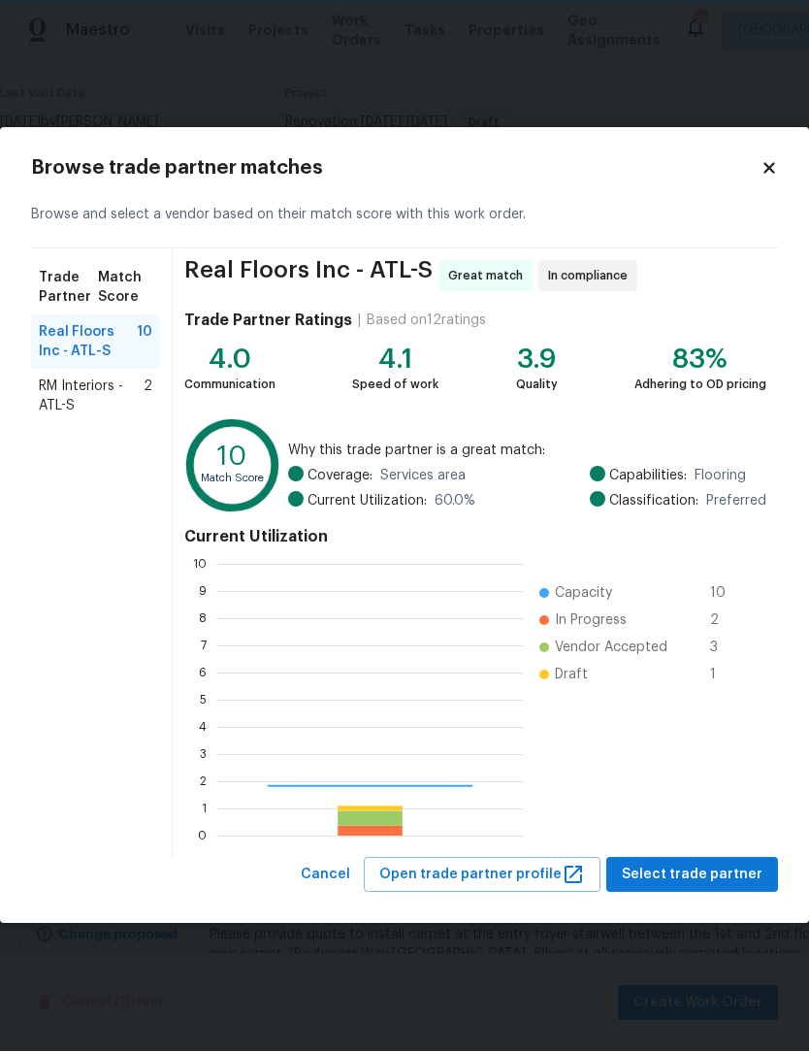
scroll to position [272, 308]
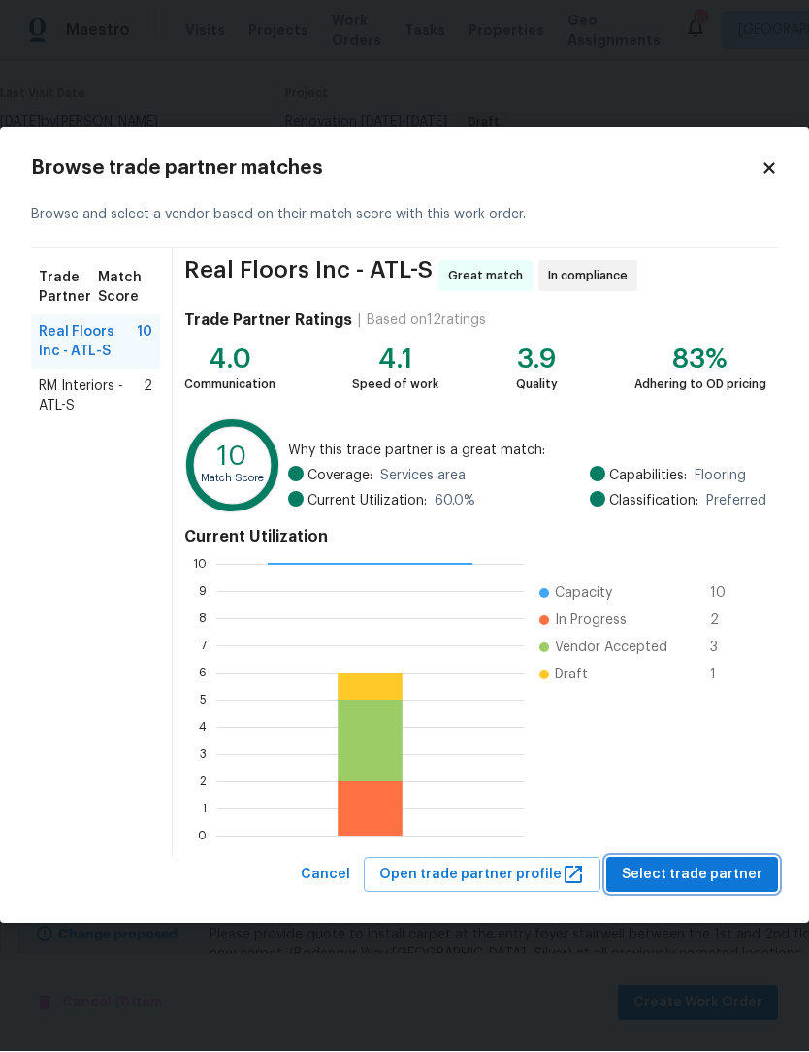
click at [716, 873] on span "Select trade partner" at bounding box center [692, 876] width 141 height 24
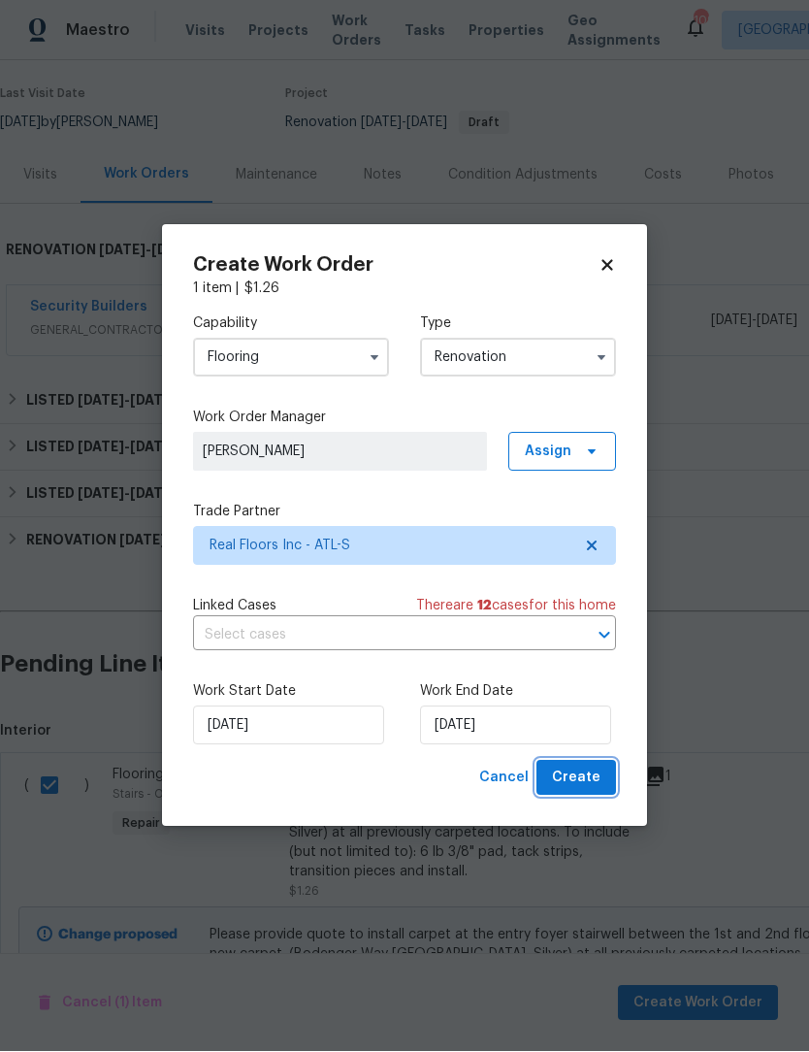
click at [597, 767] on span "Create" at bounding box center [576, 779] width 49 height 24
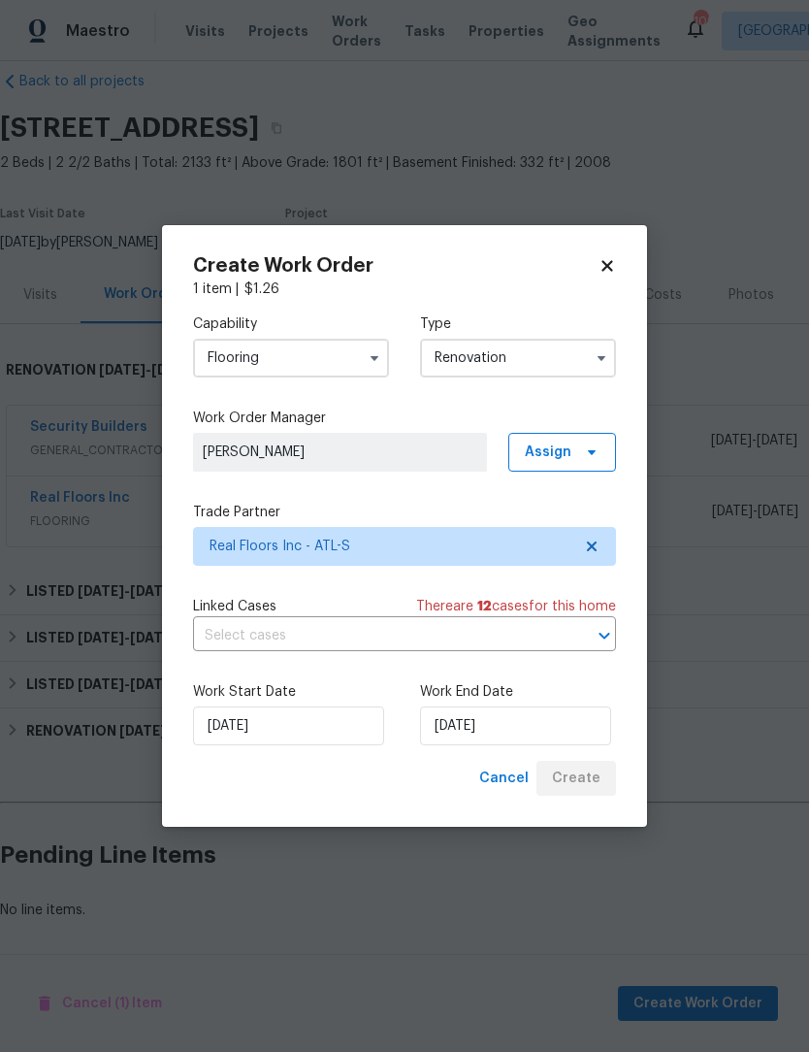
scroll to position [0, 0]
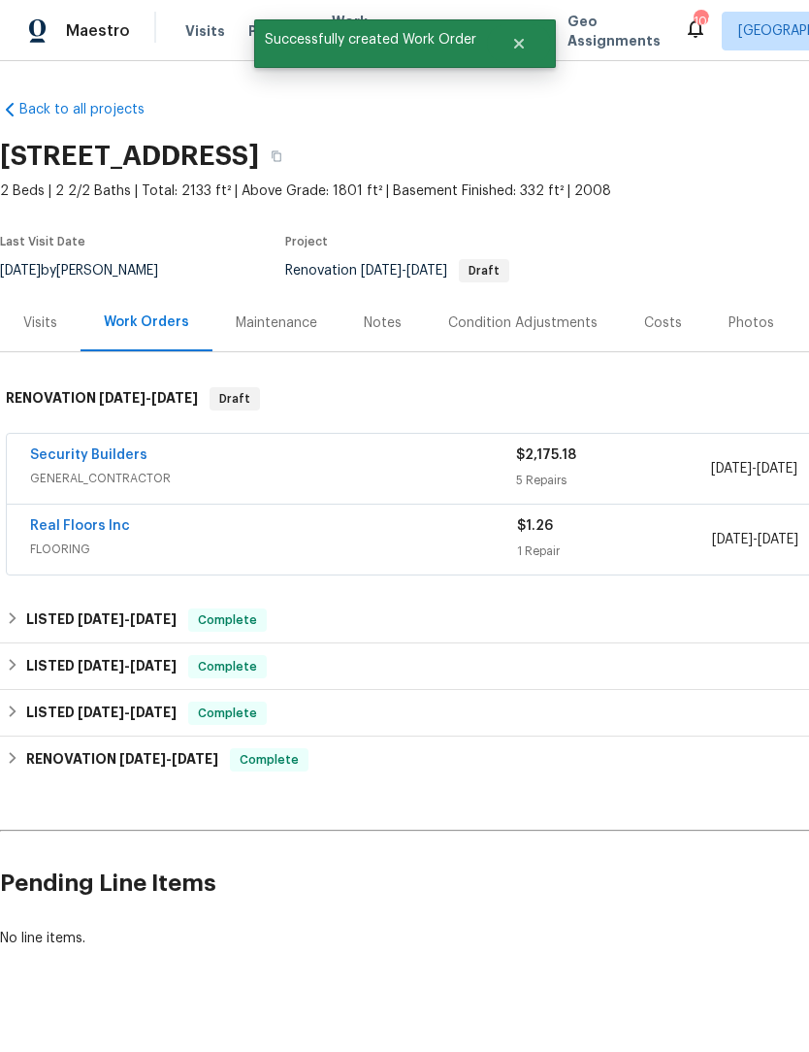
click at [104, 519] on link "Real Floors Inc" at bounding box center [80, 526] width 100 height 14
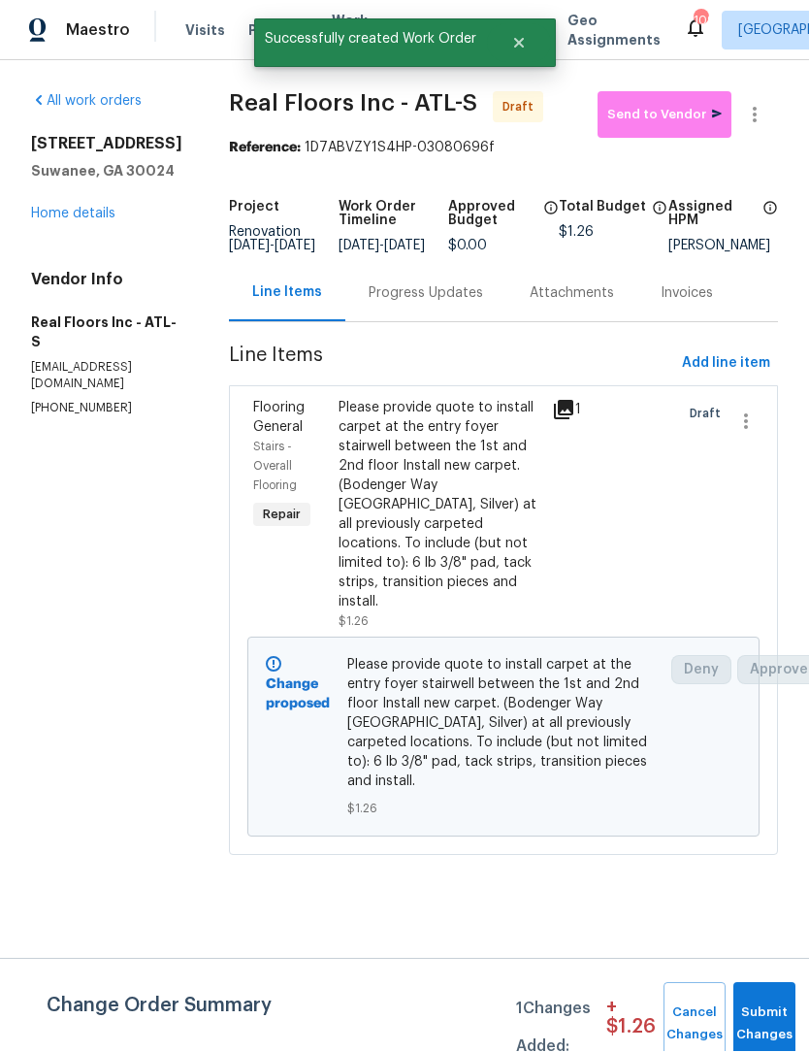
click at [444, 488] on div "Please provide quote to install carpet at the entry foyer stairwell between the…" at bounding box center [440, 506] width 202 height 214
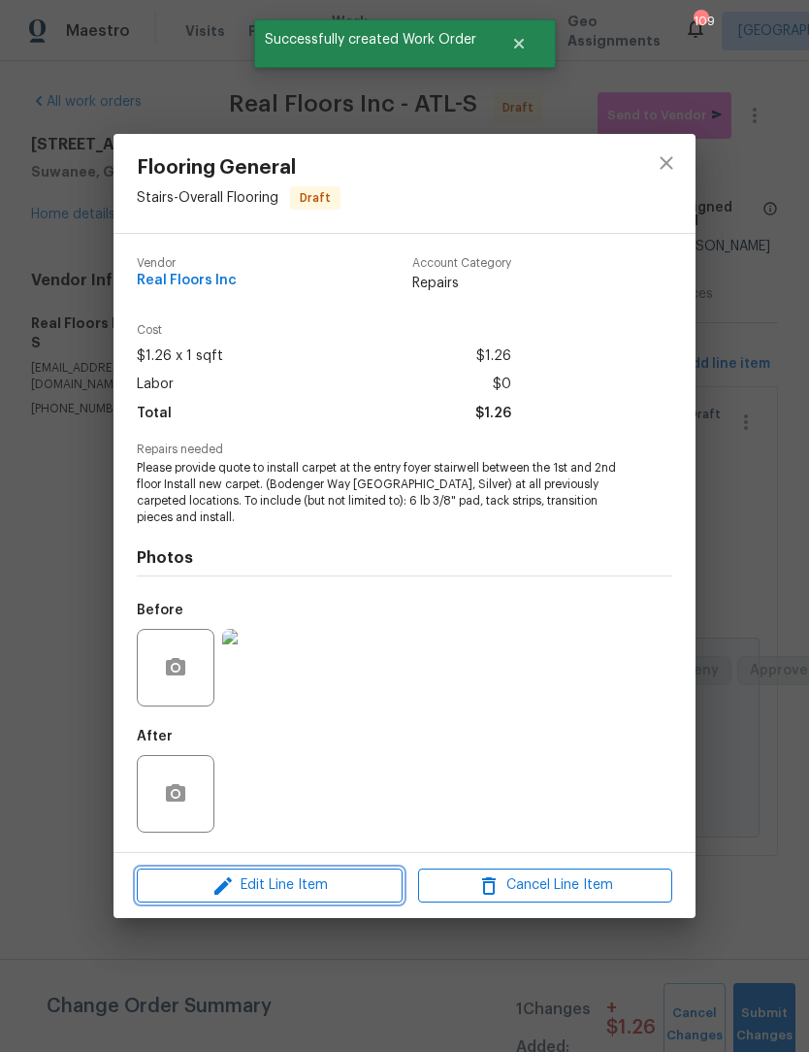
click at [323, 884] on span "Edit Line Item" at bounding box center [270, 885] width 254 height 24
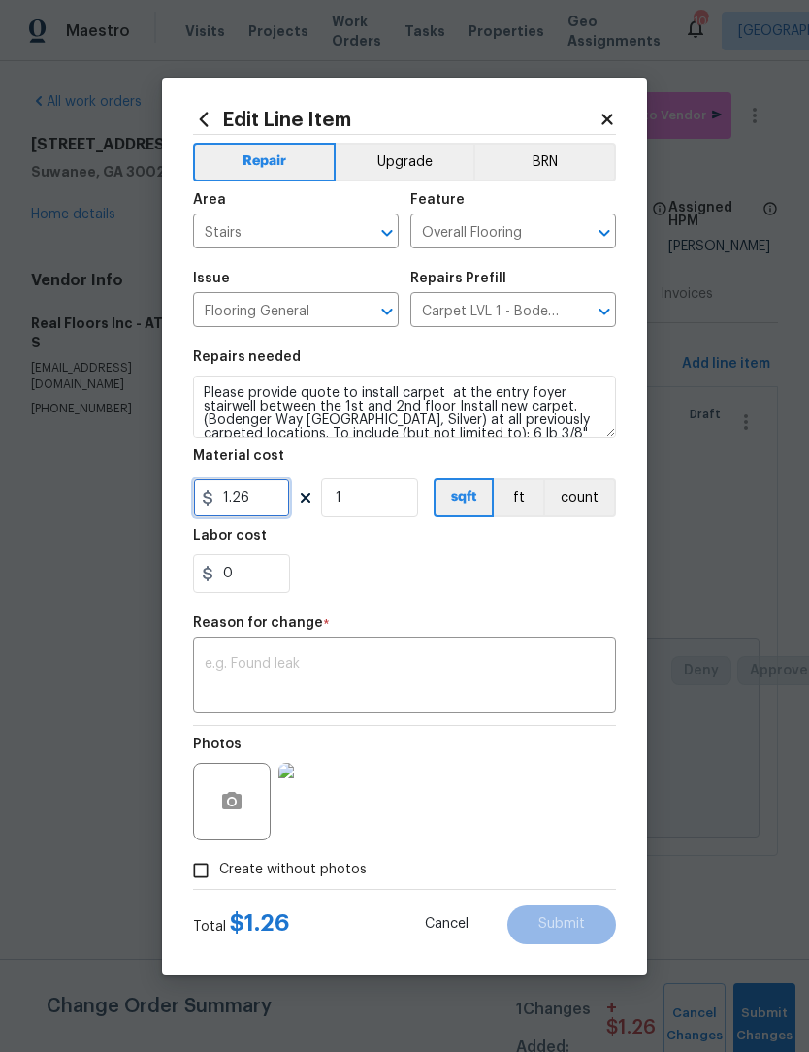
click at [276, 500] on input "1.26" at bounding box center [241, 497] width 97 height 39
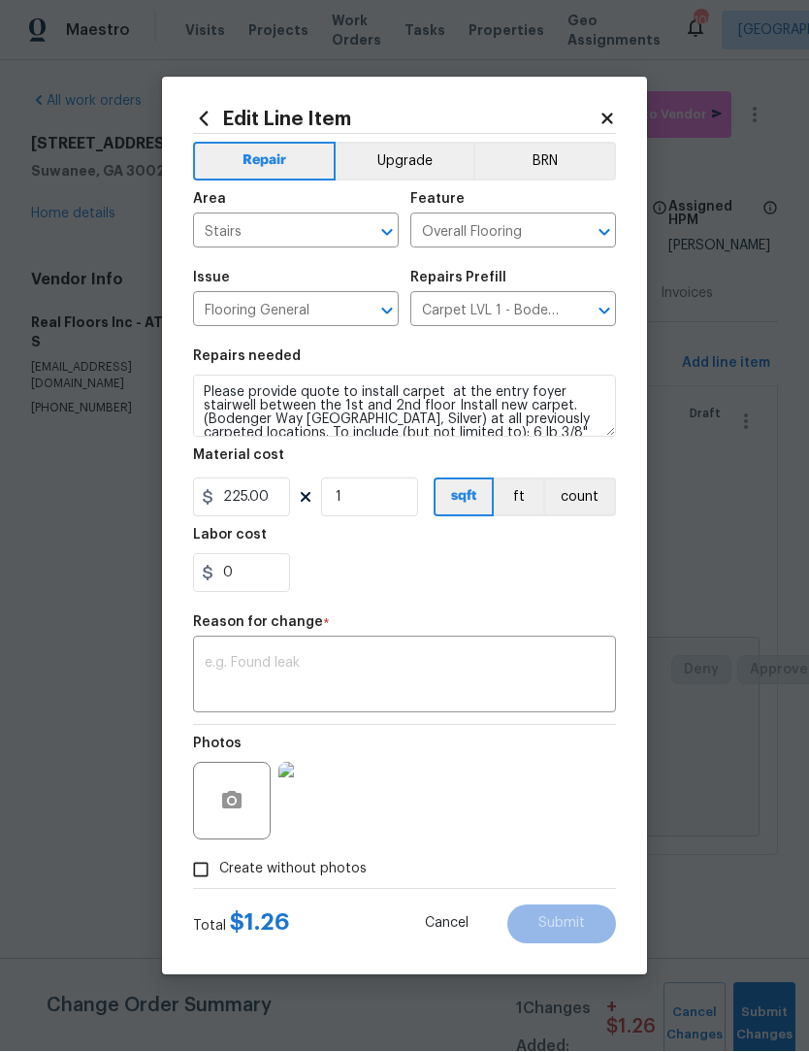
click at [520, 688] on textarea at bounding box center [405, 677] width 400 height 41
type input "225"
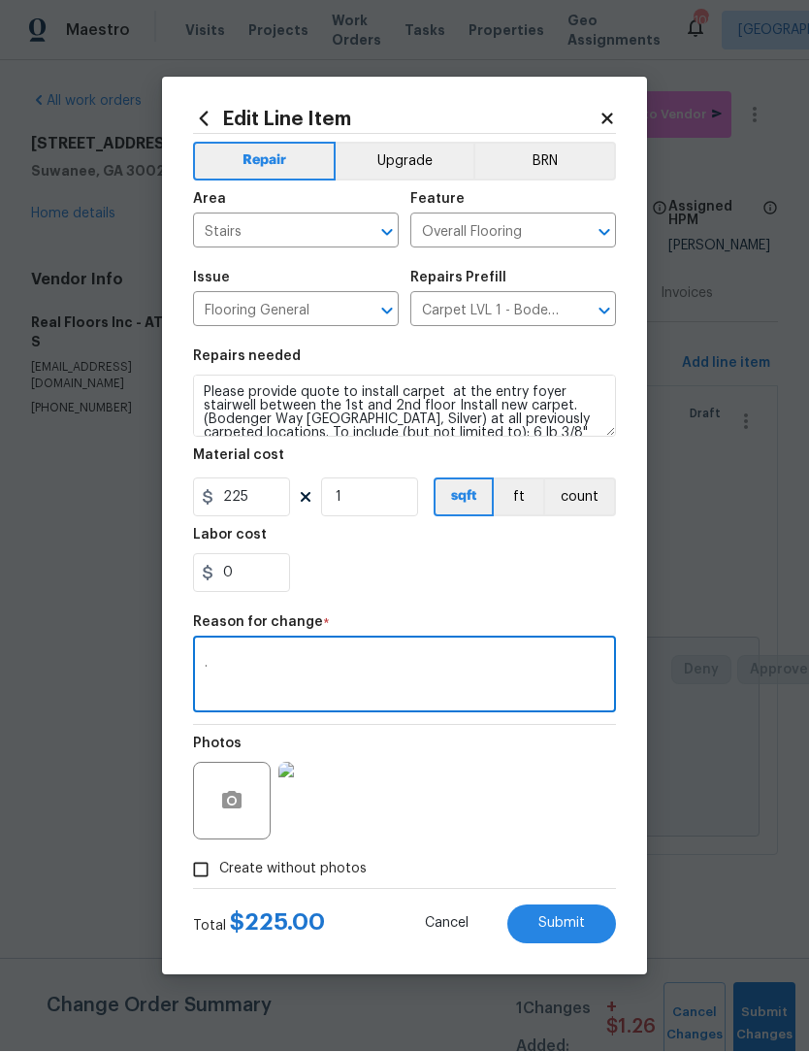
type textarea "."
click at [285, 486] on input "225" at bounding box center [241, 497] width 97 height 39
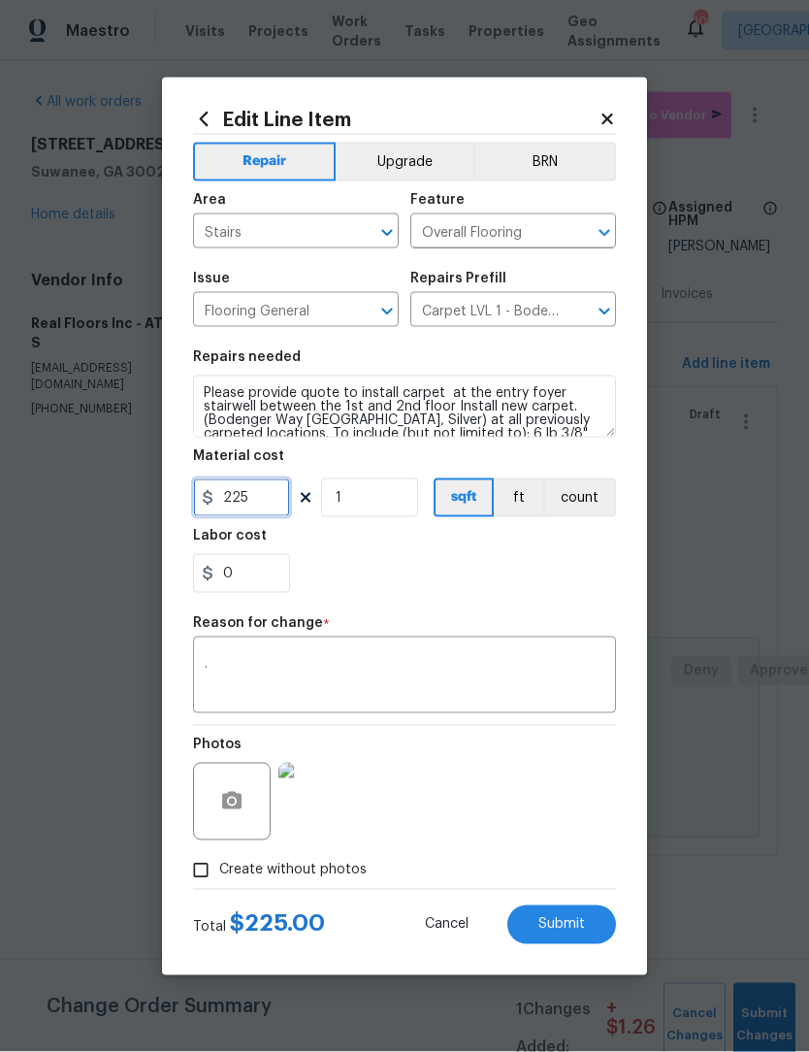
click at [273, 506] on input "225" at bounding box center [241, 497] width 97 height 39
click at [582, 923] on span "Submit" at bounding box center [562, 924] width 47 height 15
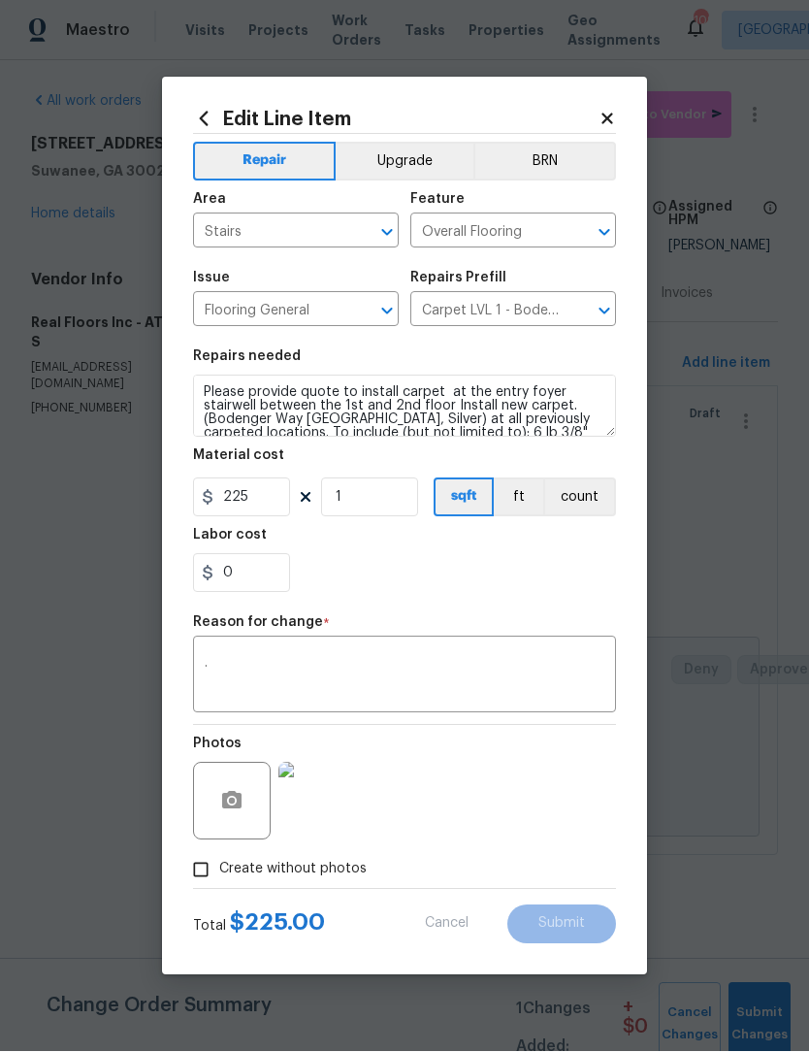
type input "1.26"
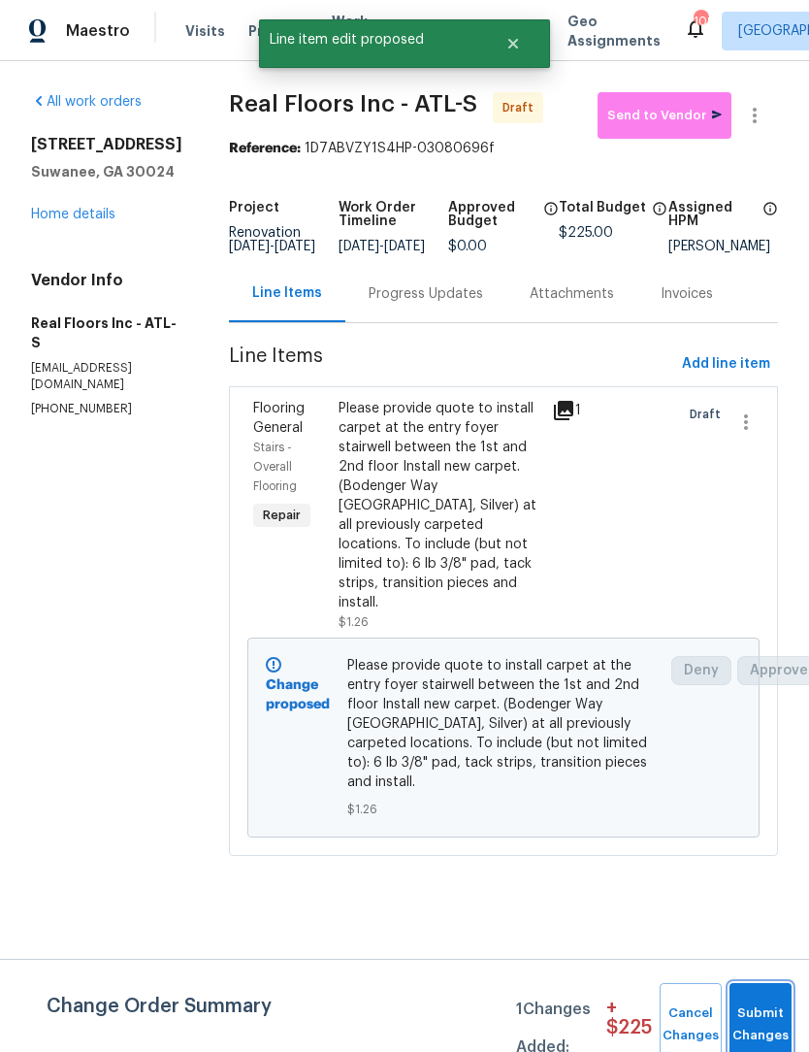
click at [771, 1013] on button "Submit Changes" at bounding box center [761, 1024] width 62 height 83
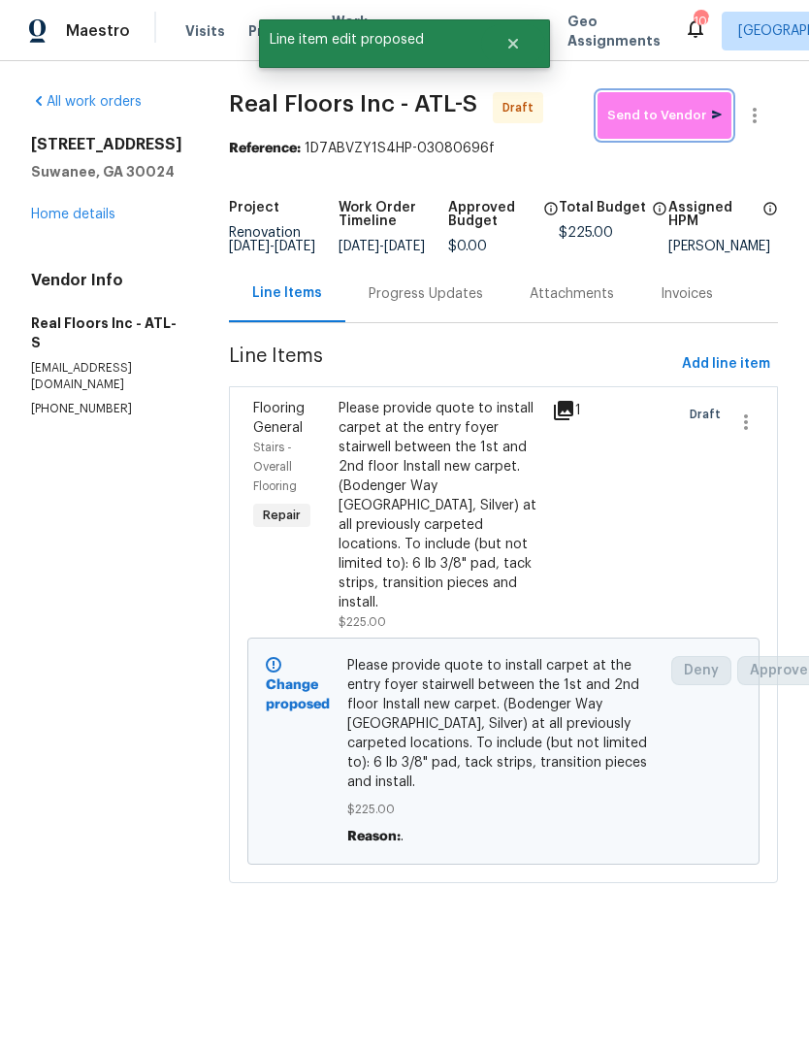
click at [701, 118] on span "Send to Vendor" at bounding box center [665, 116] width 115 height 22
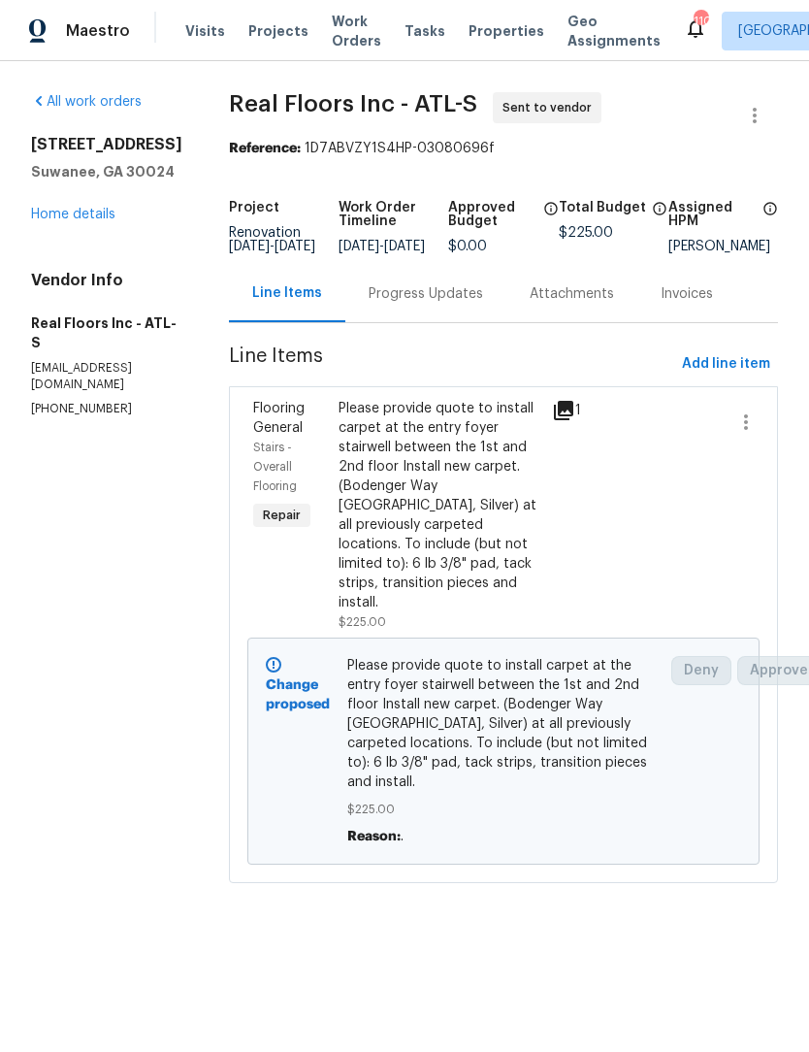
click at [86, 211] on link "Home details" at bounding box center [73, 215] width 84 height 14
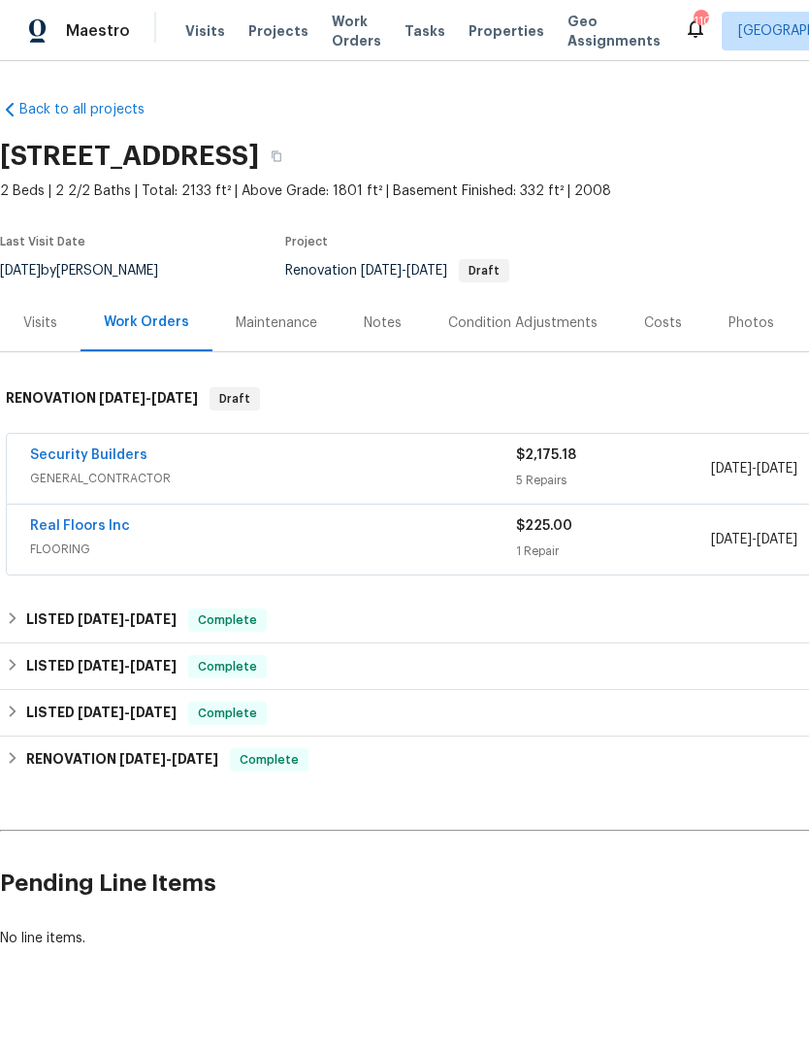
scroll to position [0, -1]
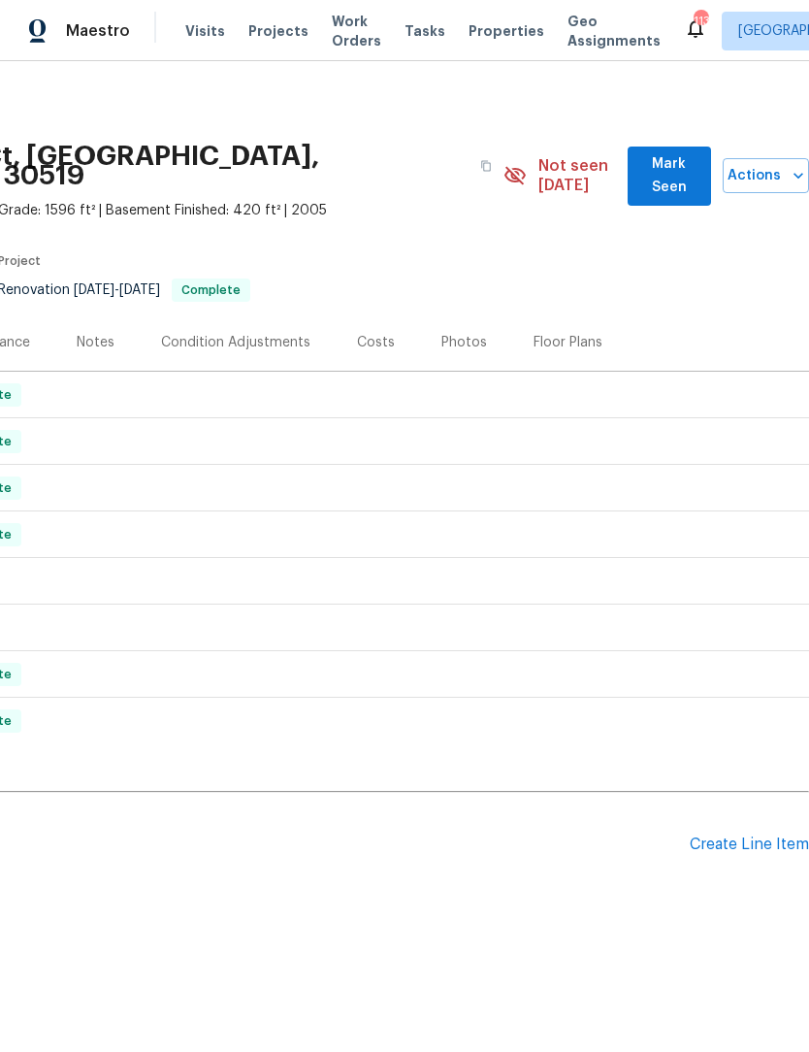
scroll to position [0, 287]
click at [660, 182] on button "Mark Seen" at bounding box center [669, 176] width 83 height 59
click at [655, 181] on button "Mark Seen" at bounding box center [669, 176] width 83 height 59
click at [658, 183] on div "1869 Appaloosa Mill Ct, Buford, GA 30519 2 Beds | 3 1/2 Baths | Total: 2016 ft²…" at bounding box center [261, 175] width 1097 height 89
click at [667, 165] on span "Mark Seen" at bounding box center [669, 176] width 52 height 48
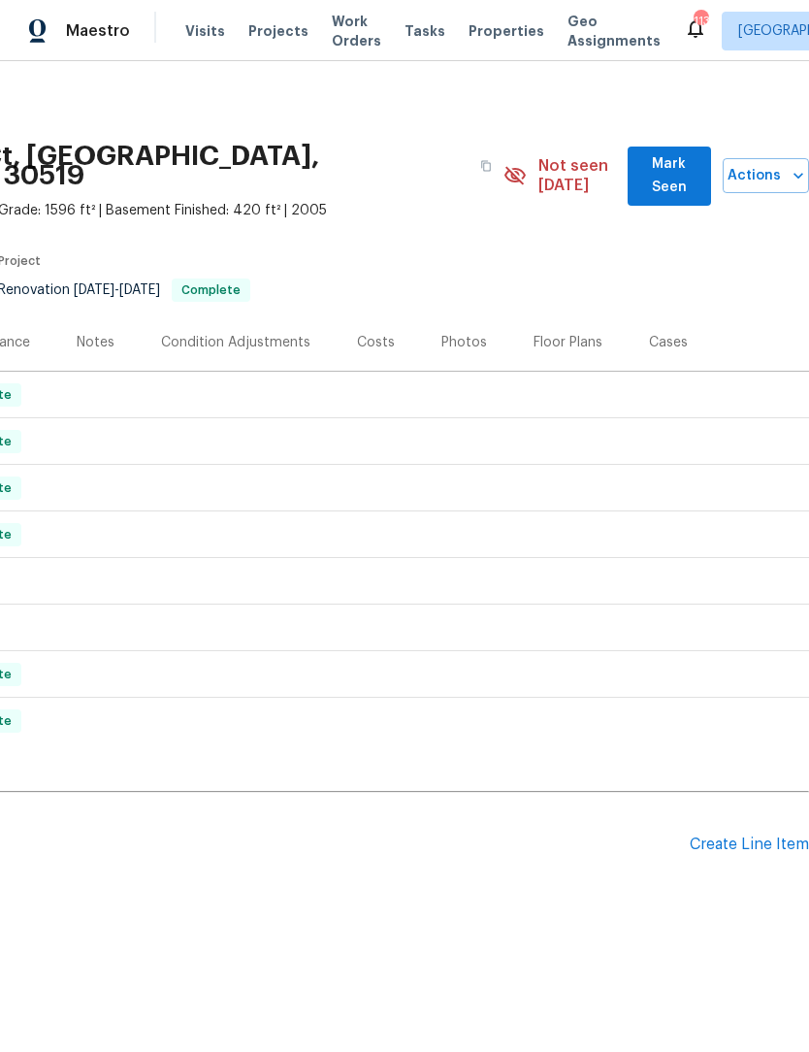
click at [666, 165] on span "Mark Seen" at bounding box center [669, 176] width 52 height 48
click at [665, 152] on button "Mark Seen" at bounding box center [669, 176] width 83 height 59
click at [664, 152] on button "Mark Seen" at bounding box center [669, 176] width 83 height 59
click at [670, 179] on button "Mark Seen" at bounding box center [669, 176] width 83 height 59
click at [464, 333] on div "Photos" at bounding box center [465, 342] width 46 height 19
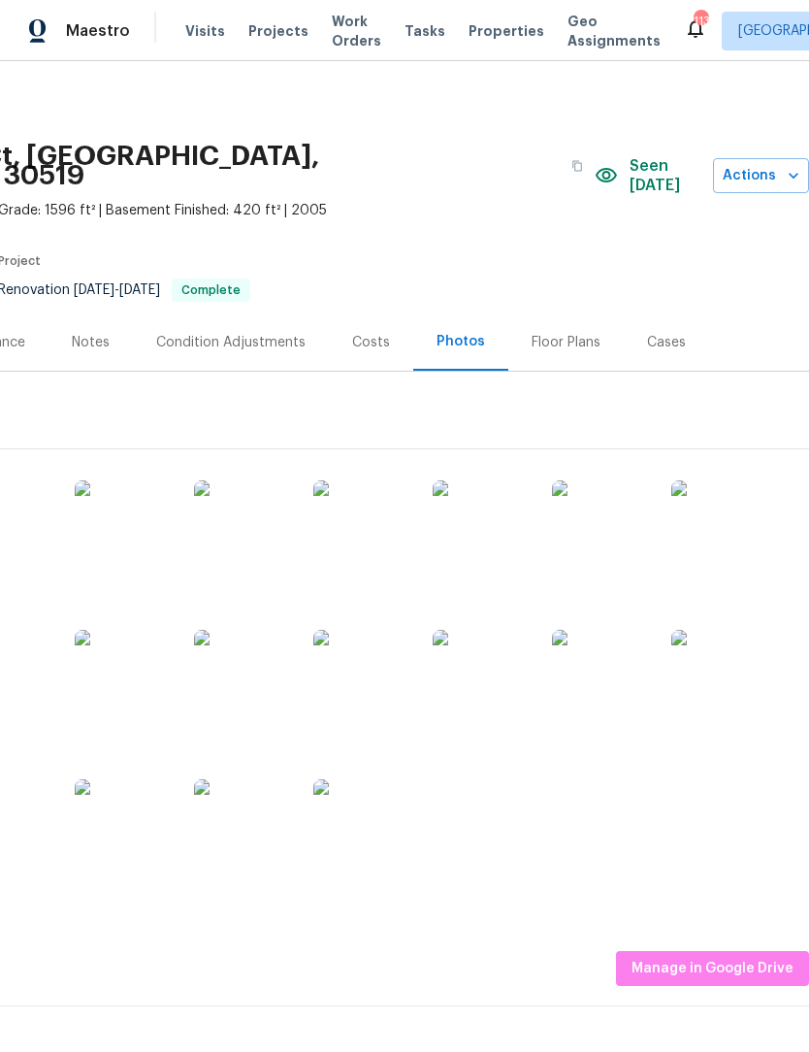
click at [264, 515] on img at bounding box center [242, 528] width 97 height 97
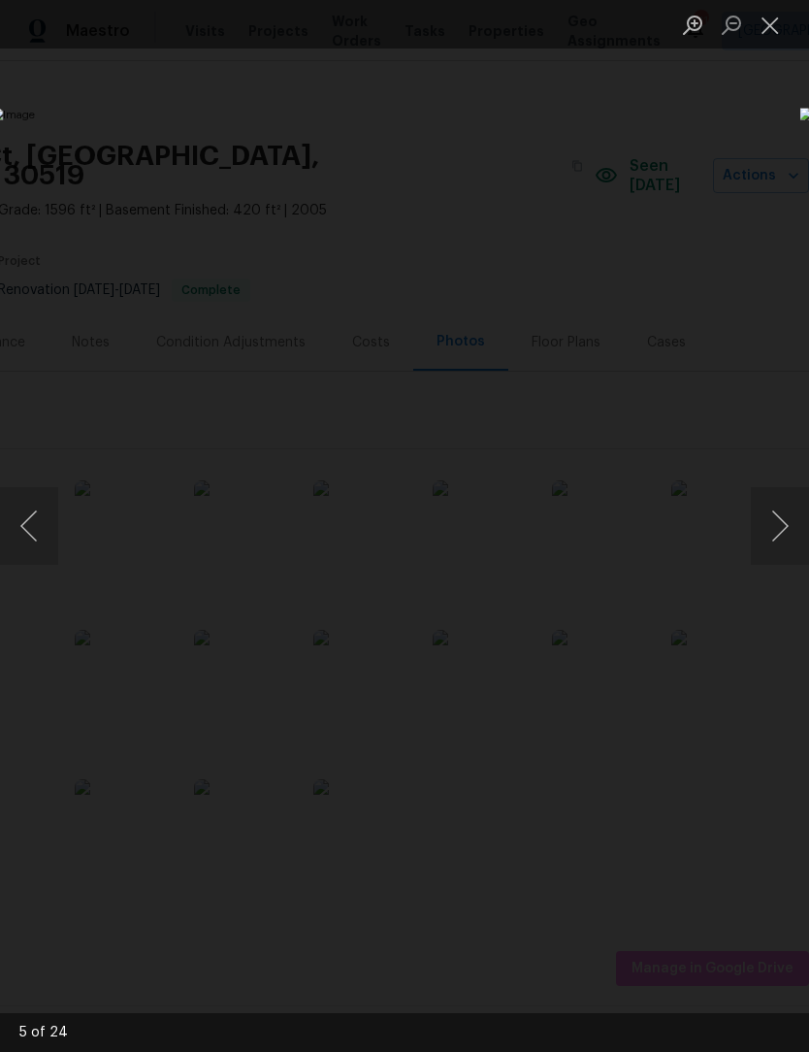
click at [635, 728] on img "Lightbox" at bounding box center [312, 526] width 643 height 837
